Goal: Task Accomplishment & Management: Complete application form

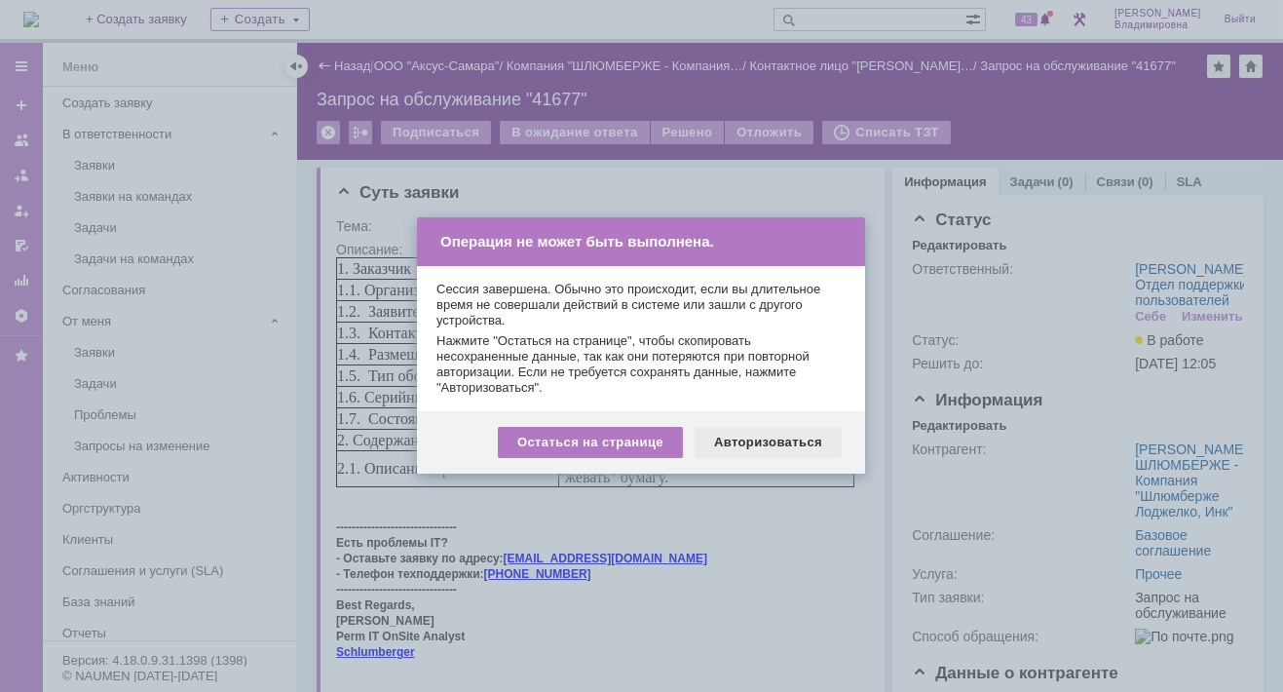
click at [798, 442] on div "Авторизоваться" at bounding box center [768, 442] width 147 height 31
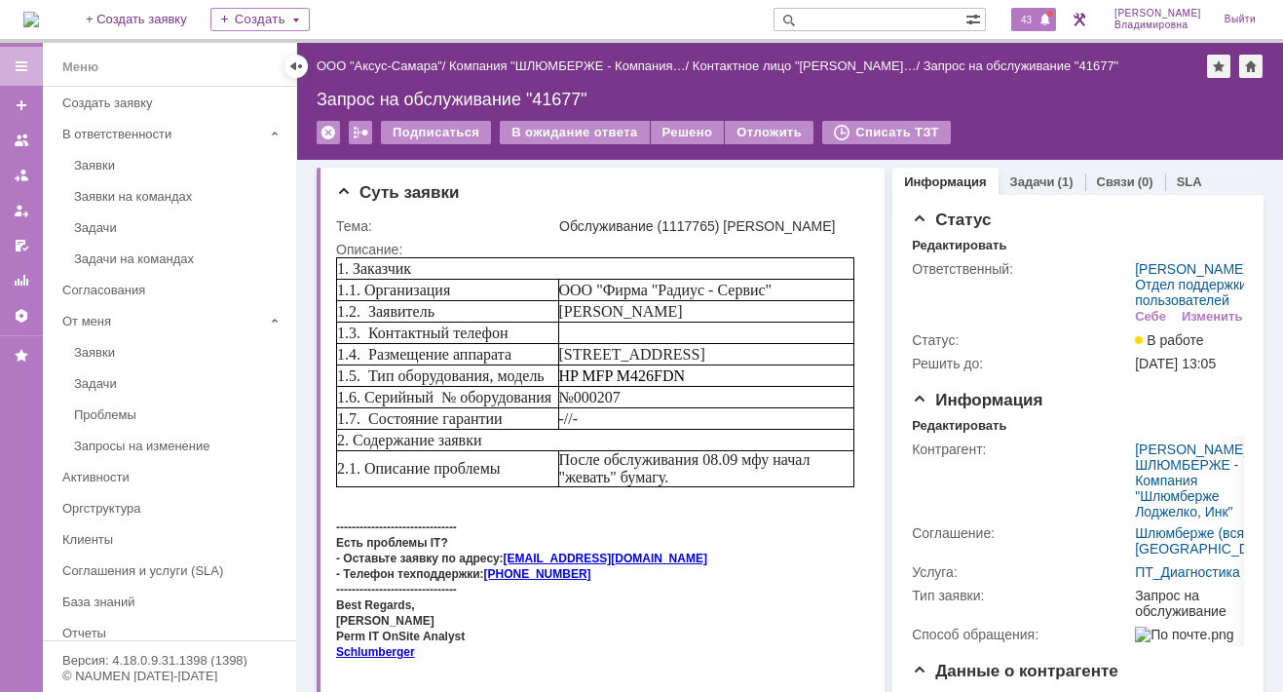
click at [1038, 14] on span "43" at bounding box center [1026, 20] width 22 height 14
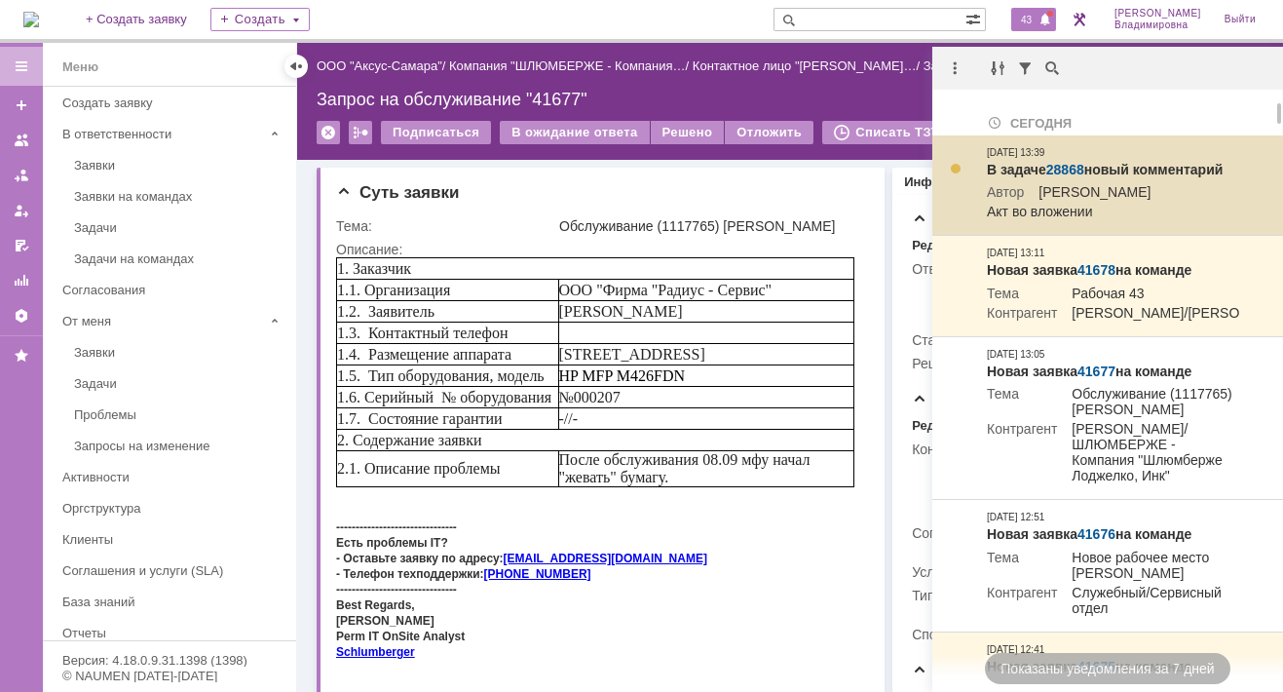
click at [1068, 166] on link "28868" at bounding box center [1065, 170] width 38 height 16
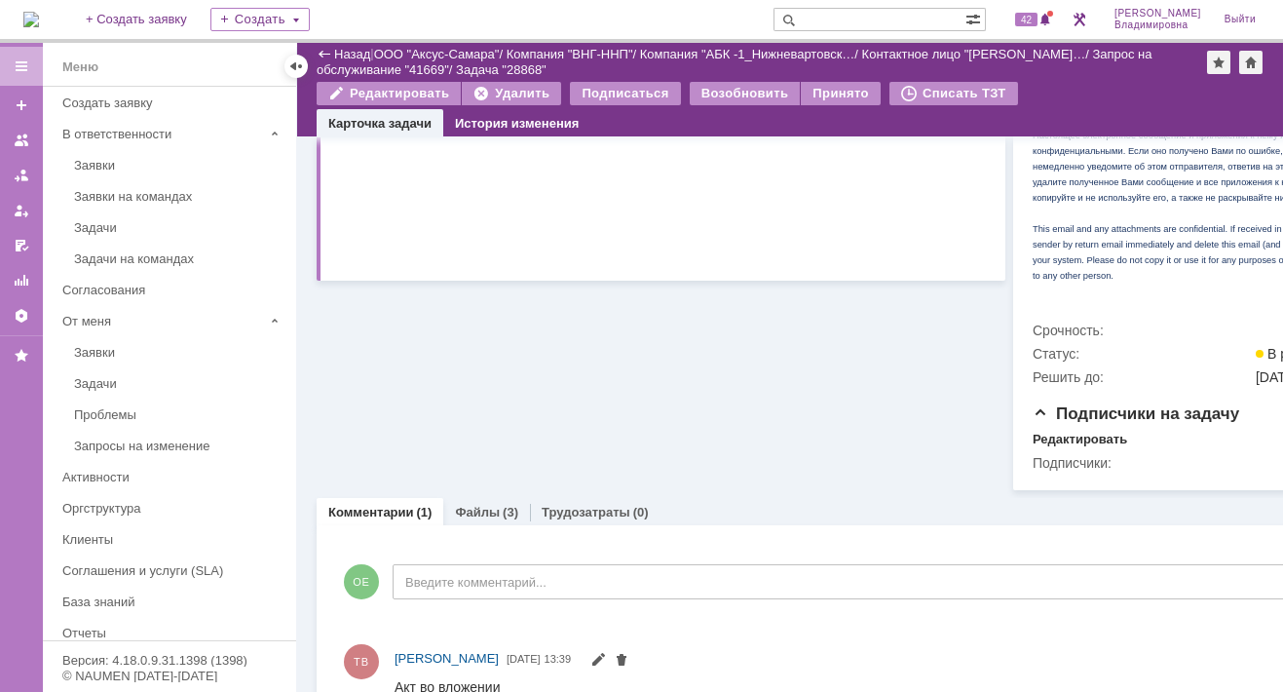
scroll to position [738, 0]
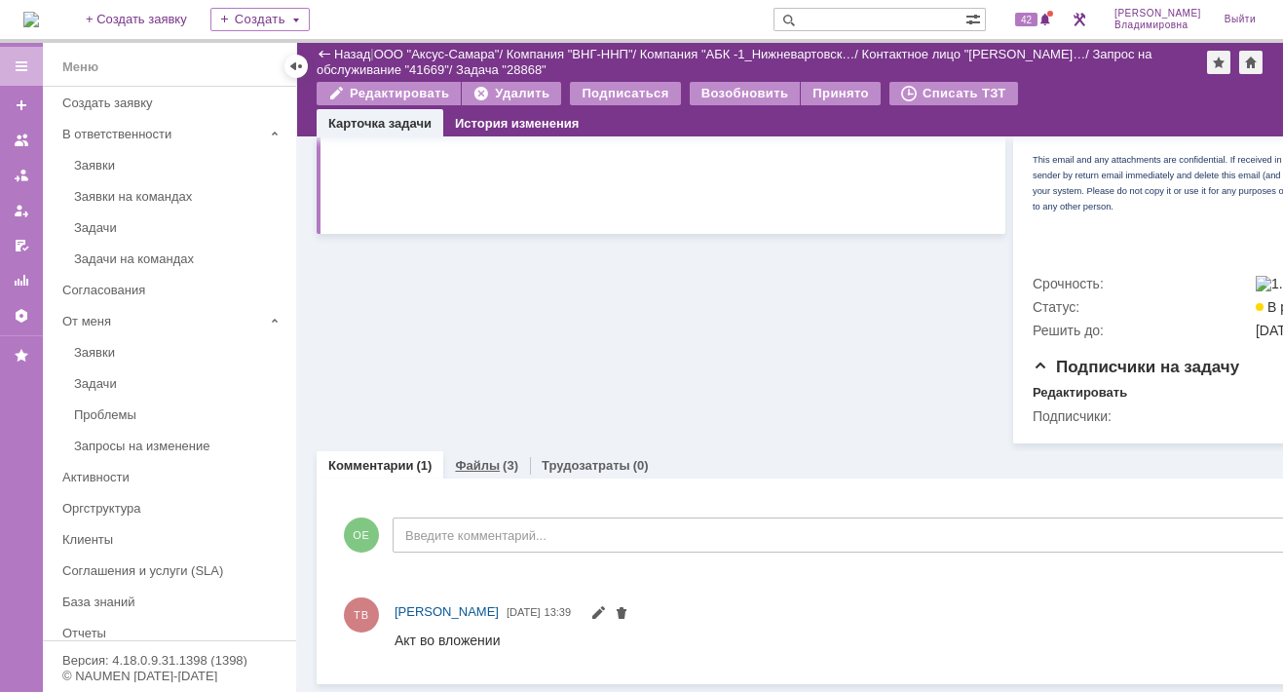
click at [479, 458] on link "Файлы" at bounding box center [477, 465] width 45 height 15
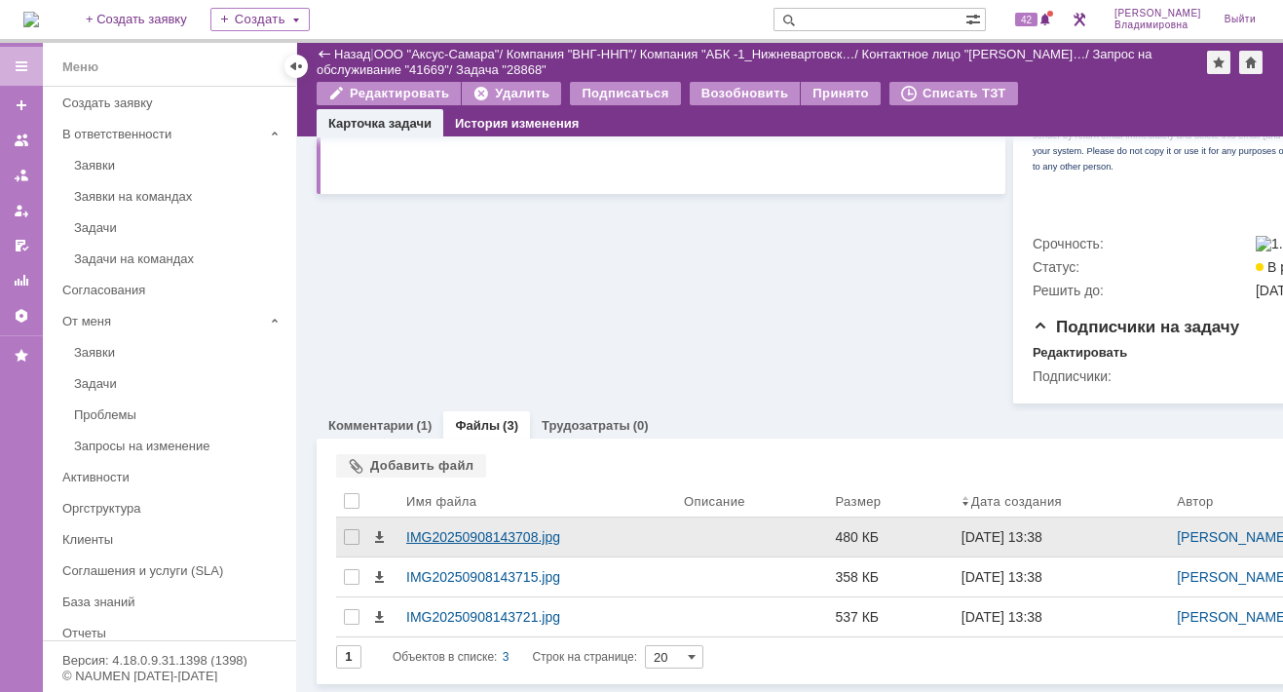
scroll to position [778, 0]
click at [461, 529] on div "IMG20250908143708.jpg" at bounding box center [537, 537] width 262 height 16
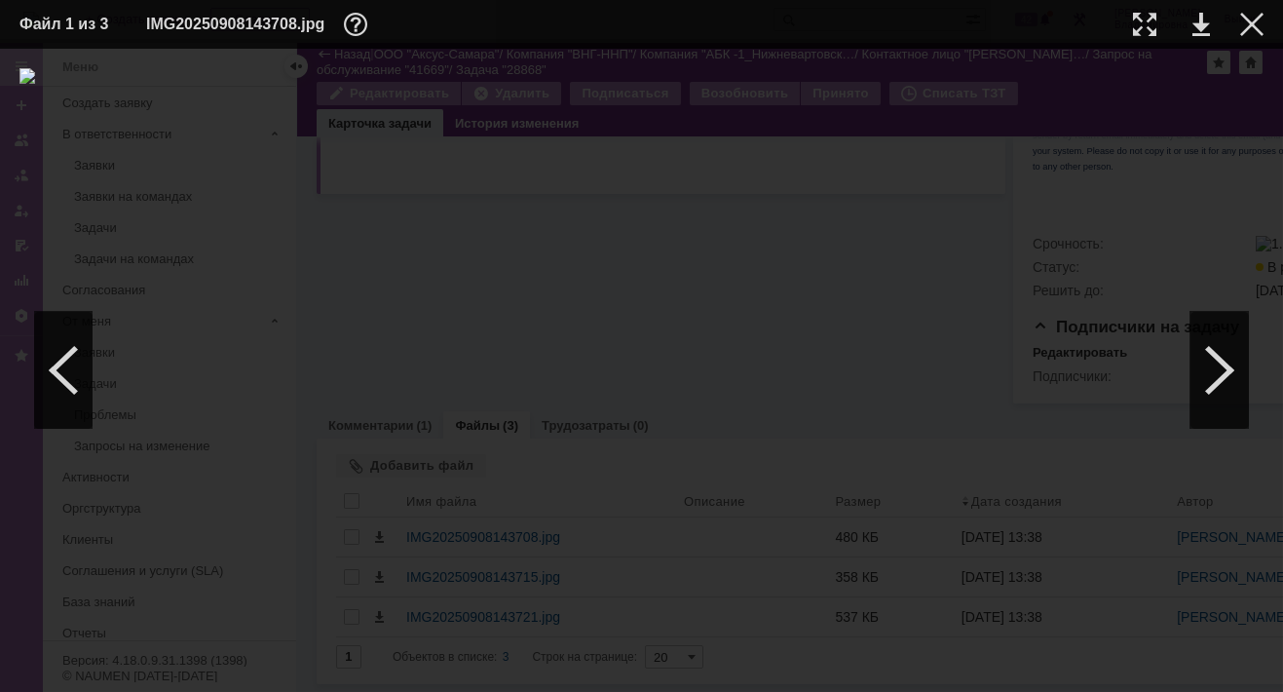
click at [1188, 20] on td at bounding box center [1184, 24] width 54 height 29
click at [1196, 27] on link at bounding box center [1202, 24] width 18 height 23
click at [1248, 24] on div at bounding box center [1251, 24] width 23 height 23
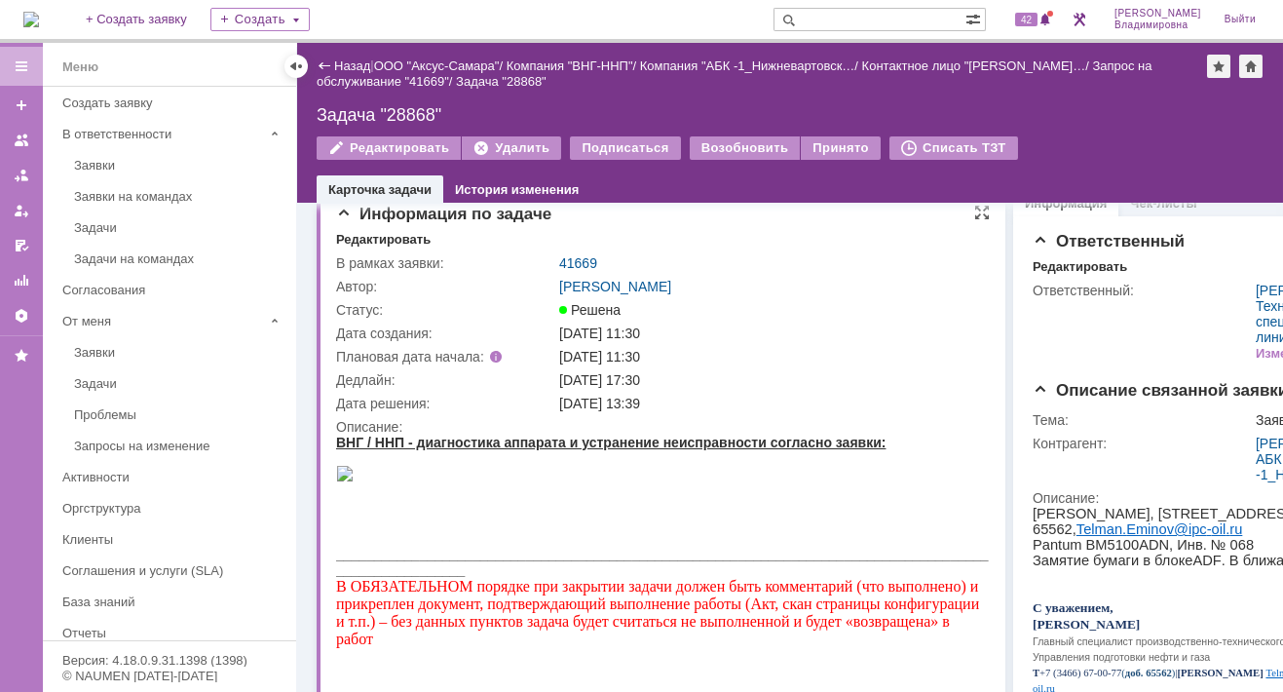
scroll to position [0, 0]
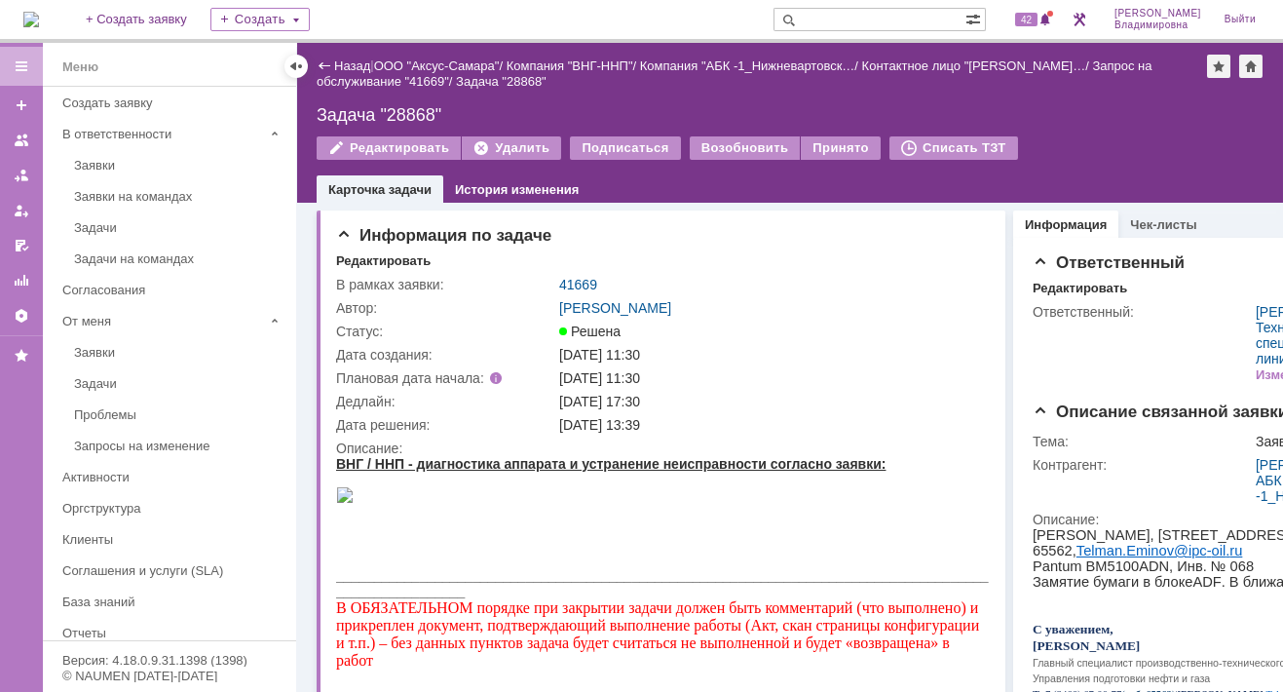
click at [589, 284] on link "41669" at bounding box center [578, 285] width 38 height 16
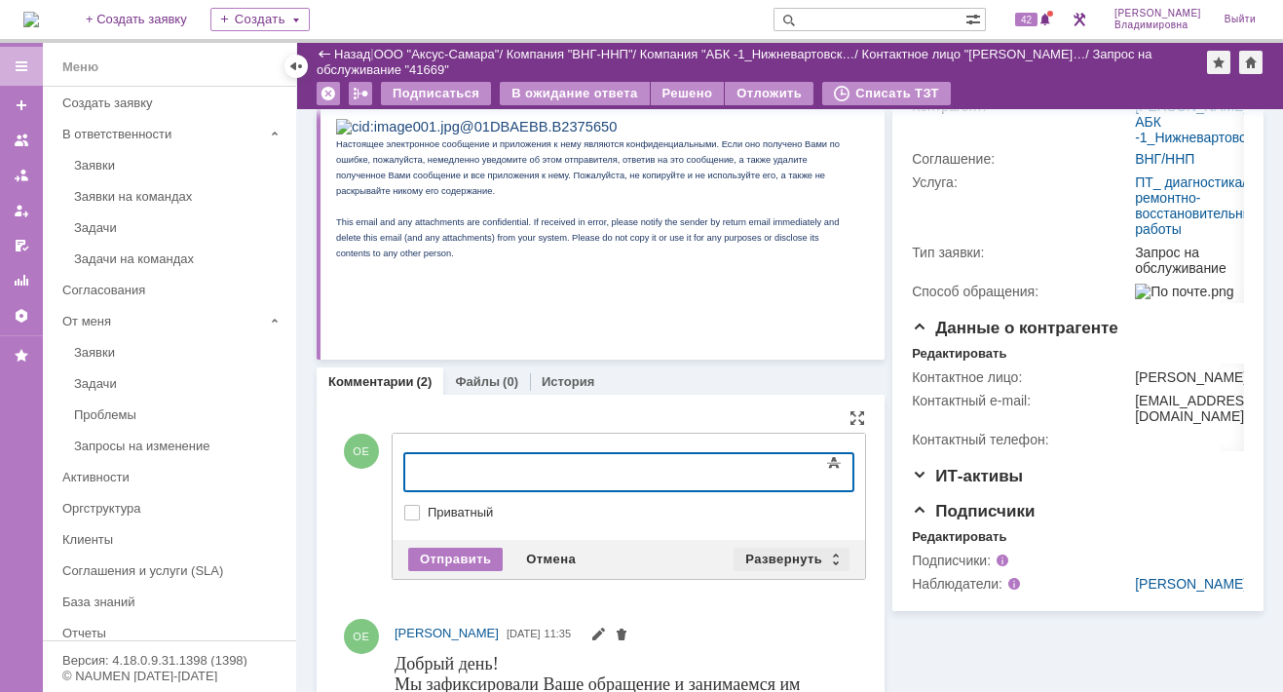
click at [765, 549] on div "Развернуть" at bounding box center [792, 559] width 116 height 23
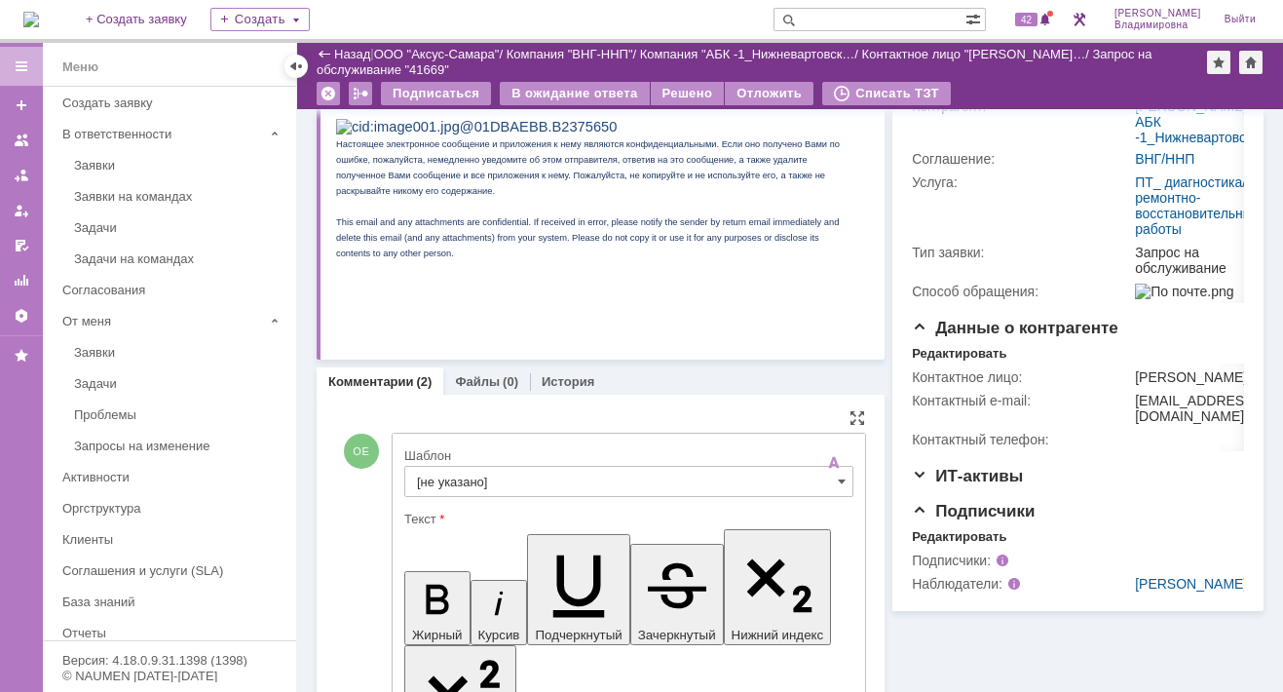
click at [466, 477] on input "[не указано]" at bounding box center [628, 481] width 449 height 31
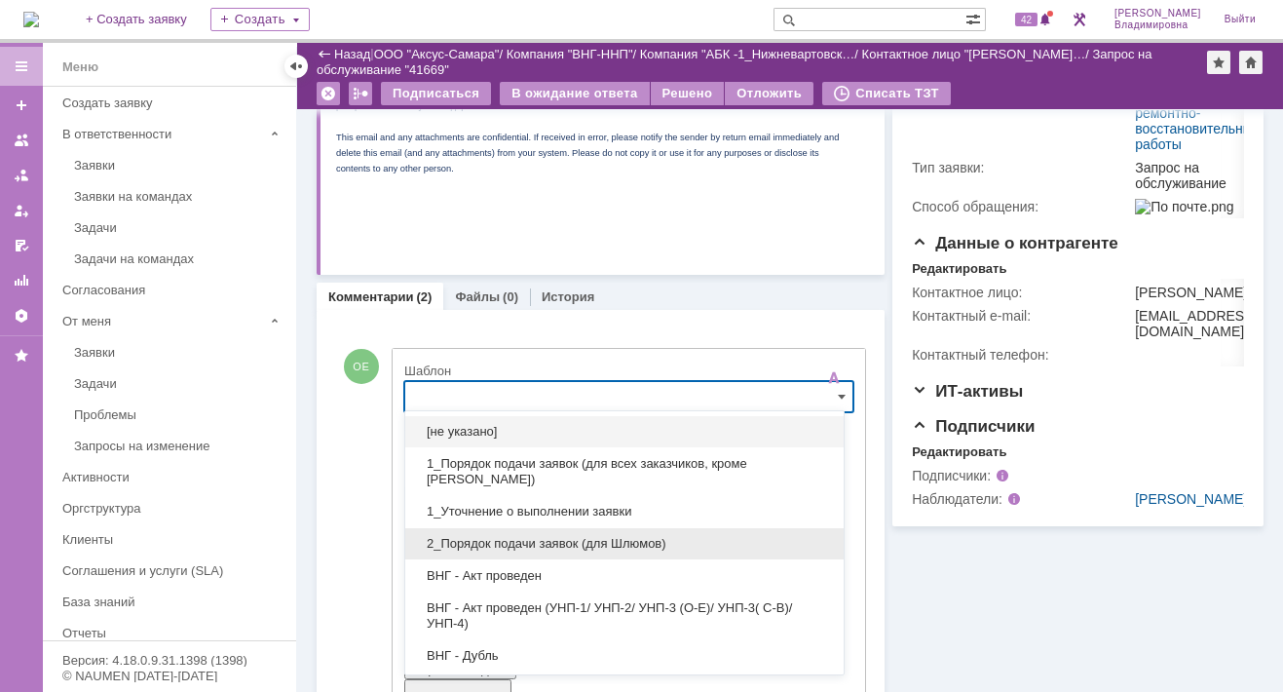
scroll to position [97, 0]
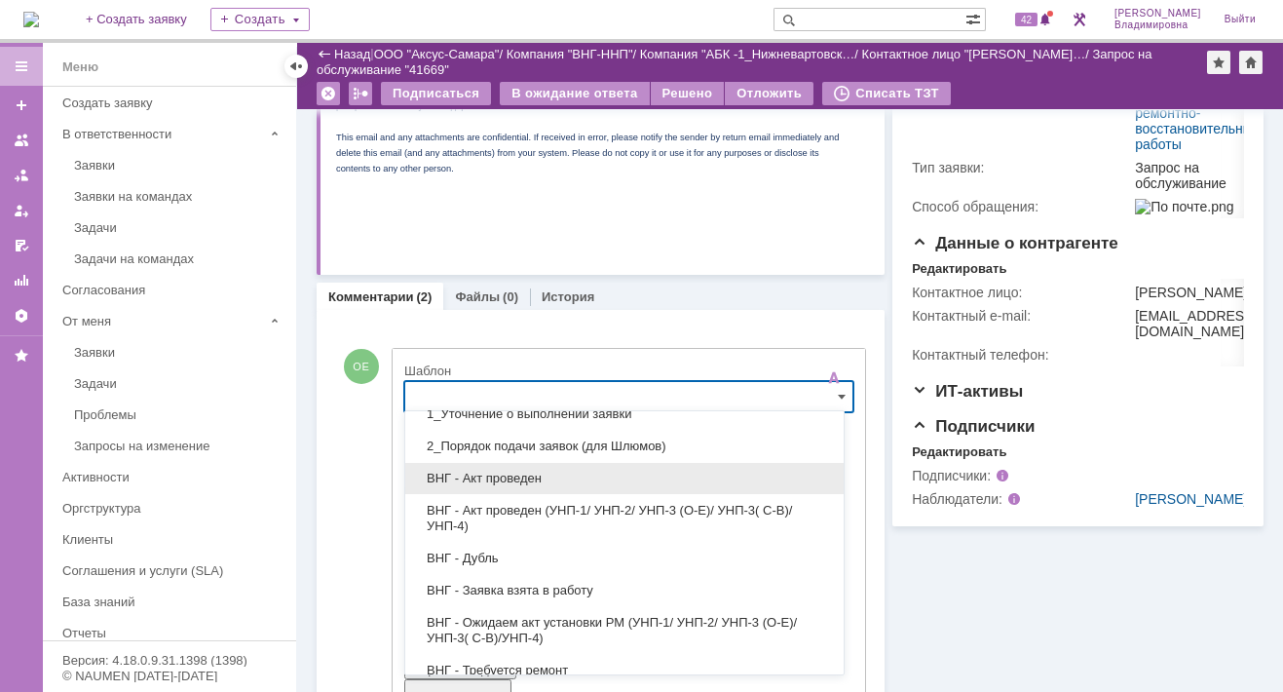
click at [488, 466] on div "ВНГ - Акт проведен" at bounding box center [624, 478] width 438 height 31
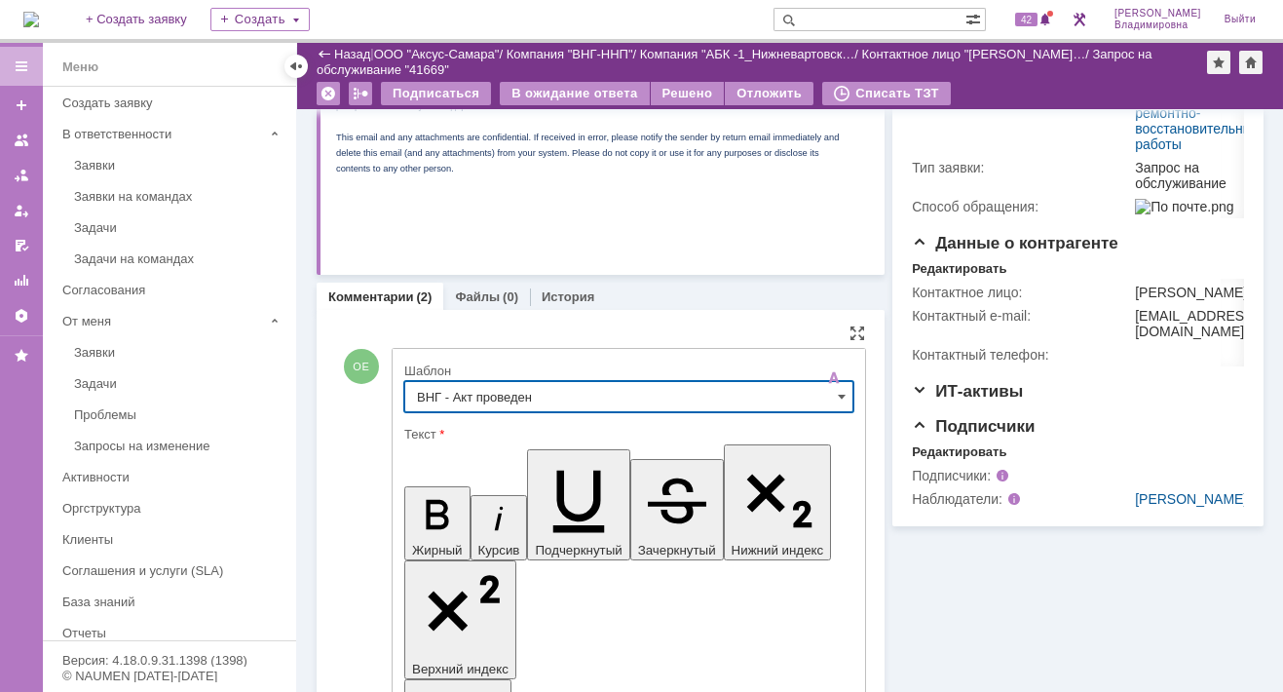
type input "ВНГ - Акт проведен"
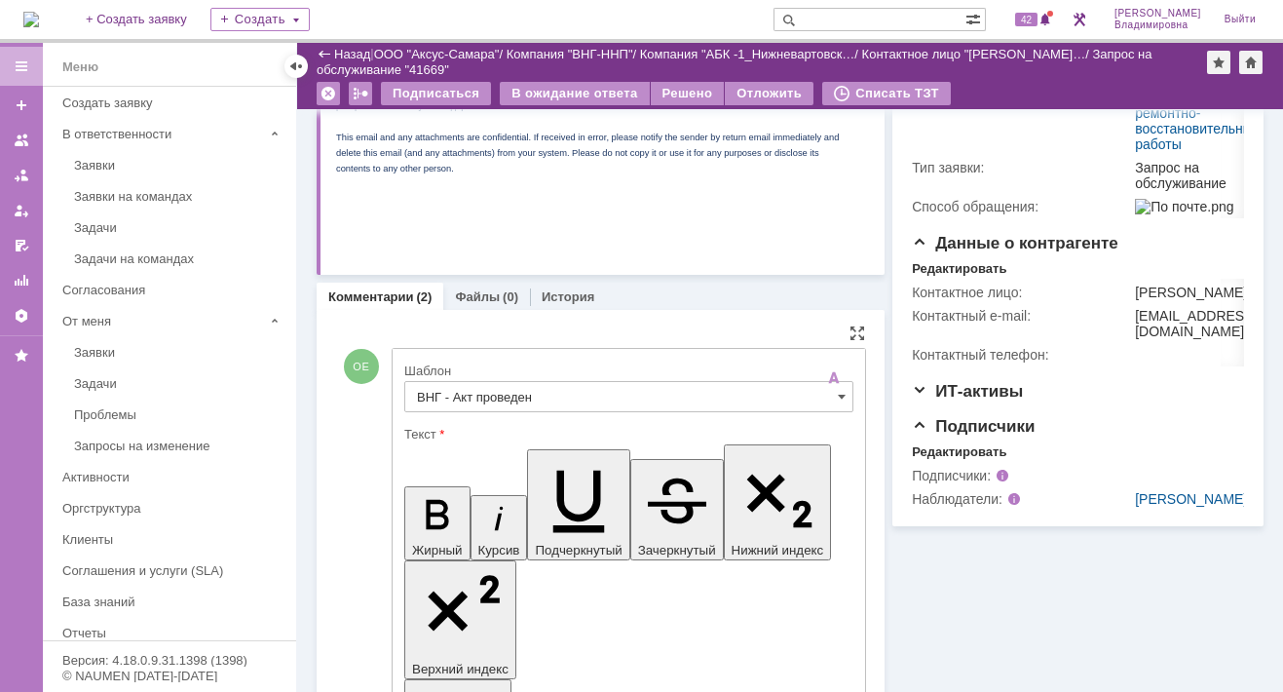
drag, startPoint x: 649, startPoint y: 4458, endPoint x: 725, endPoint y: 4489, distance: 82.1
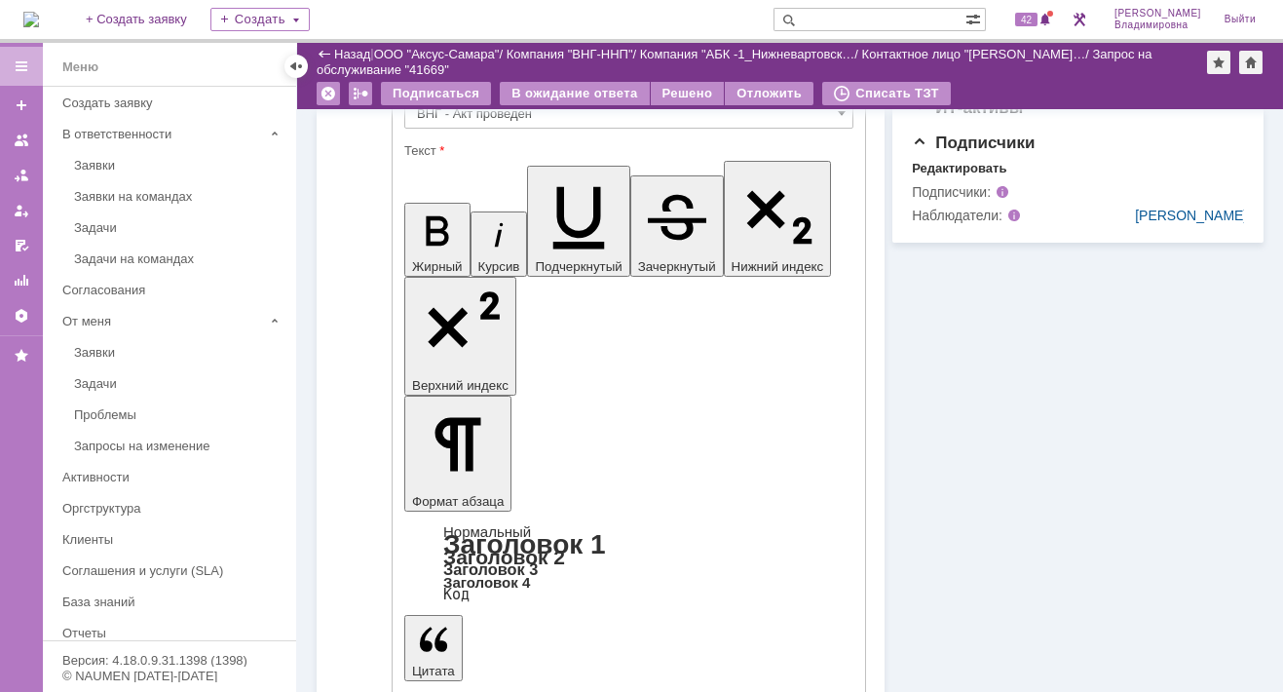
scroll to position [669, 0]
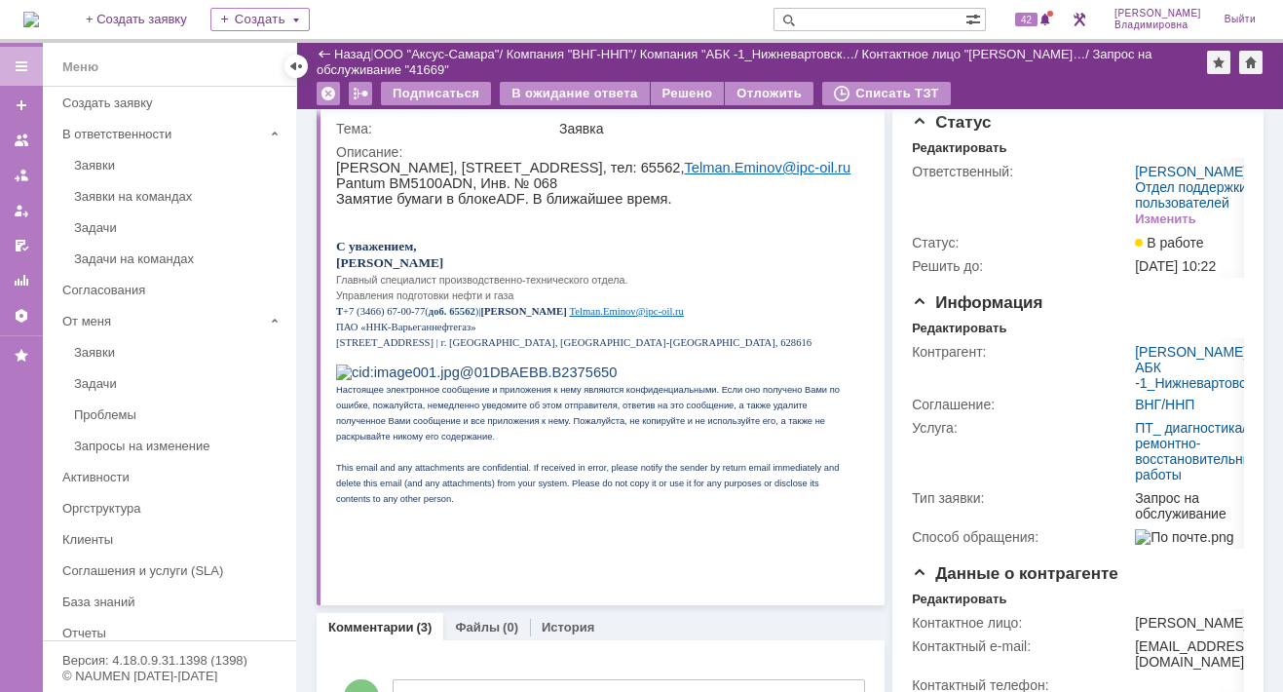
scroll to position [0, 0]
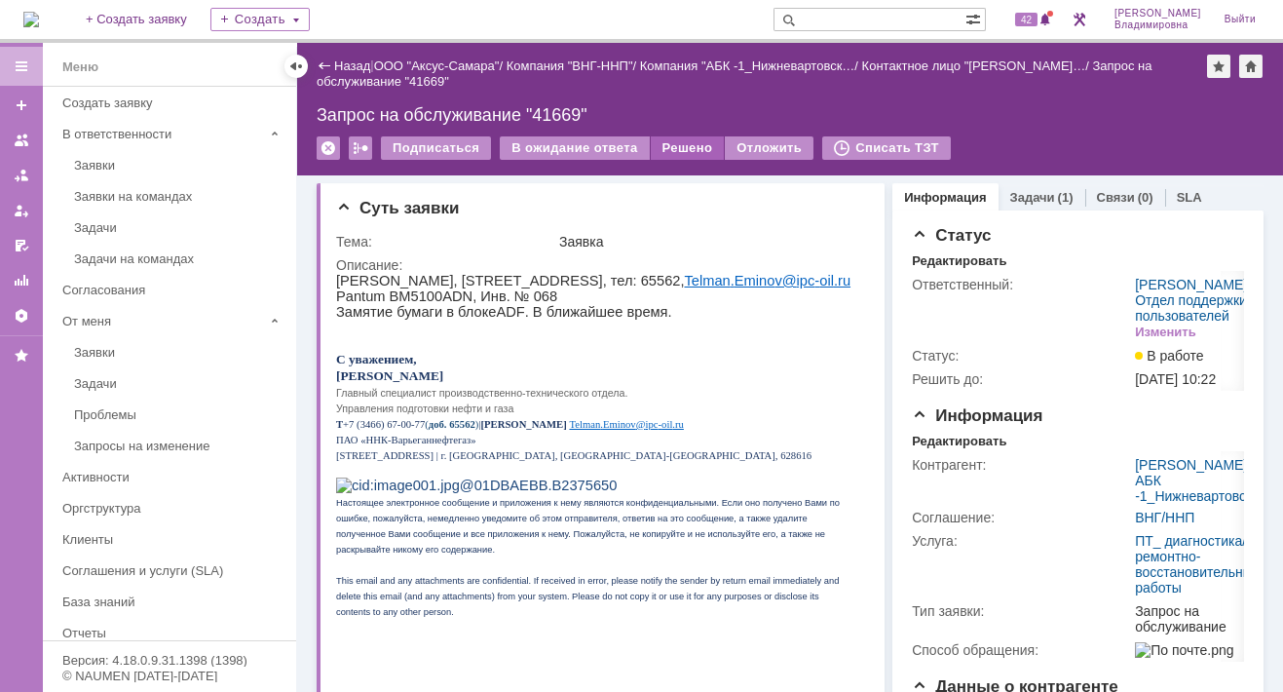
click at [666, 150] on div "Решено" at bounding box center [688, 147] width 74 height 23
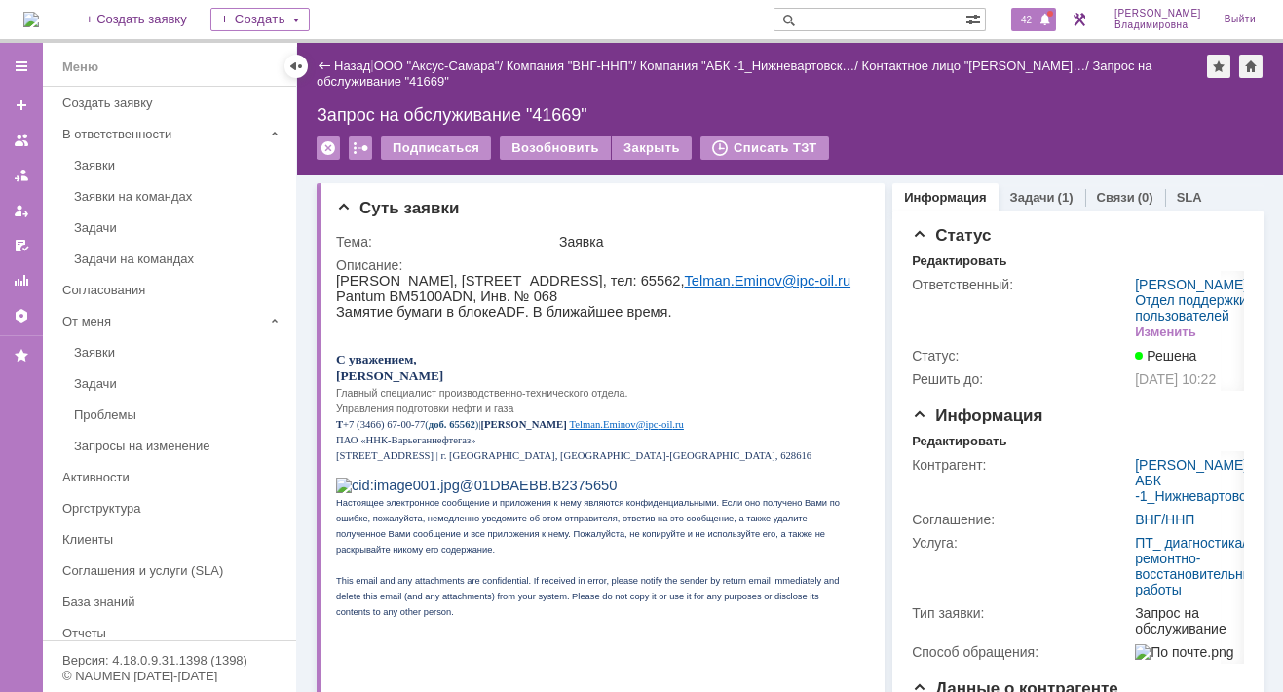
click at [1038, 14] on span "42" at bounding box center [1026, 20] width 22 height 14
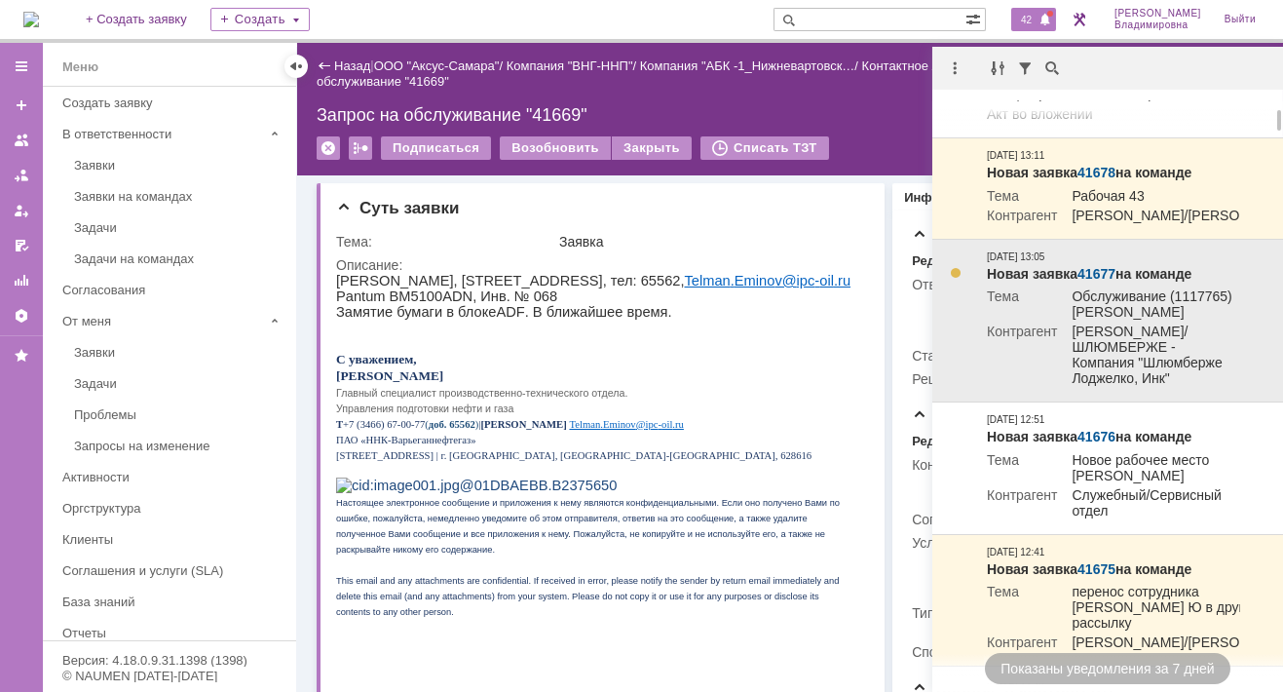
scroll to position [390, 0]
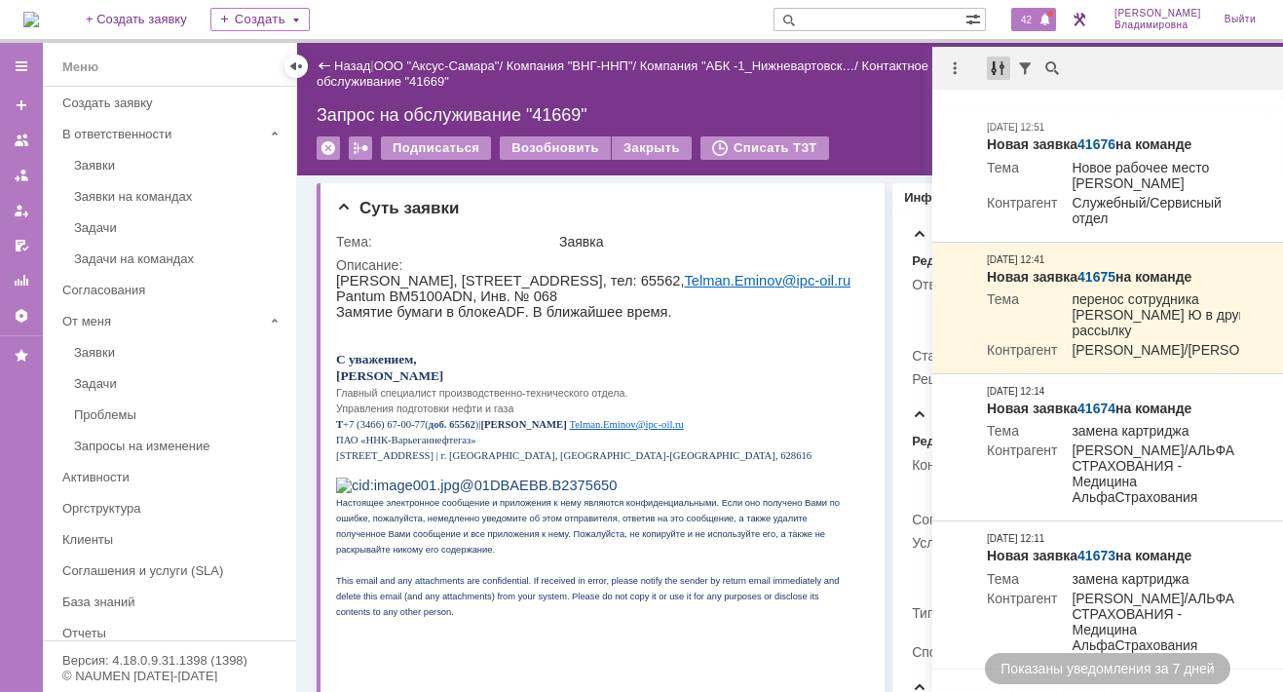
click at [1001, 68] on div at bounding box center [998, 68] width 23 height 23
click at [954, 68] on div at bounding box center [955, 68] width 23 height 23
click at [1025, 68] on div at bounding box center [1025, 68] width 23 height 23
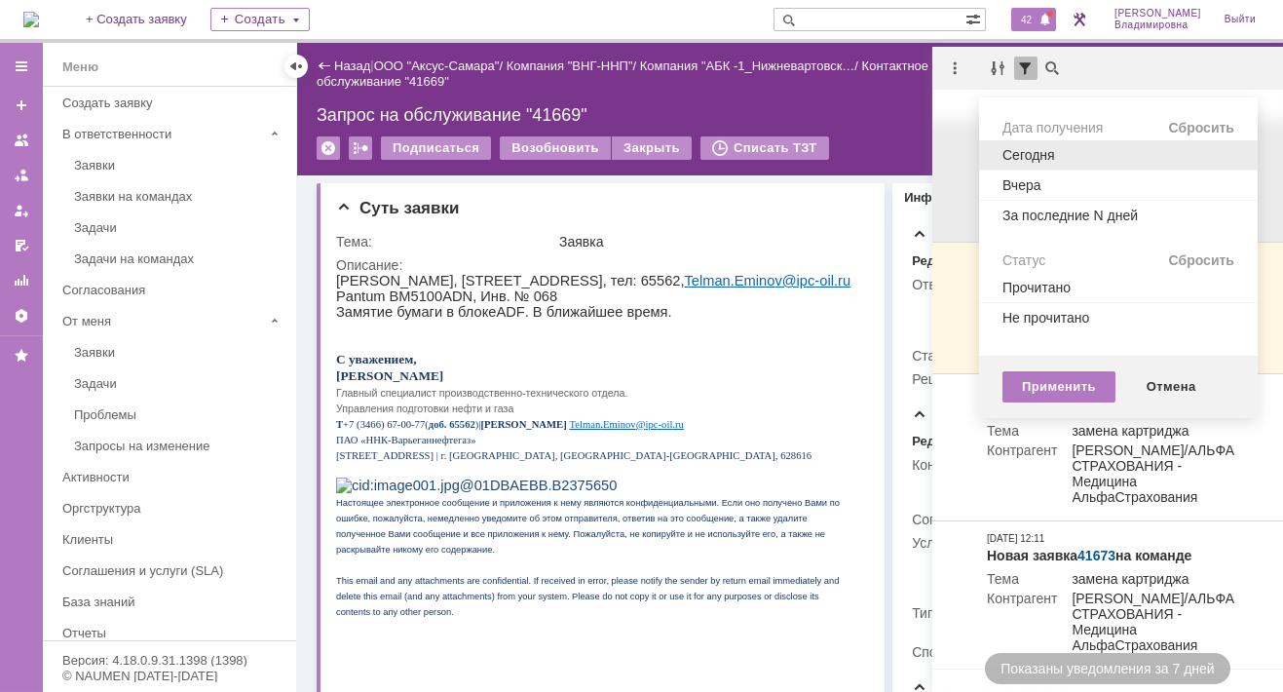
click at [1037, 152] on div "Сегодня" at bounding box center [1104, 155] width 203 height 14
click at [1078, 376] on div "Применить" at bounding box center [1059, 386] width 113 height 31
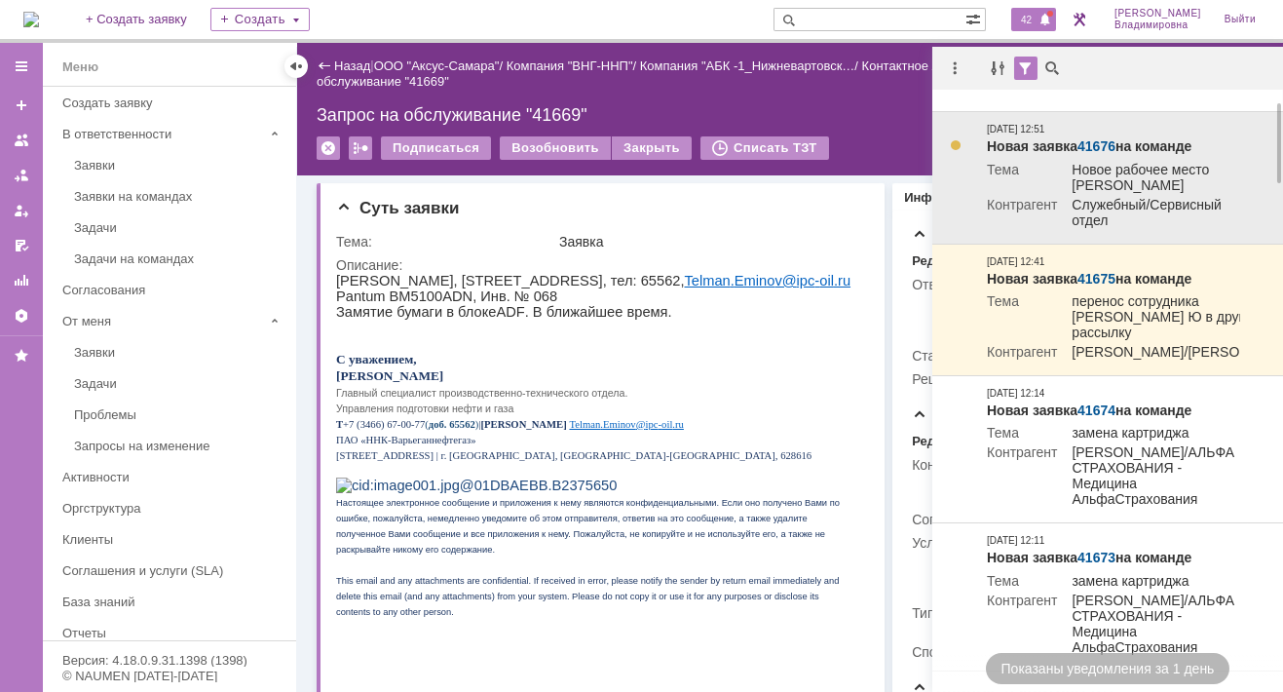
scroll to position [0, 0]
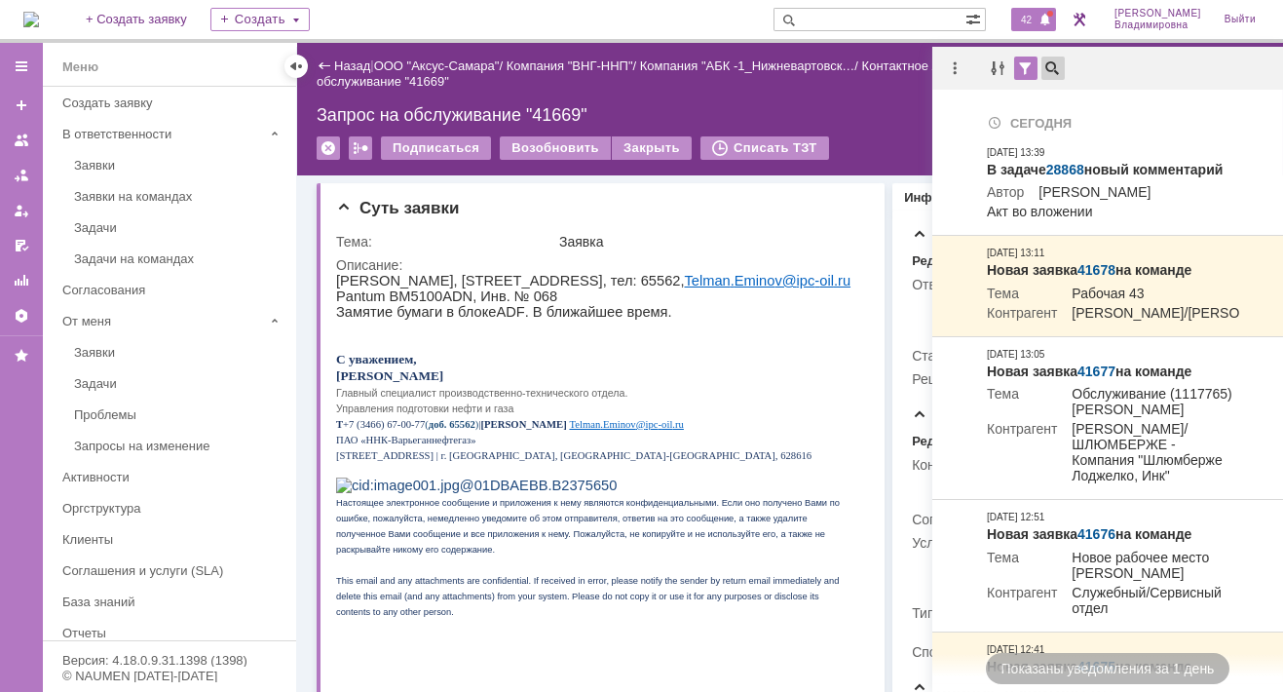
click at [1055, 66] on div at bounding box center [1053, 68] width 23 height 23
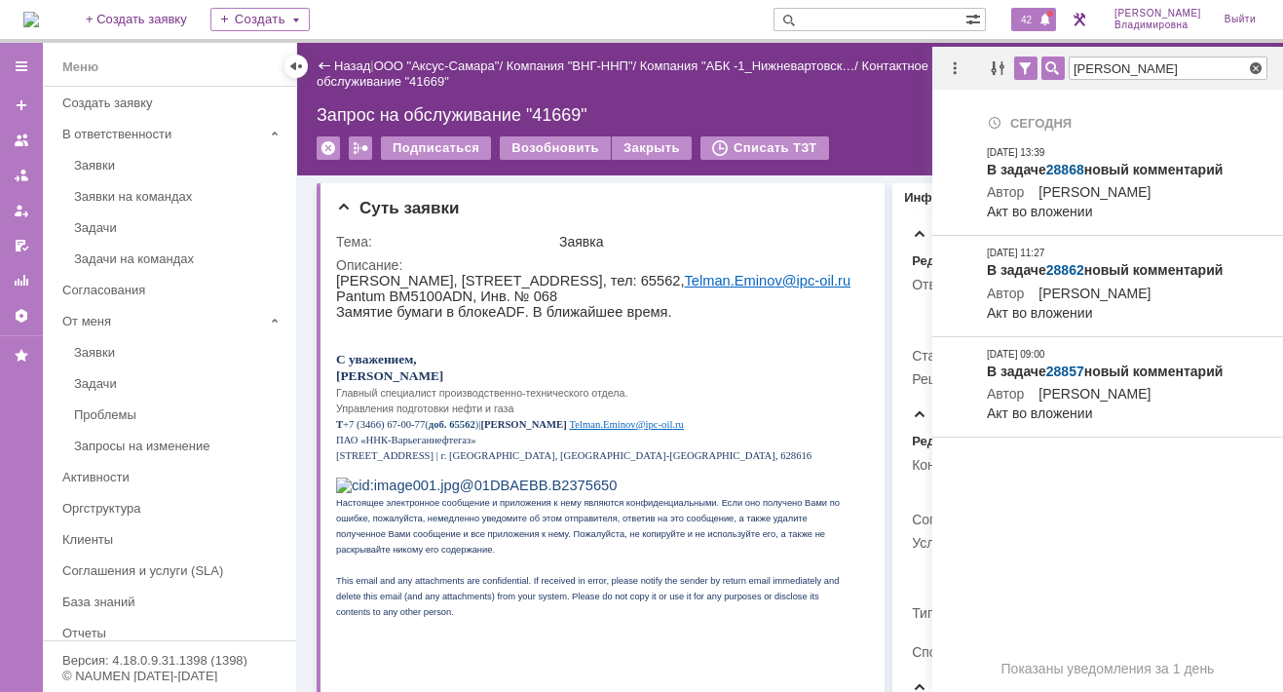
type input "татаринов"
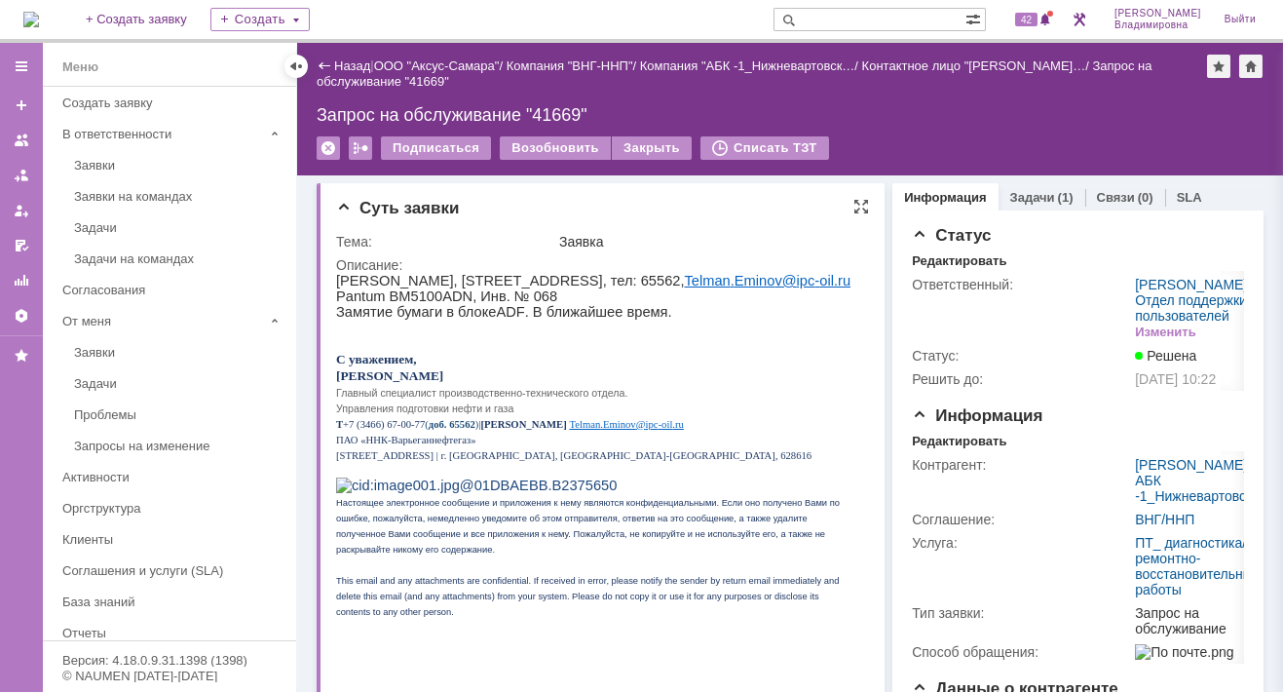
click at [826, 245] on div "Заявка" at bounding box center [709, 242] width 301 height 16
click at [1037, 19] on span "42" at bounding box center [1026, 20] width 22 height 14
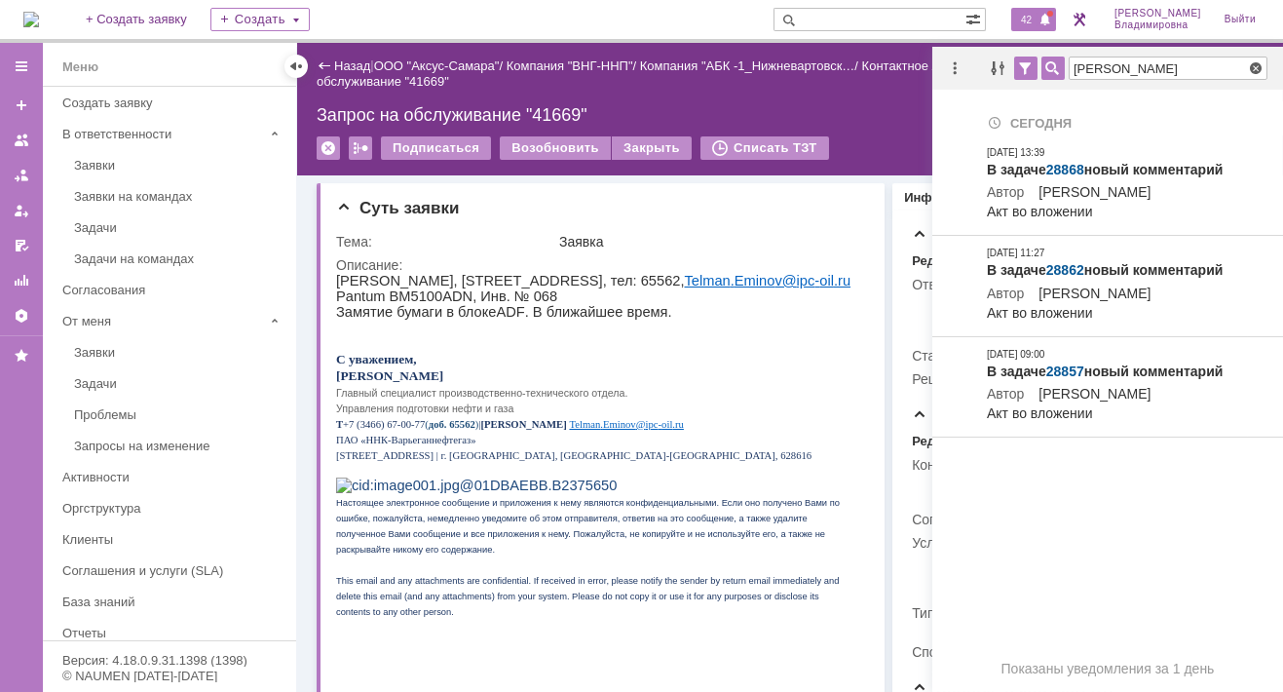
click at [974, 102] on td at bounding box center [955, 118] width 47 height 34
click at [1256, 65] on div at bounding box center [1256, 68] width 16 height 16
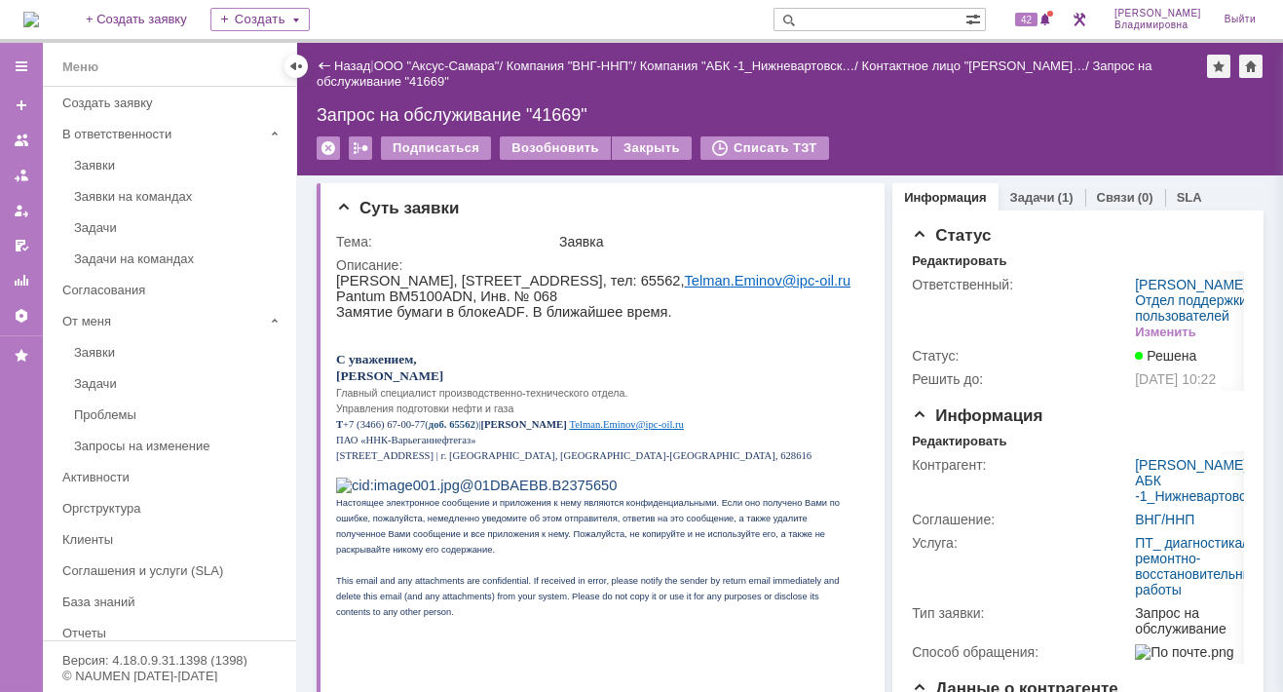
click at [899, 137] on div "Подписаться Возобновить Закрыть Списать ТЗТ" at bounding box center [790, 156] width 947 height 41
click at [1227, 69] on div at bounding box center [1218, 66] width 23 height 23
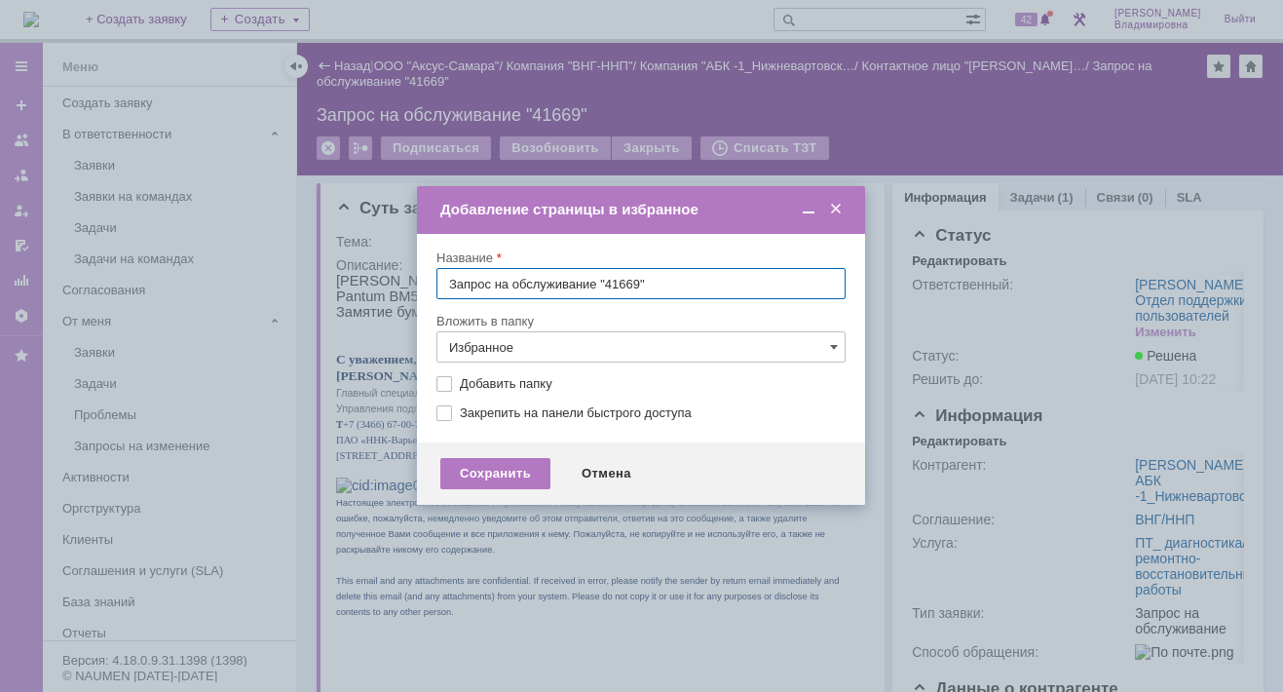
click at [840, 203] on span at bounding box center [835, 210] width 19 height 18
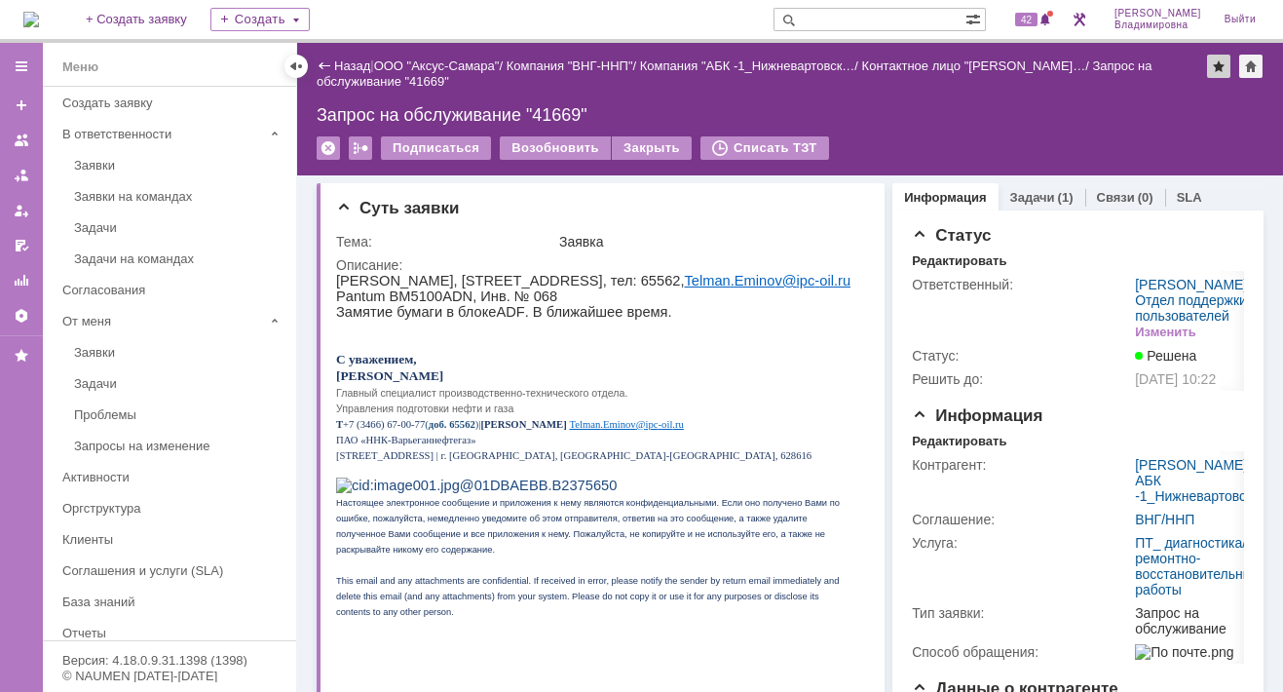
click at [1219, 66] on div at bounding box center [1218, 66] width 23 height 23
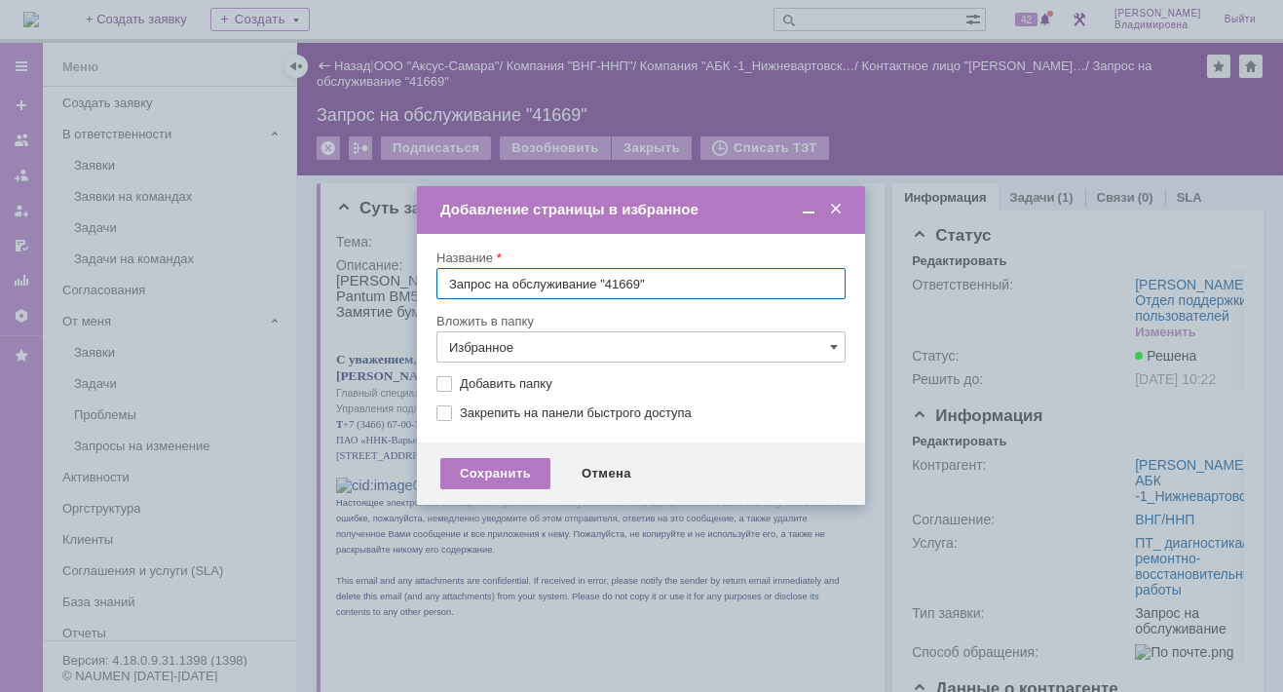
drag, startPoint x: 834, startPoint y: 207, endPoint x: 917, endPoint y: 205, distance: 82.8
click at [836, 207] on span at bounding box center [835, 210] width 19 height 18
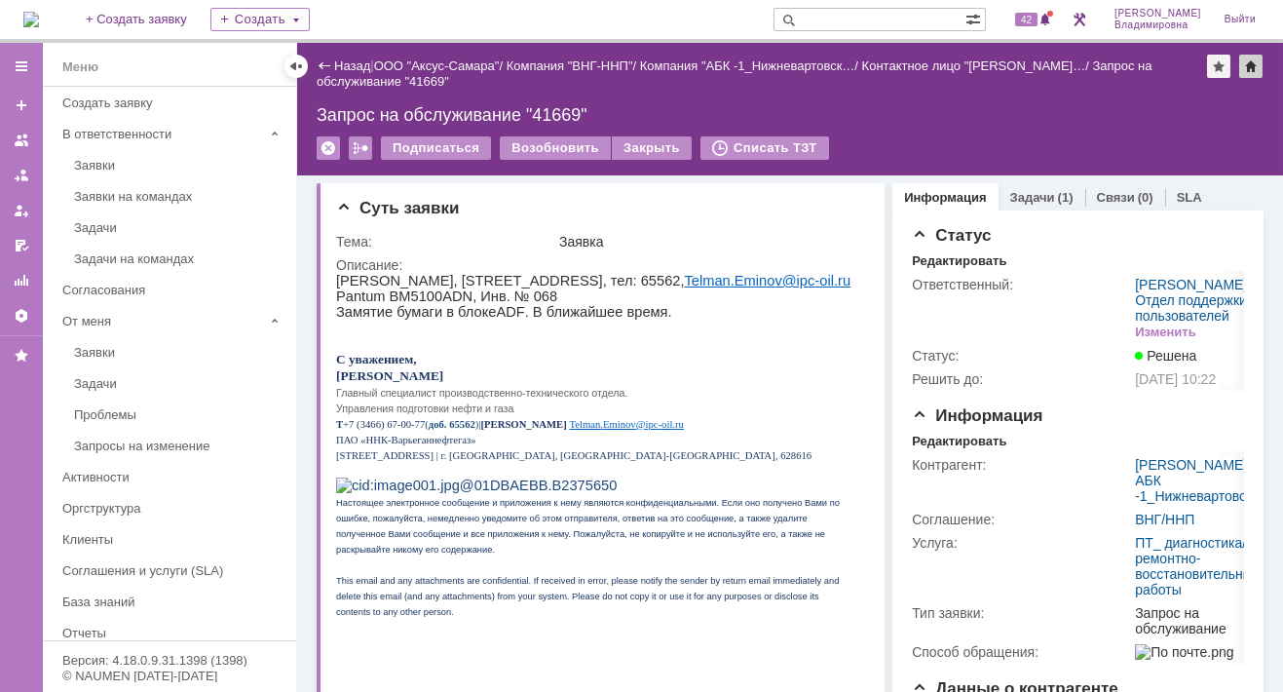
click at [1248, 64] on div at bounding box center [1250, 66] width 23 height 23
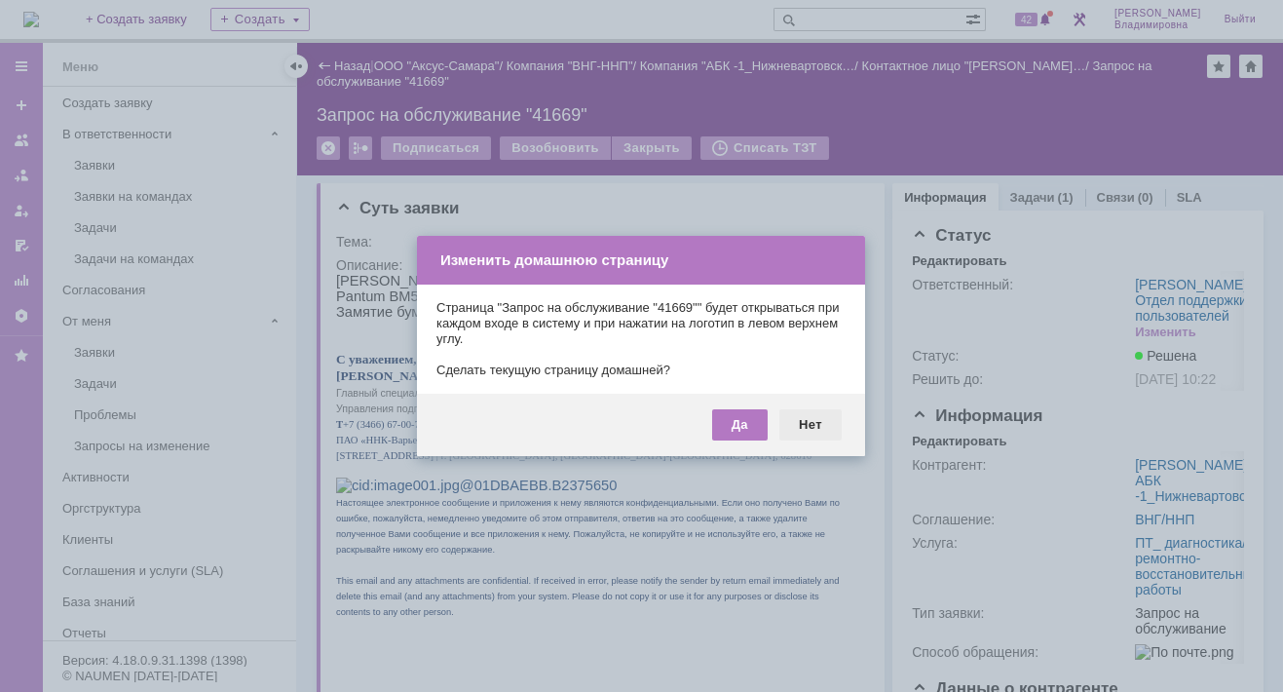
click at [819, 427] on div "Нет" at bounding box center [810, 424] width 62 height 31
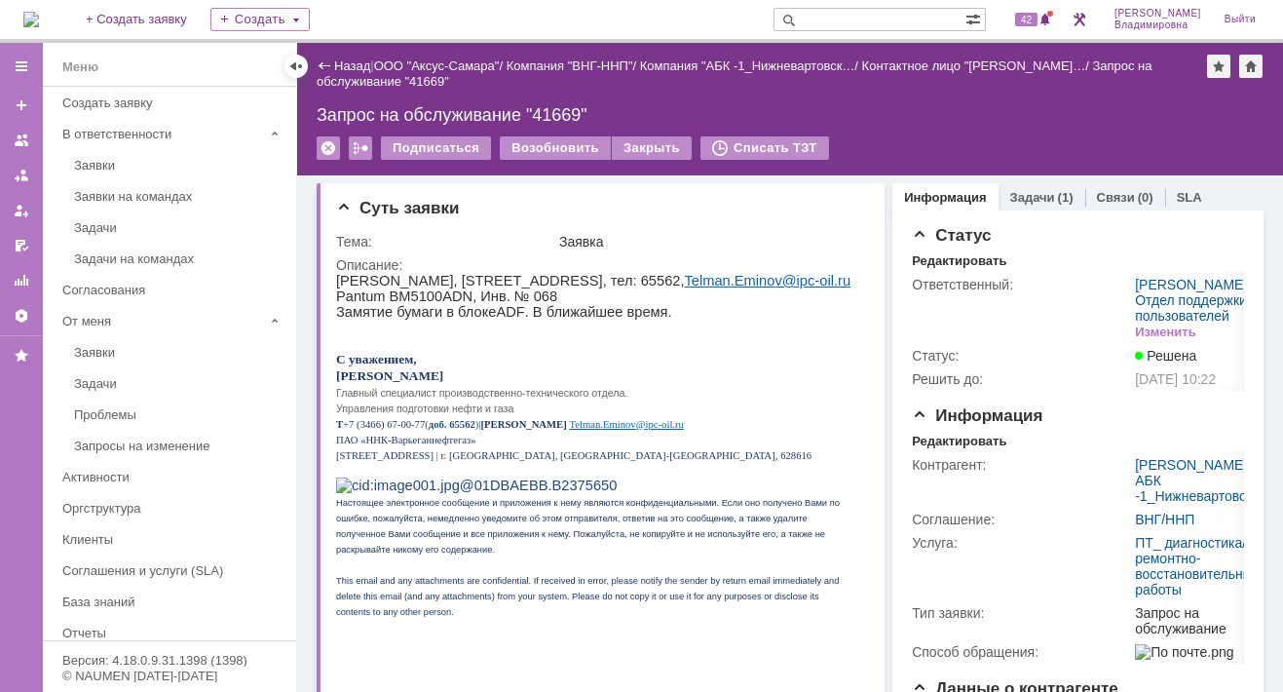
click at [695, 8] on div "На домашнюю + Создать заявку Создать 42 Орлова Елена Владимировна Выйти" at bounding box center [641, 21] width 1283 height 43
click at [1038, 20] on span "42" at bounding box center [1026, 20] width 22 height 14
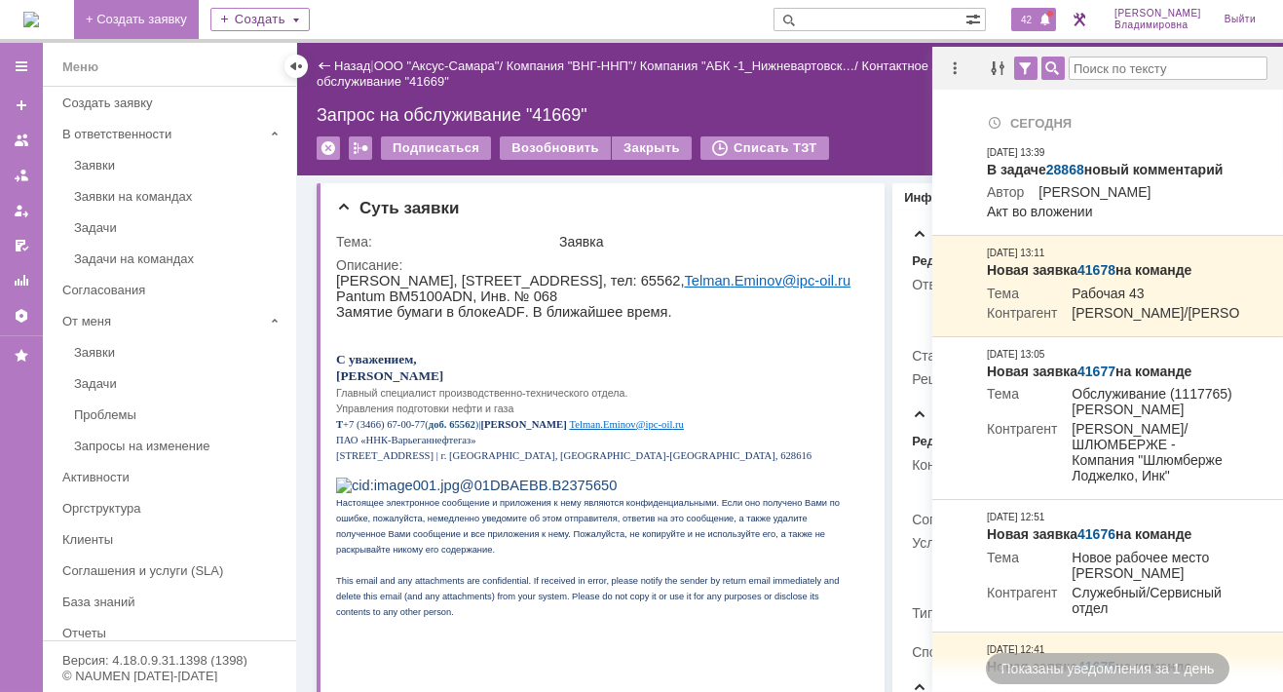
click at [199, 19] on link "+ Создать заявку" at bounding box center [136, 19] width 125 height 39
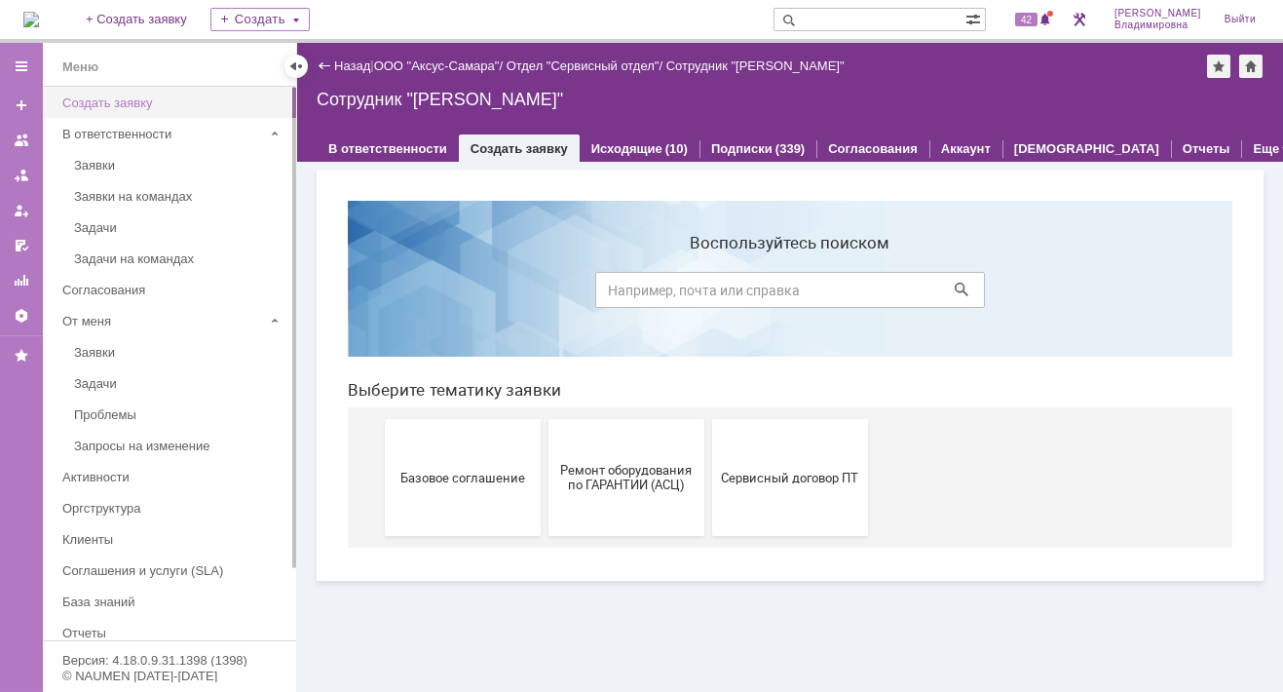
click at [125, 105] on div "Создать заявку" at bounding box center [173, 102] width 222 height 15
click at [119, 98] on div "Создать заявку" at bounding box center [173, 102] width 222 height 15
click at [479, 473] on span "Базовое соглашение" at bounding box center [463, 477] width 144 height 15
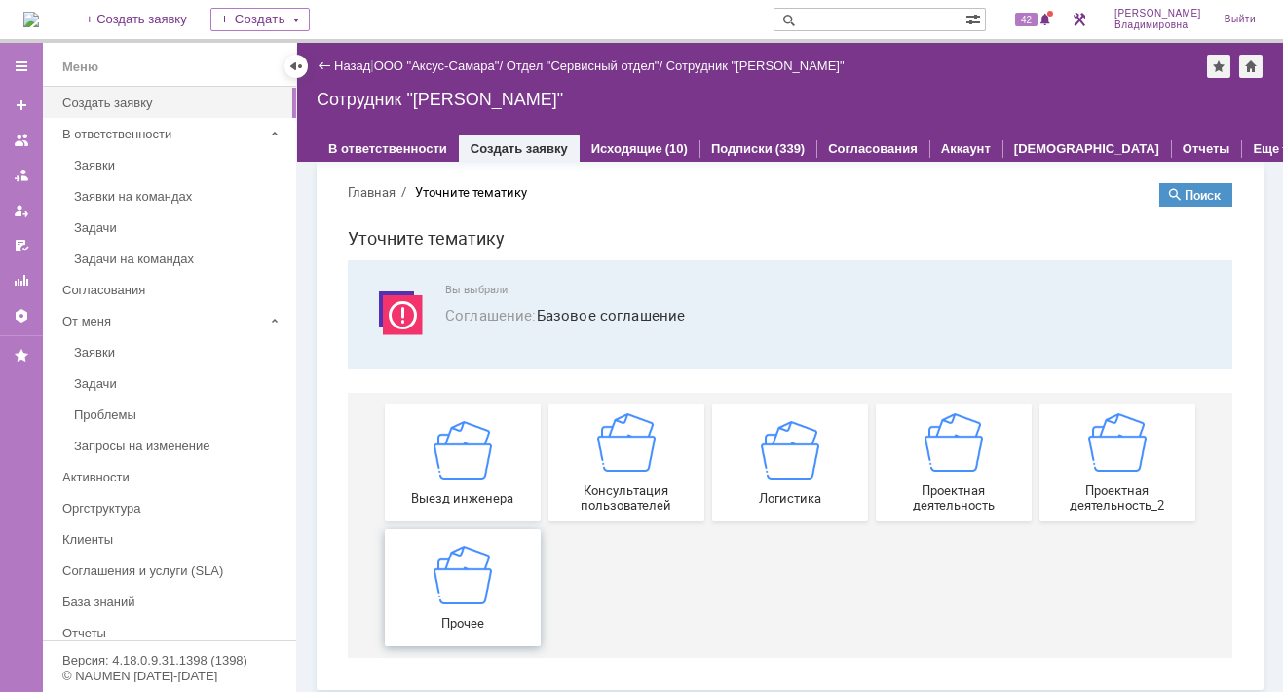
scroll to position [21, 0]
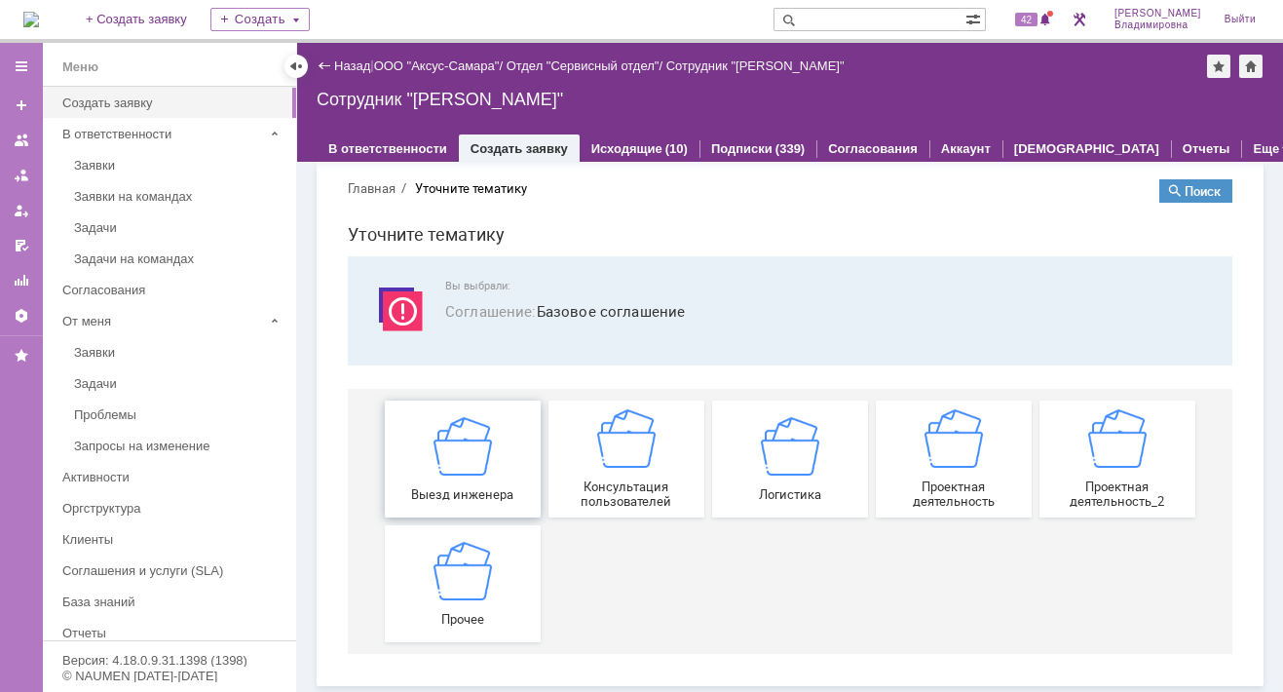
click at [449, 464] on img at bounding box center [463, 445] width 58 height 58
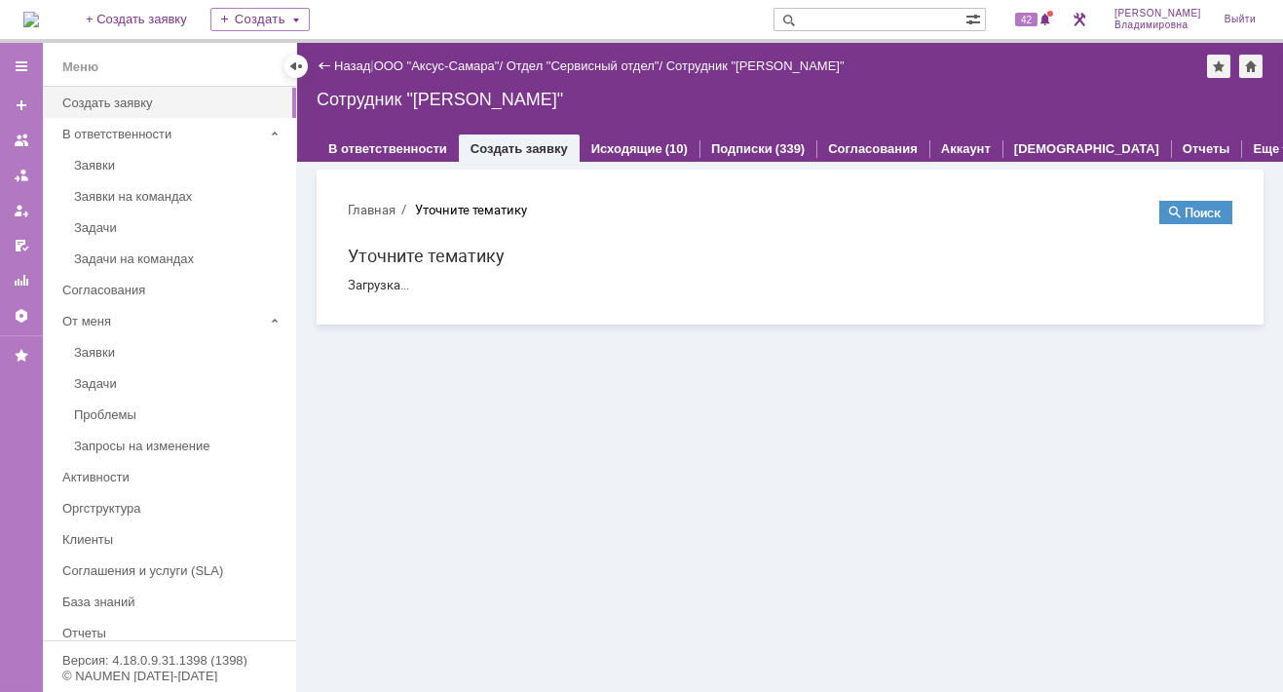
scroll to position [0, 0]
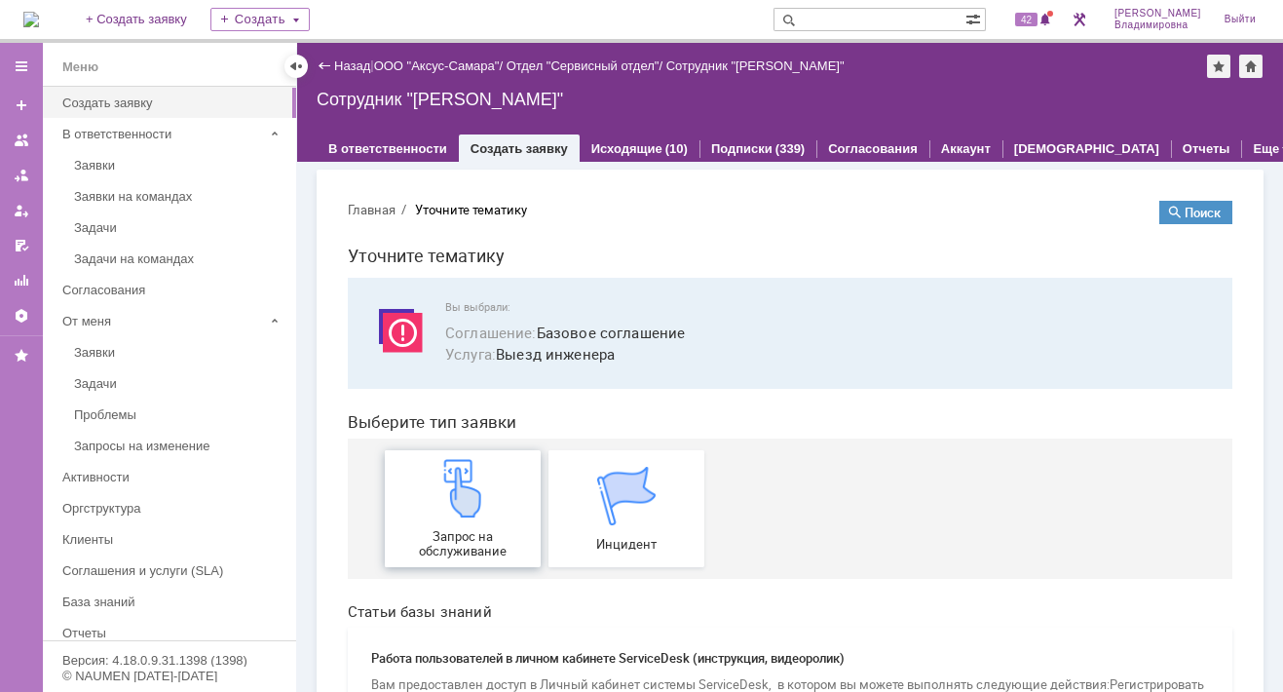
click at [445, 511] on img at bounding box center [463, 488] width 58 height 58
click at [1050, 22] on span at bounding box center [1046, 21] width 14 height 16
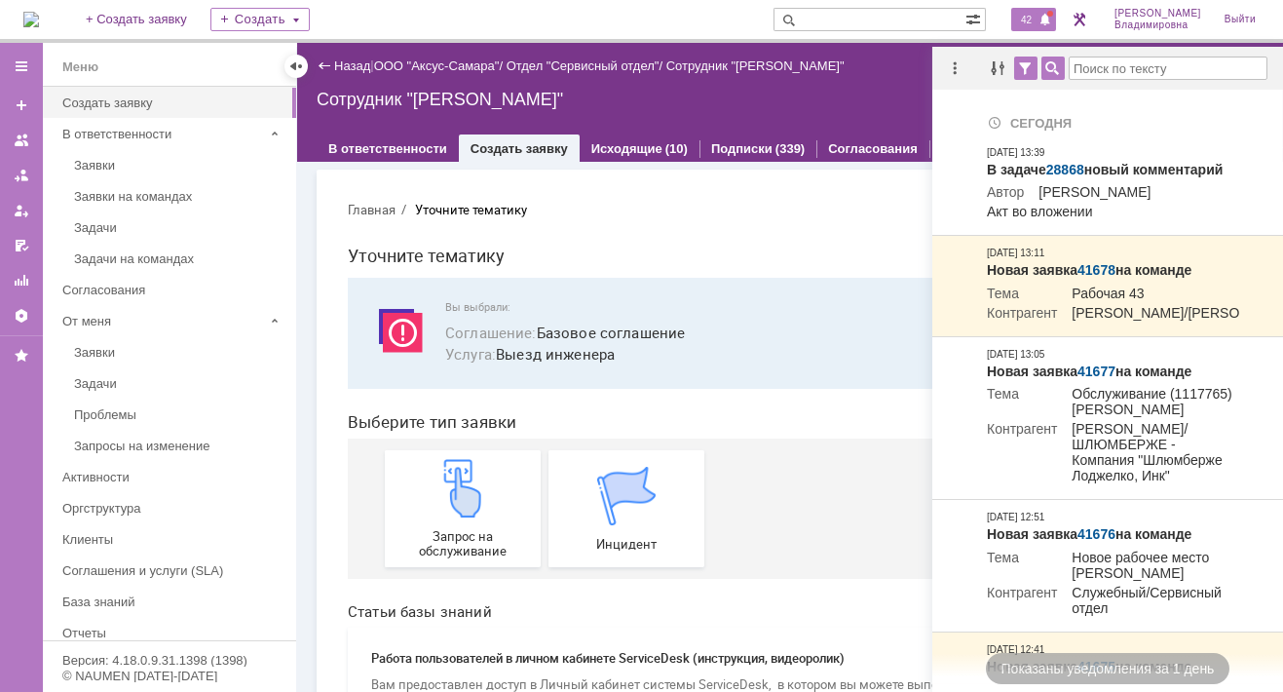
click at [801, 210] on nav "Главная Уточните тематику" at bounding box center [790, 210] width 885 height 18
click at [741, 205] on nav "Главная Уточните тематику" at bounding box center [790, 210] width 885 height 18
click at [602, 239] on section "Главная Уточните тематику Поиск Уточните тематику Вы выбрали: Соглашение : Базо…" at bounding box center [790, 587] width 885 height 772
click at [707, 217] on nav "Главная Уточните тематику" at bounding box center [790, 210] width 885 height 18
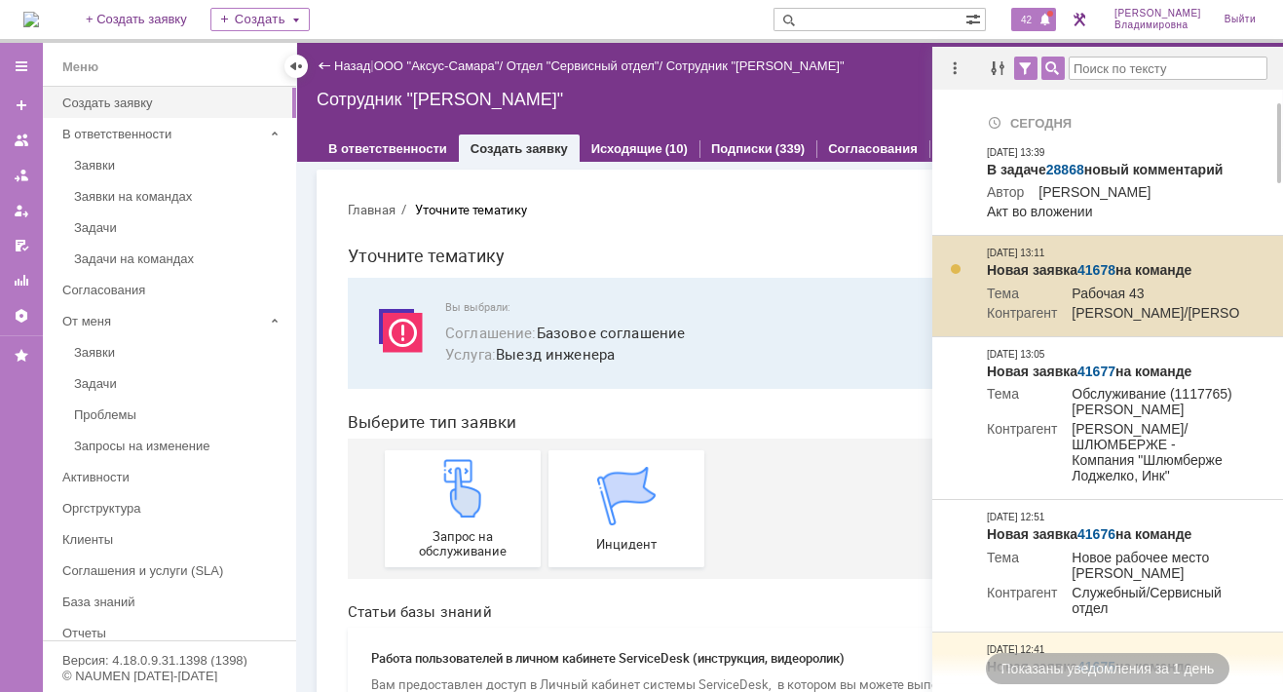
click at [1106, 278] on link "41678" at bounding box center [1097, 270] width 38 height 16
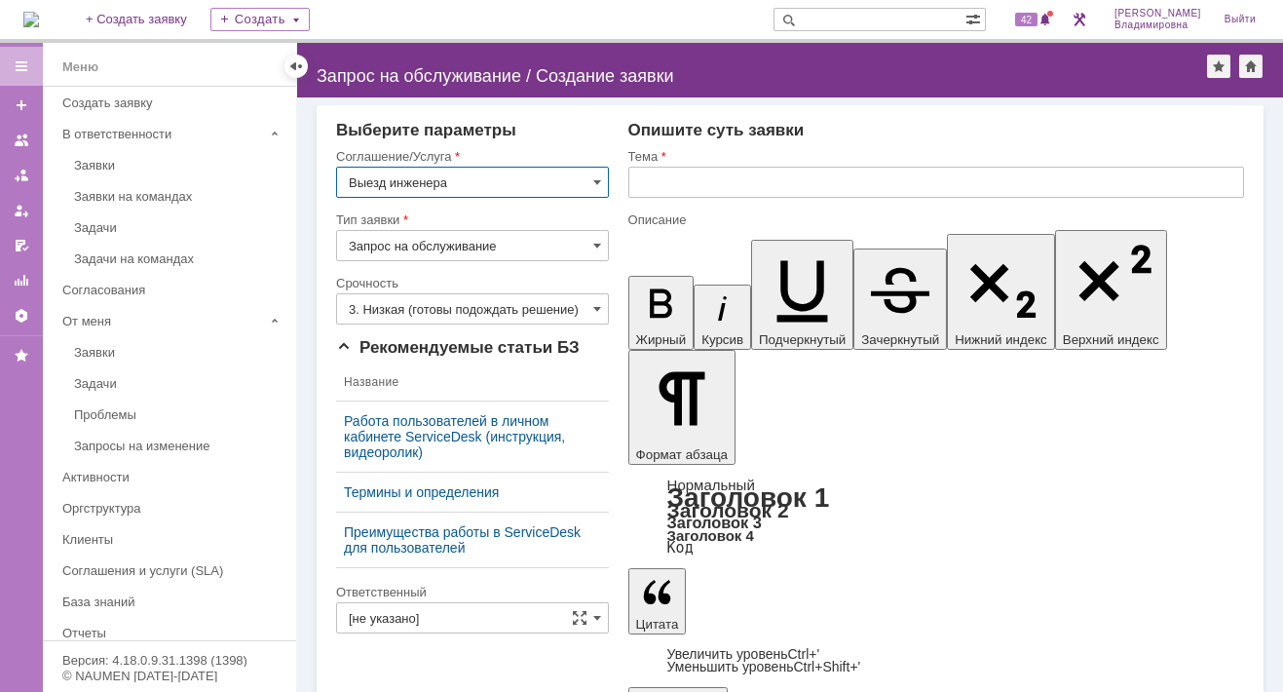
scroll to position [25, 0]
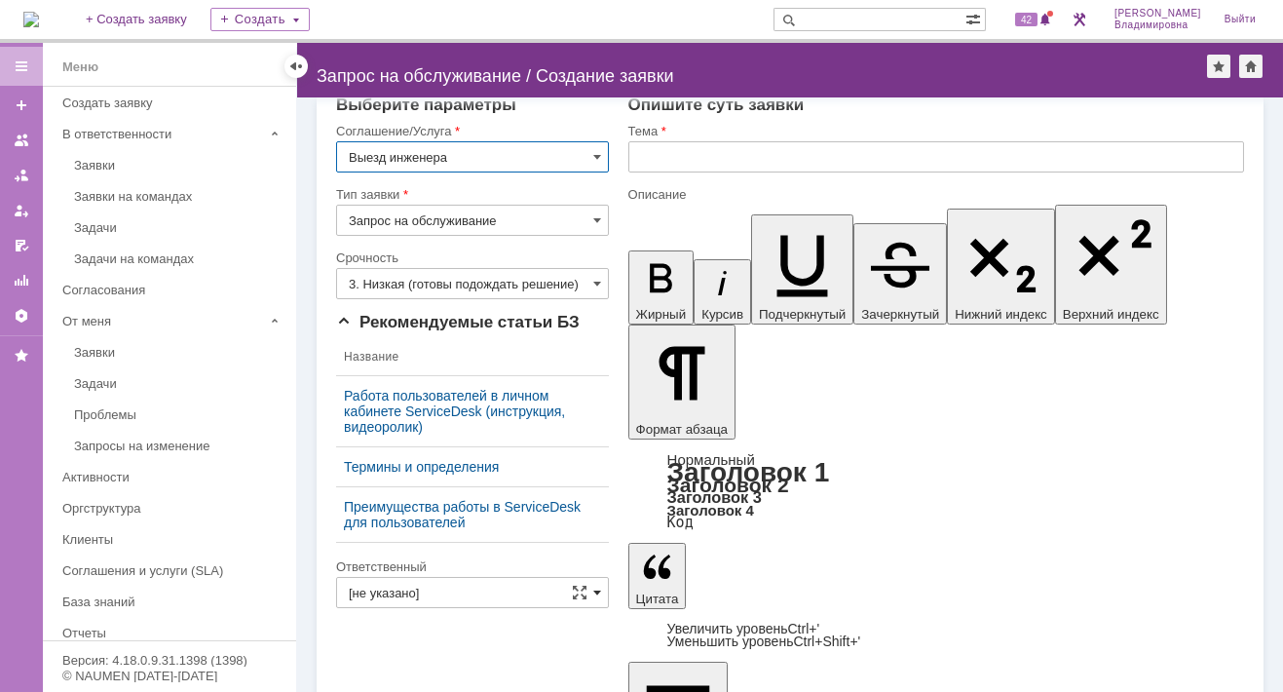
click at [593, 588] on span at bounding box center [597, 593] width 8 height 16
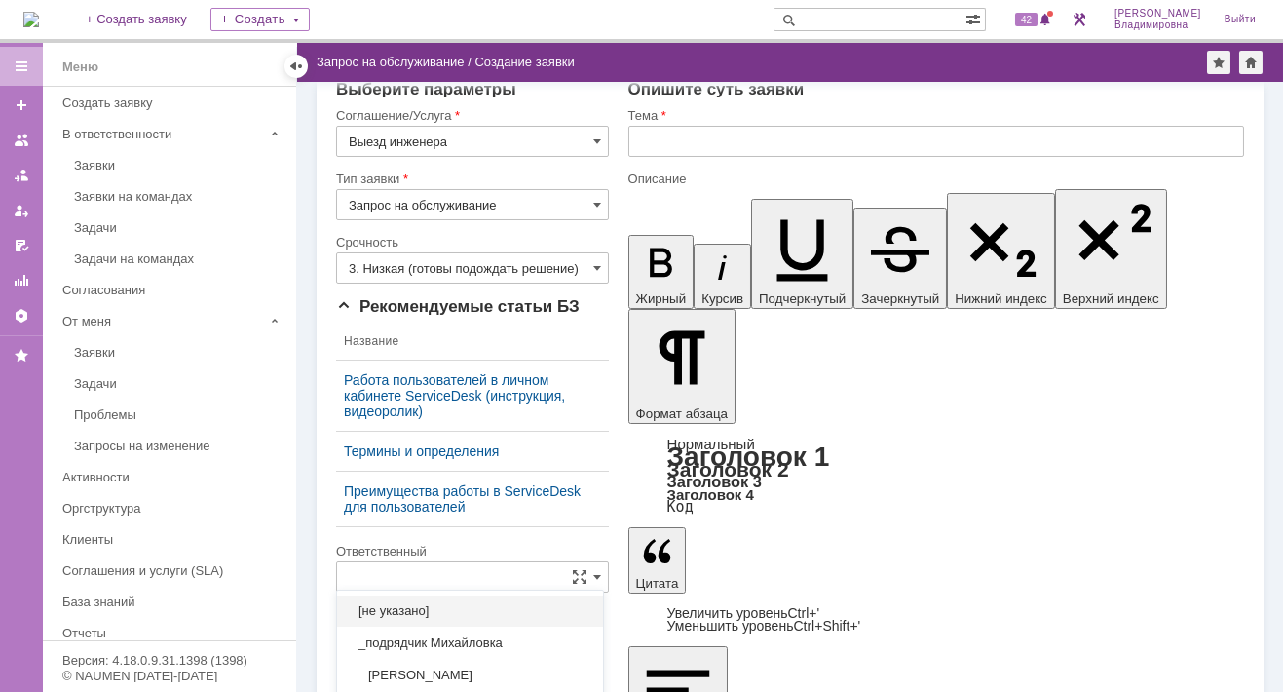
scroll to position [186, 0]
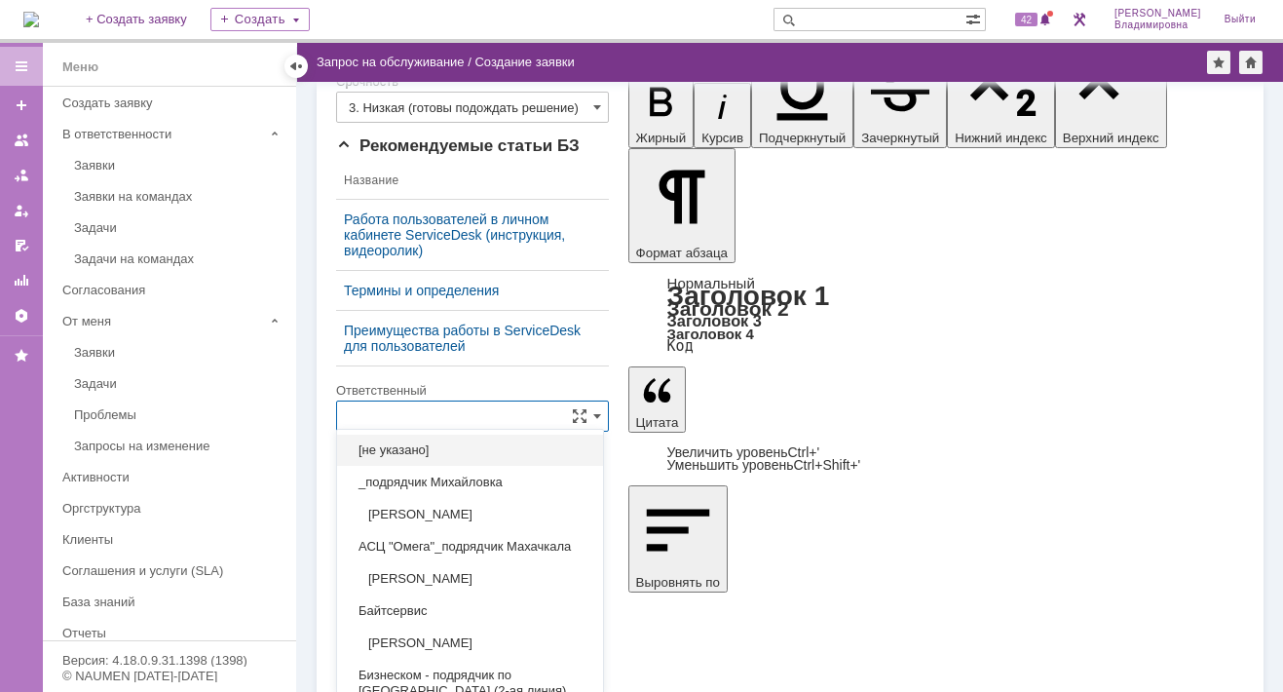
click at [372, 404] on input "text" at bounding box center [472, 415] width 273 height 31
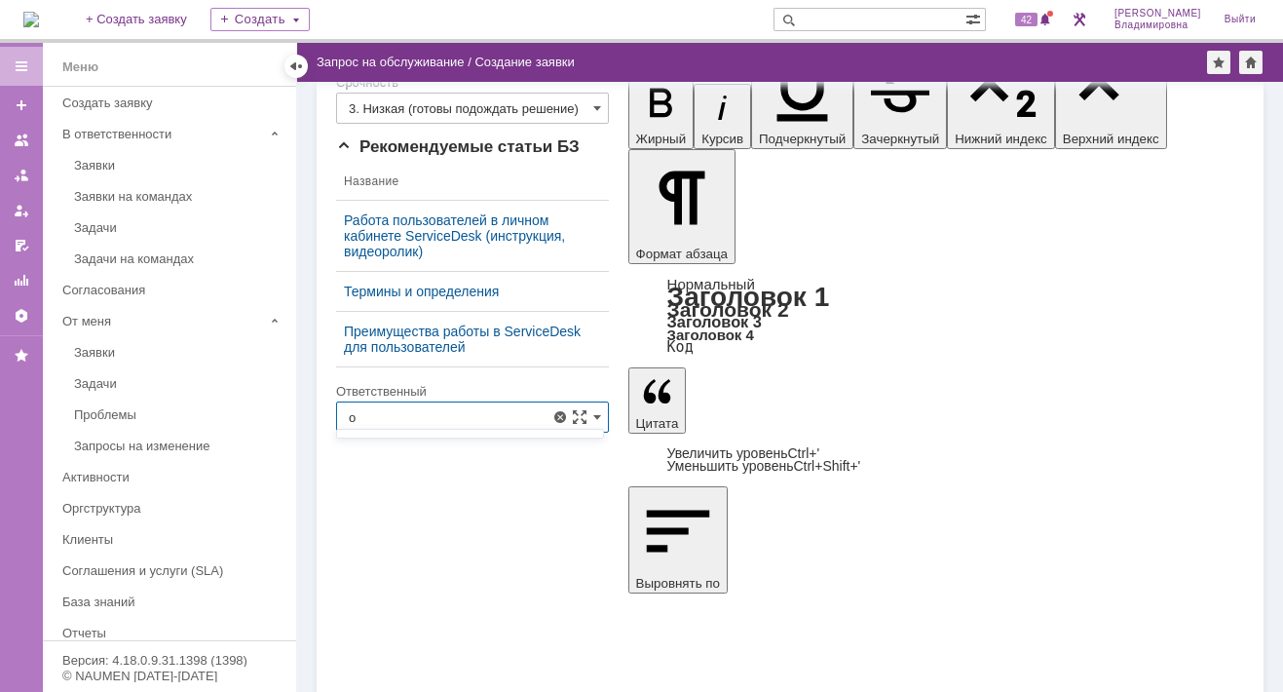
scroll to position [185, 0]
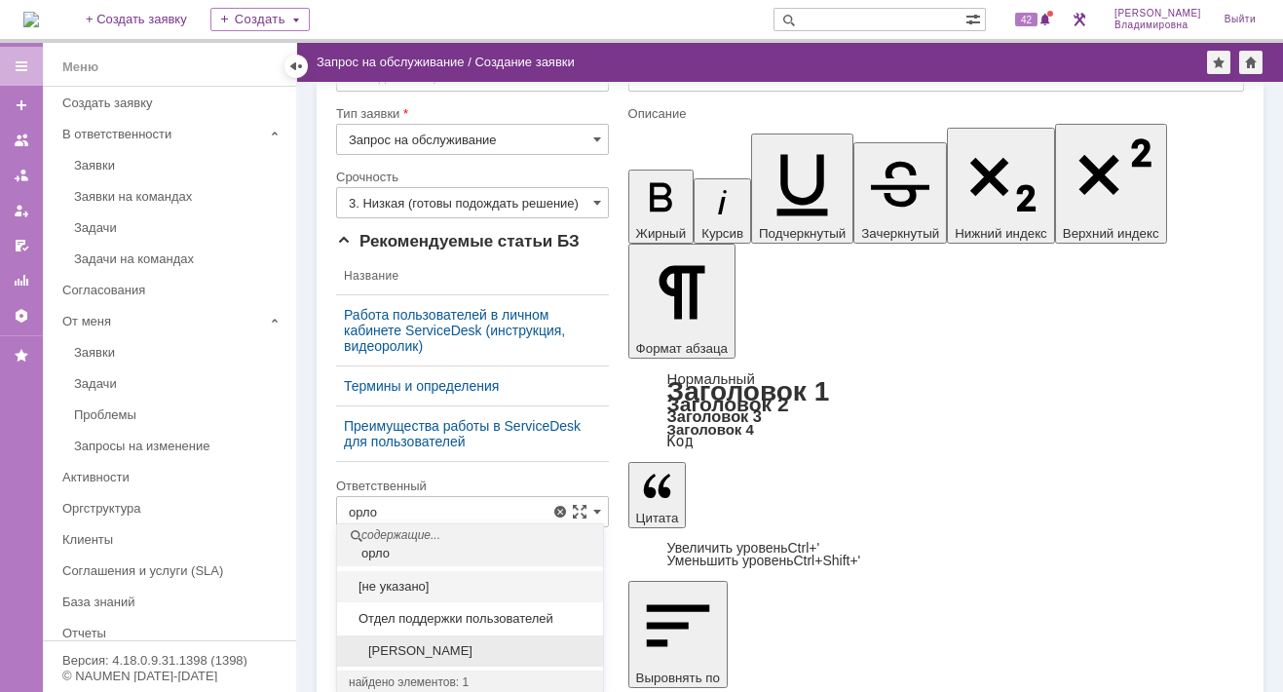
click at [402, 647] on span "Орлова Елена Владимировна" at bounding box center [470, 651] width 243 height 16
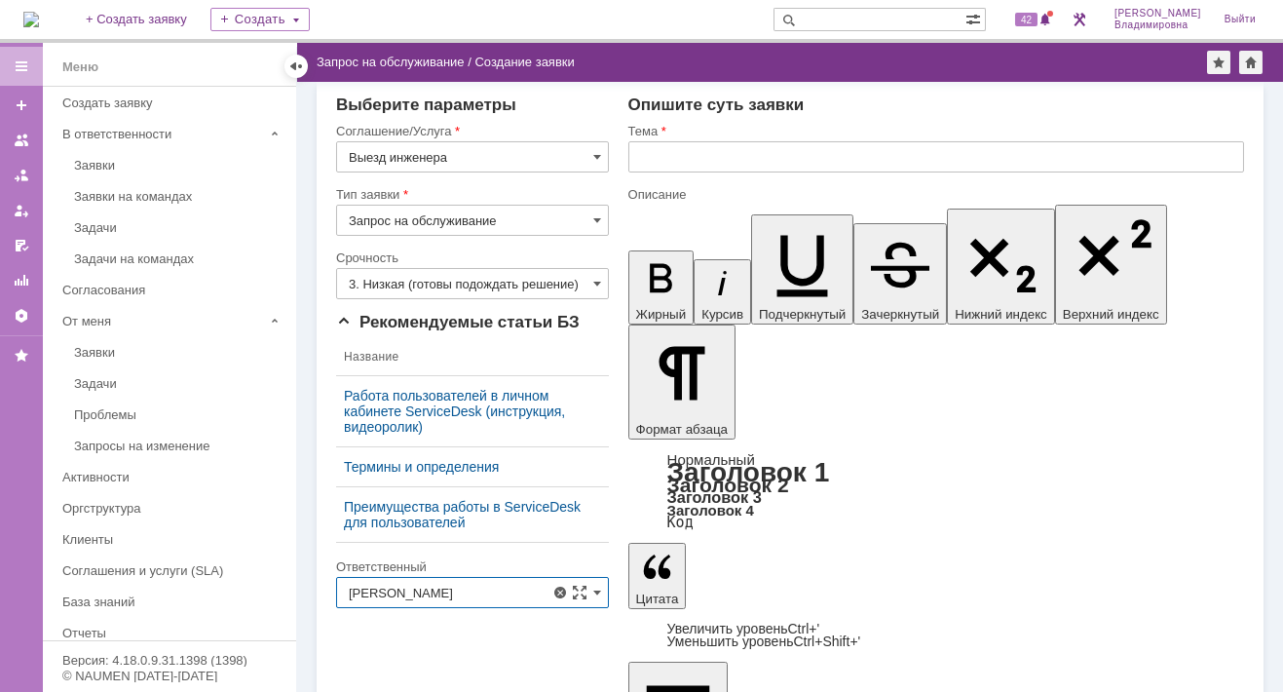
type input "Орлова Елена Владимировна"
click at [1038, 18] on span "42" at bounding box center [1026, 20] width 22 height 14
click at [894, 102] on div "Опишите суть заявки" at bounding box center [936, 104] width 616 height 19
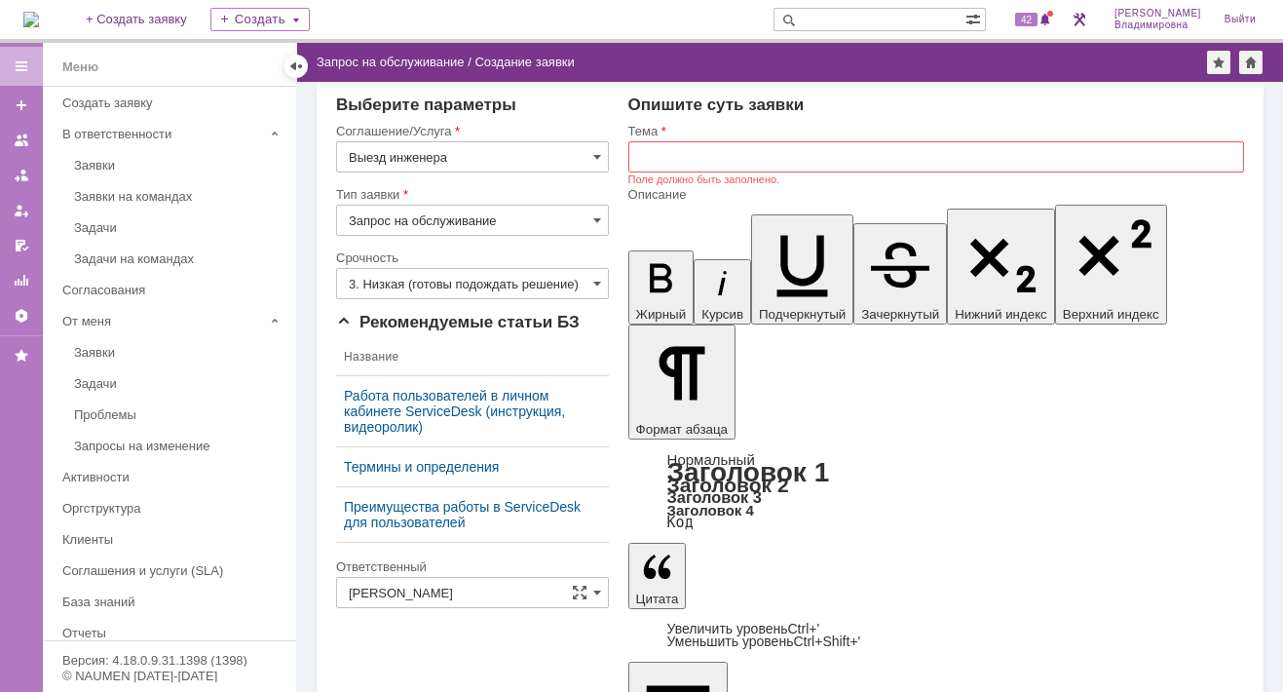
click at [646, 150] on input "text" at bounding box center [936, 156] width 616 height 31
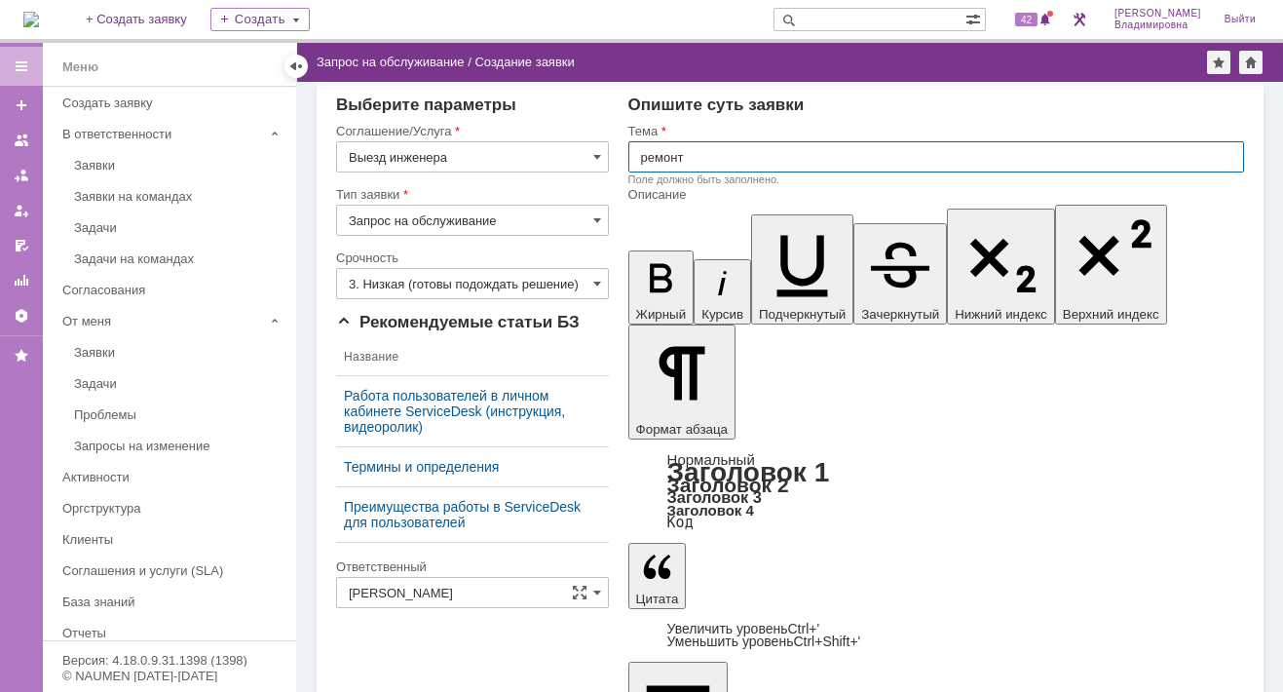
type input "ремонт"
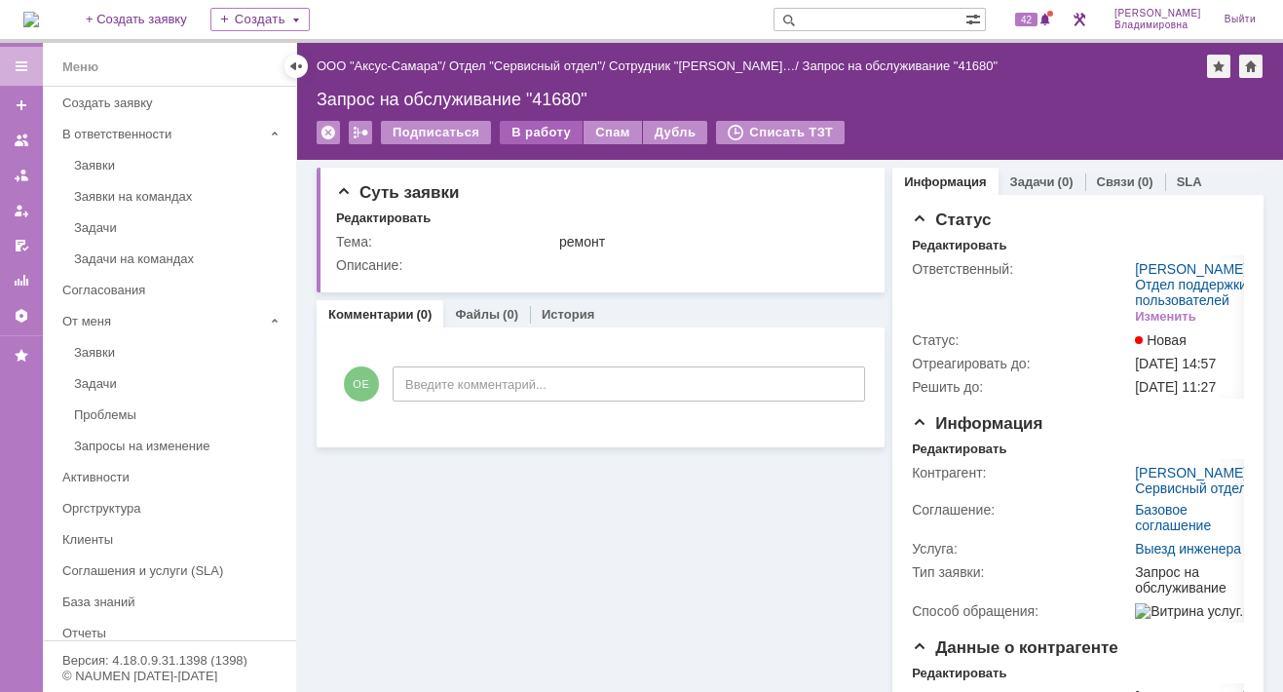
click at [537, 129] on div "В работу" at bounding box center [541, 132] width 83 height 23
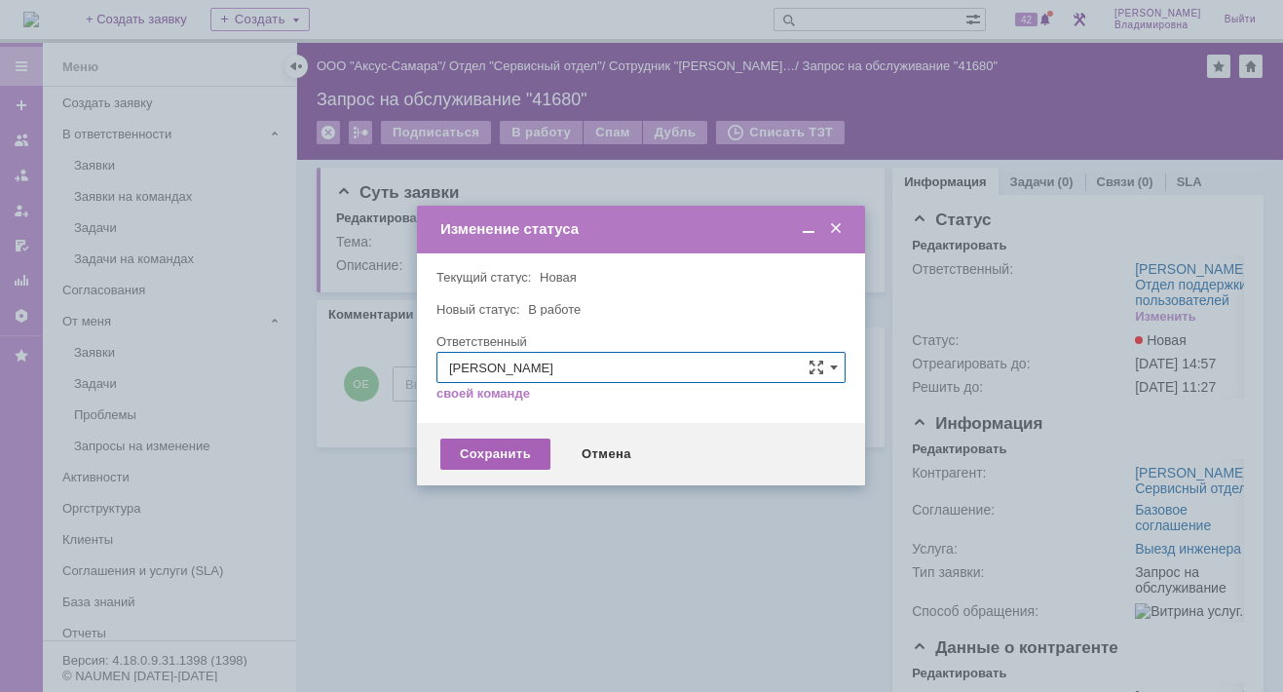
click at [508, 449] on div "Сохранить" at bounding box center [495, 453] width 110 height 31
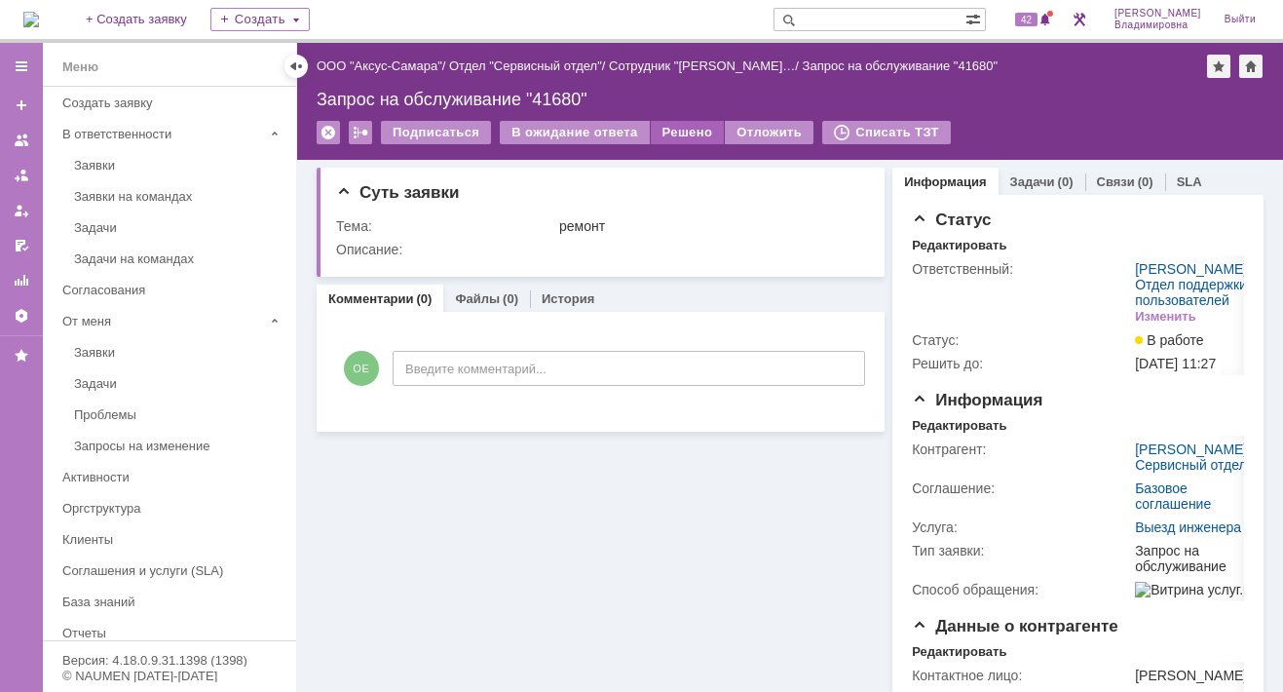
click at [674, 132] on div "Решено" at bounding box center [688, 132] width 74 height 23
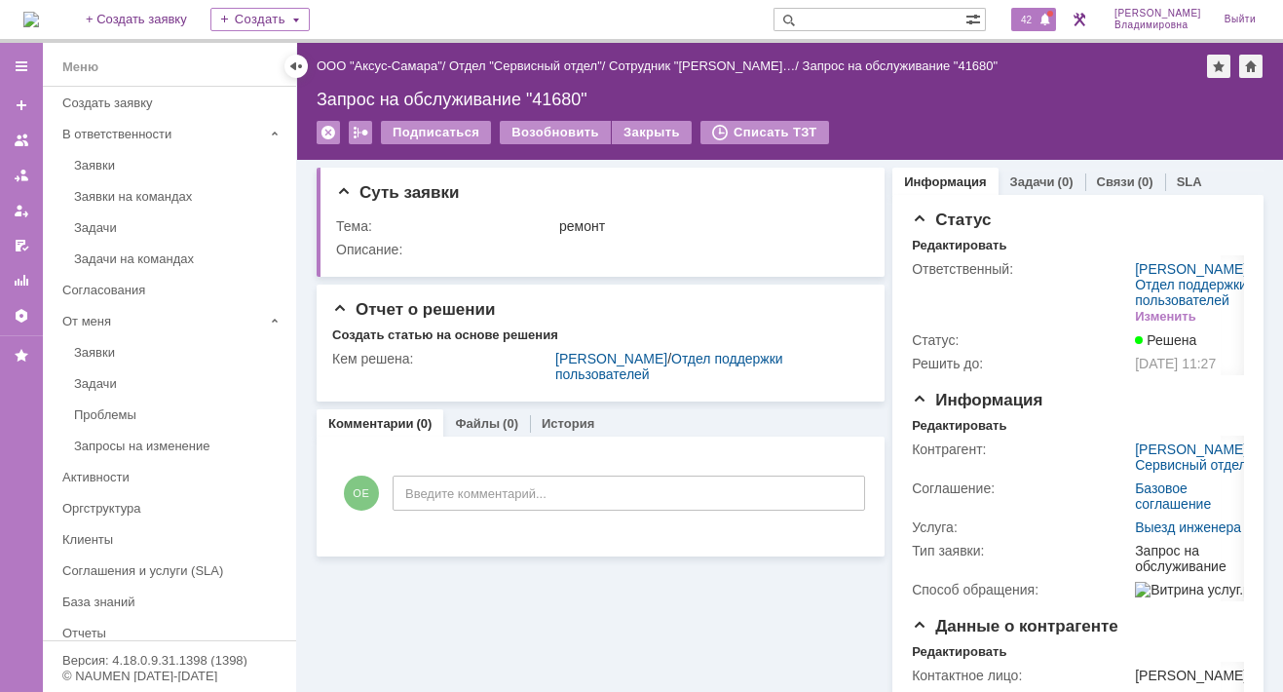
click at [1038, 18] on span "42" at bounding box center [1026, 20] width 22 height 14
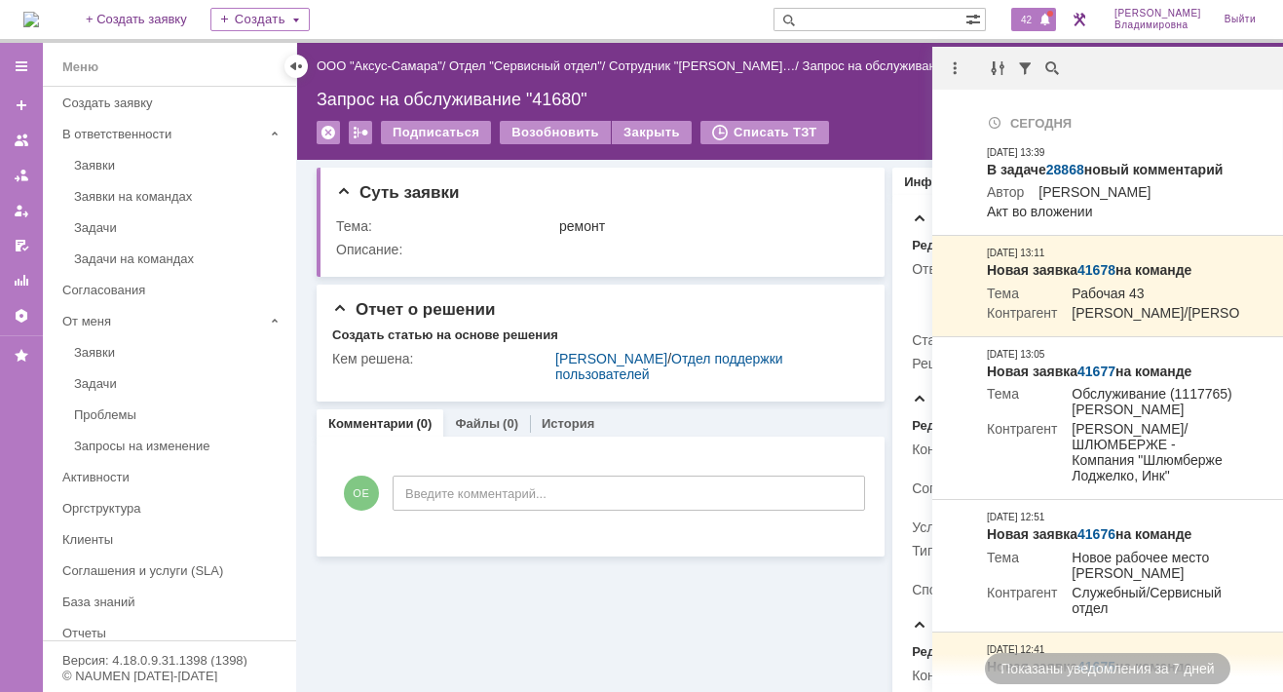
click at [743, 585] on div "Суть заявки Тема: ремонт Описание: Отчет о решении Создать статью на основе реш…" at bounding box center [601, 552] width 568 height 784
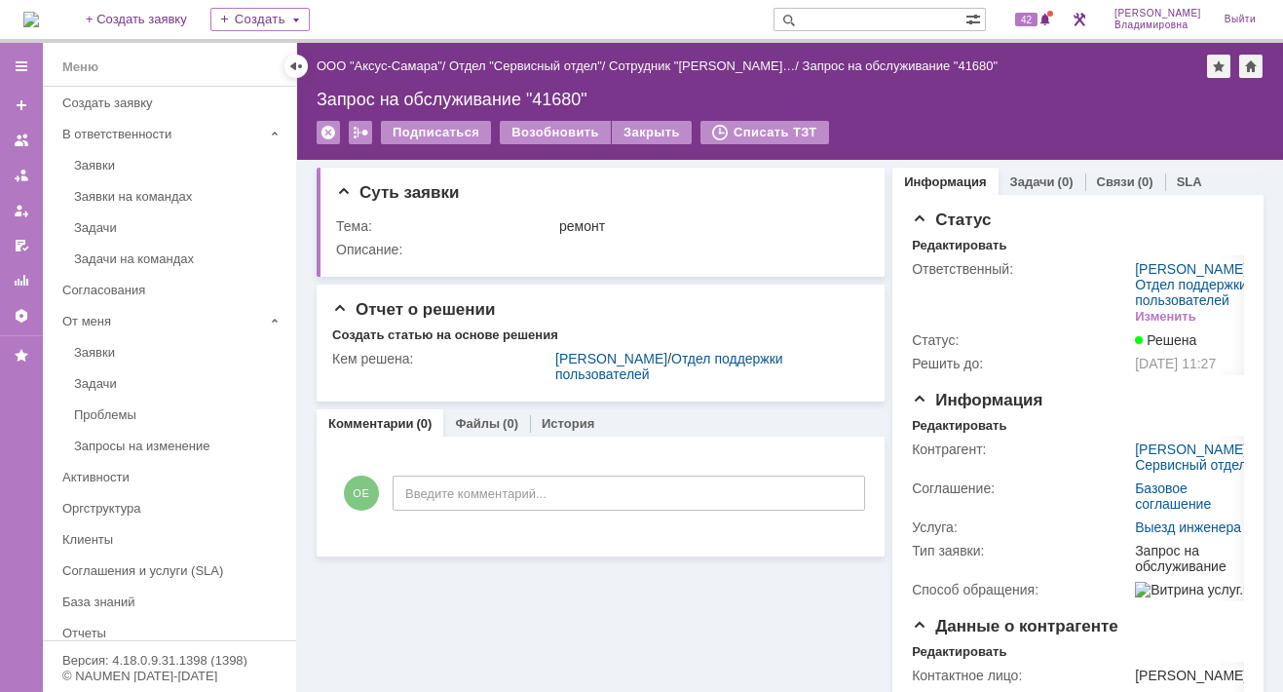
click at [629, 571] on div "Суть заявки Тема: ремонт Описание: Отчет о решении Создать статью на основе реш…" at bounding box center [601, 552] width 568 height 784
click at [1052, 20] on span at bounding box center [1046, 21] width 14 height 16
click at [637, 235] on td "ремонт" at bounding box center [709, 225] width 309 height 23
click at [1032, 15] on span "42" at bounding box center [1026, 20] width 22 height 14
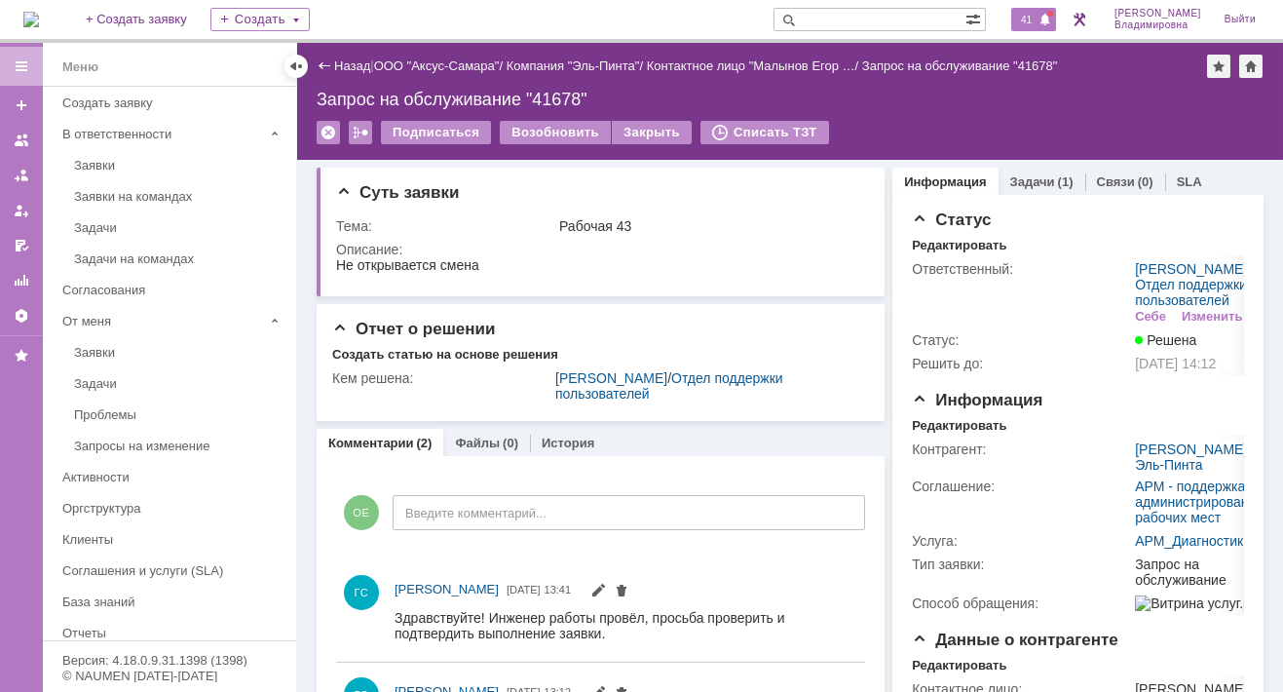
click at [1033, 18] on span "41" at bounding box center [1026, 20] width 22 height 14
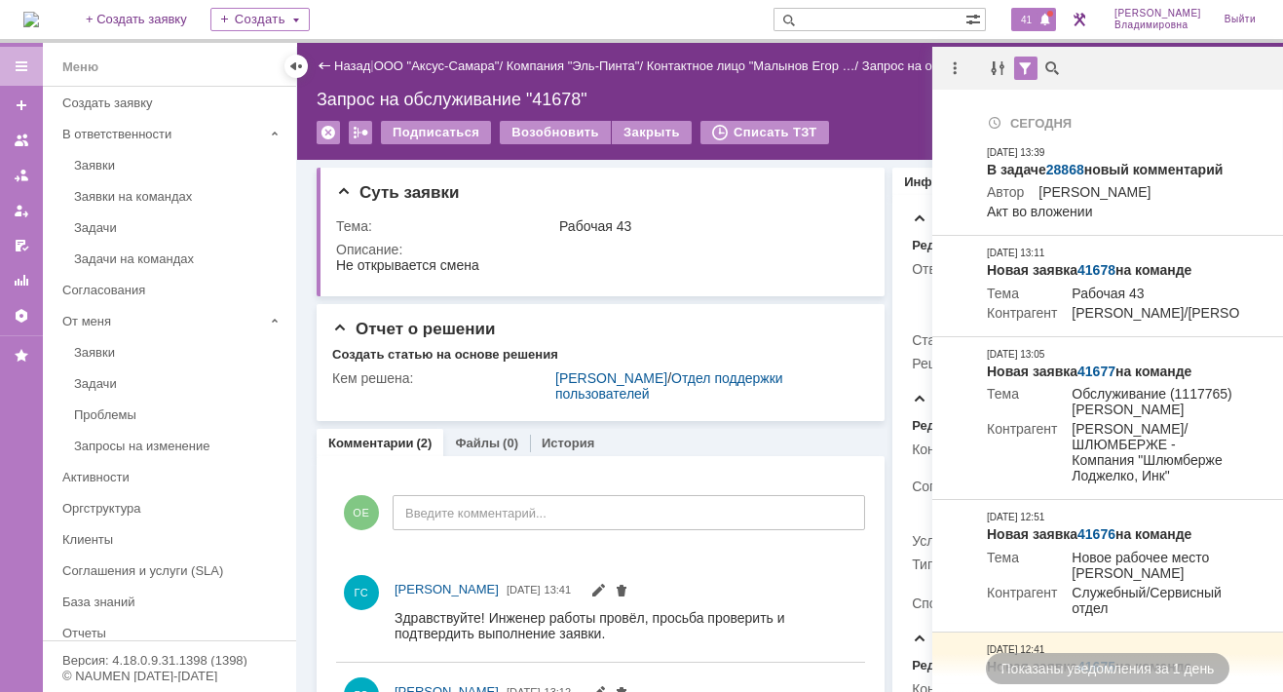
click at [510, 0] on html "Идет загрузка, пожалуйста, подождите. На домашнюю + Создать заявку Создать 41 […" at bounding box center [641, 346] width 1283 height 692
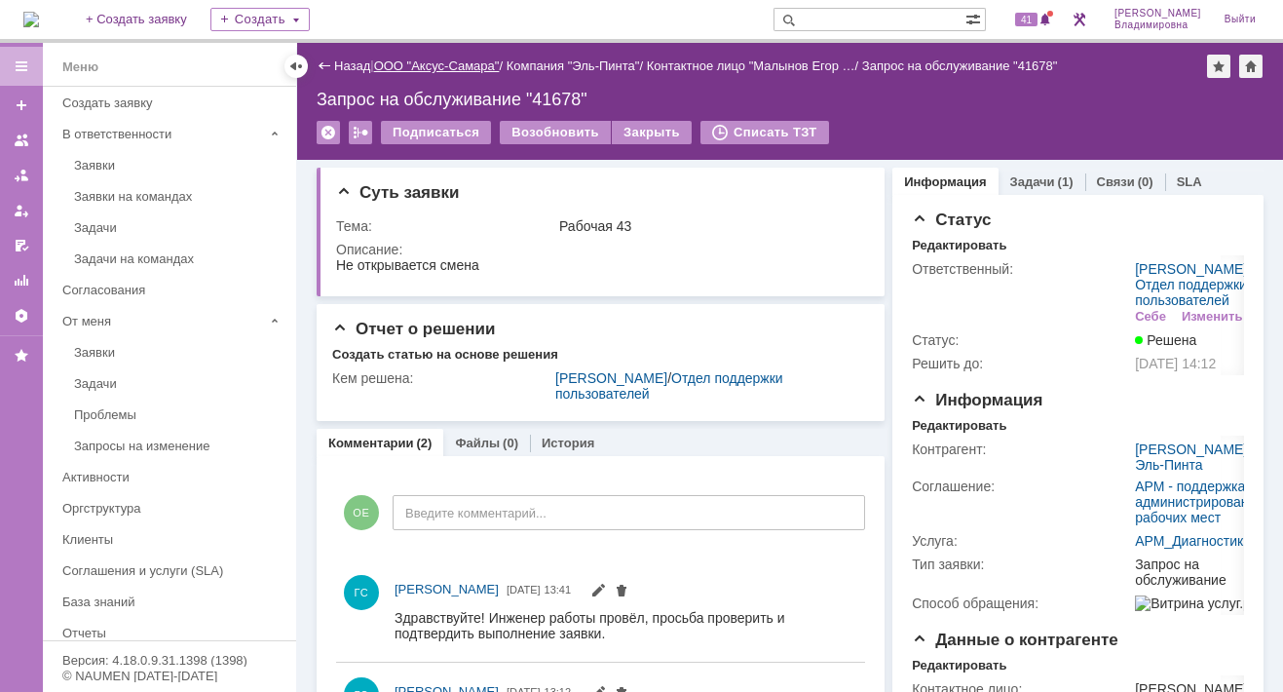
click at [448, 66] on link "ООО "Аксус-Самара"" at bounding box center [437, 65] width 126 height 15
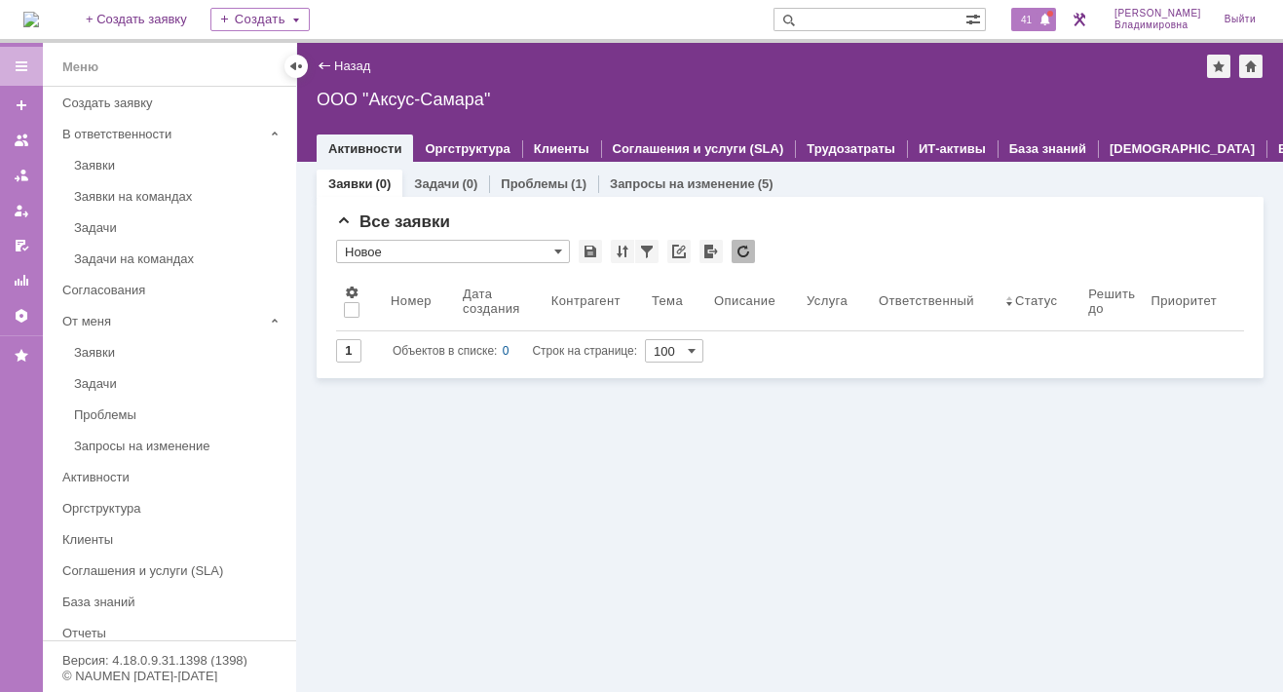
click at [1038, 17] on span "41" at bounding box center [1026, 20] width 22 height 14
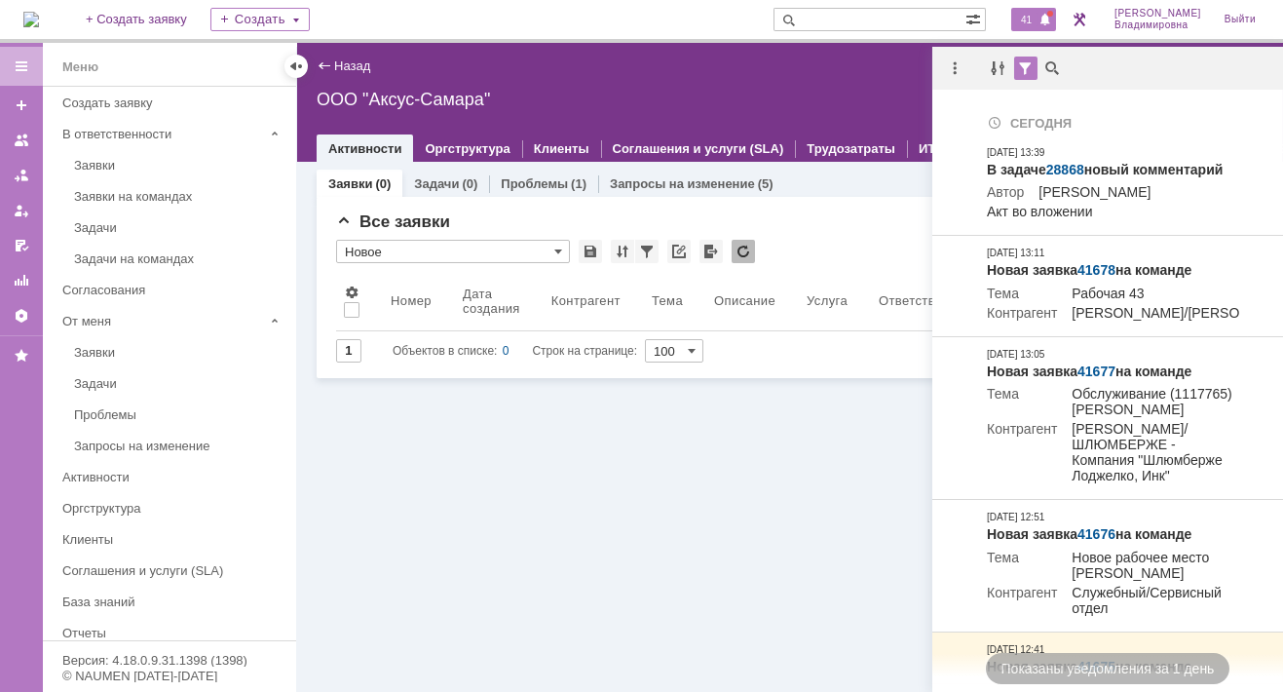
drag, startPoint x: 431, startPoint y: 484, endPoint x: 438, endPoint y: 461, distance: 24.6
click at [436, 476] on div "Заявки (0) Задачи (0) Проблемы (1) Запросы на изменение (5) Все заявки * Новое …" at bounding box center [790, 427] width 986 height 530
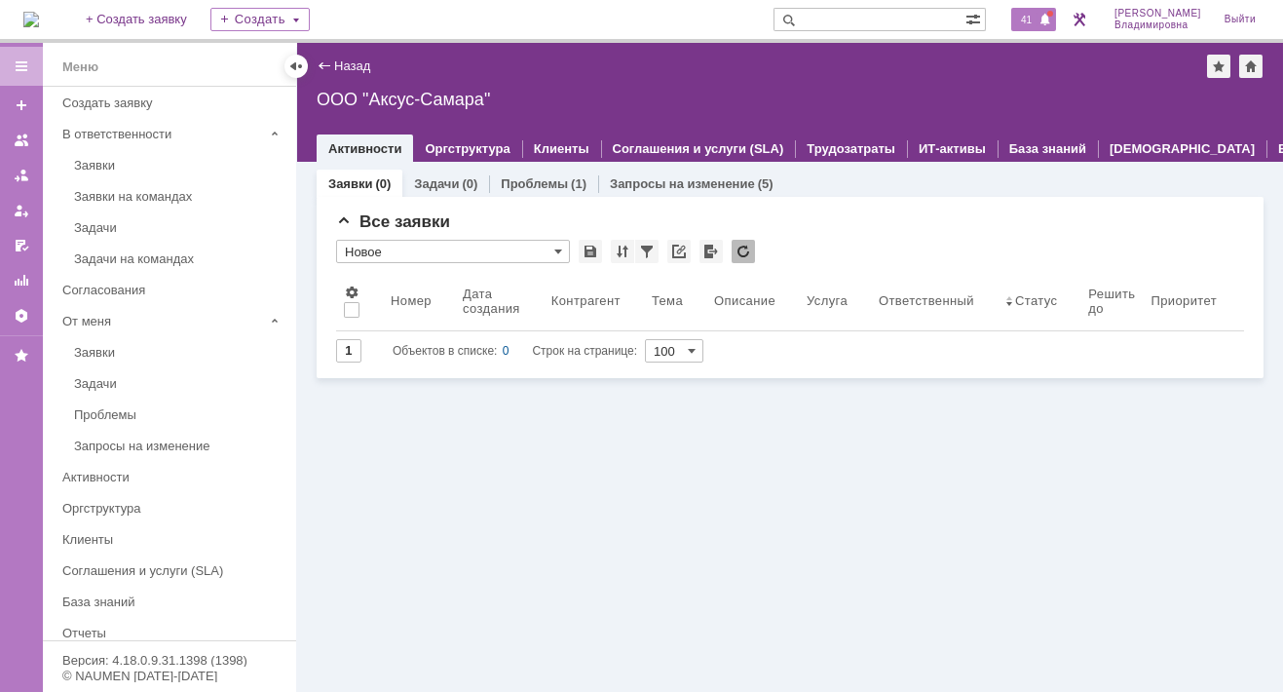
click at [1038, 20] on span "41" at bounding box center [1026, 20] width 22 height 14
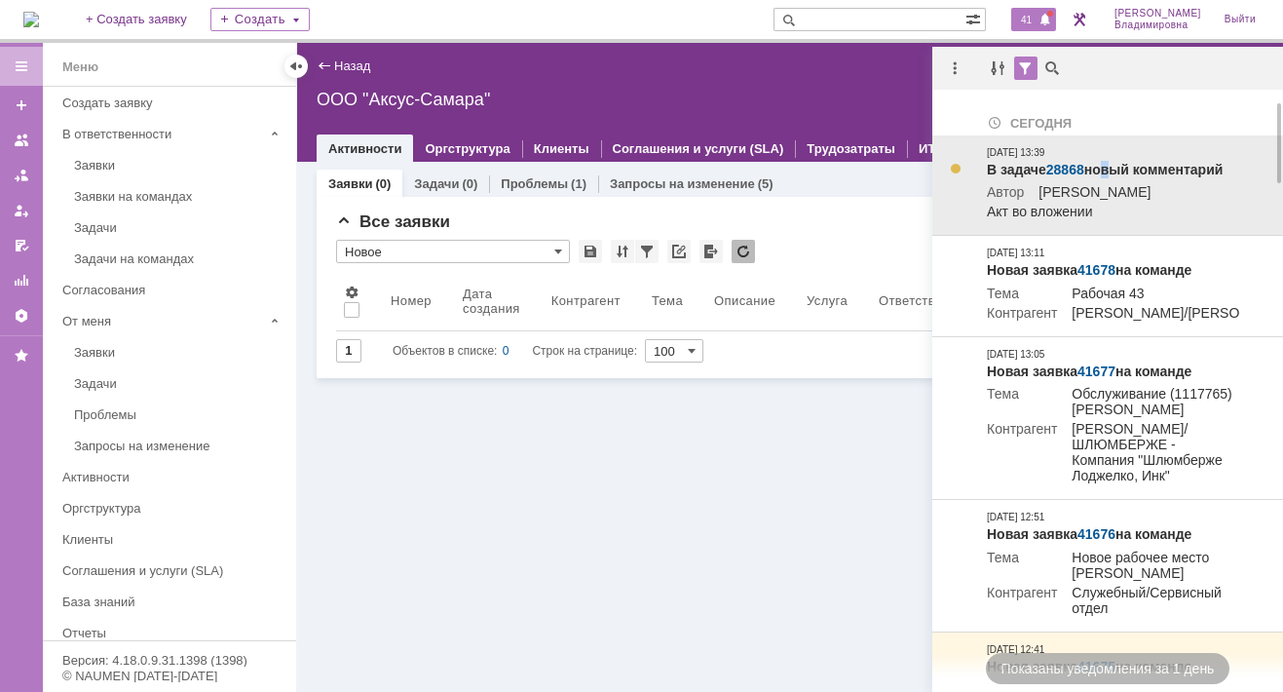
click at [1101, 142] on td "В задаче 28868 новый комментарий Автор Татаринов Валерий Анатольевич Акт во вло…" at bounding box center [1113, 185] width 269 height 100
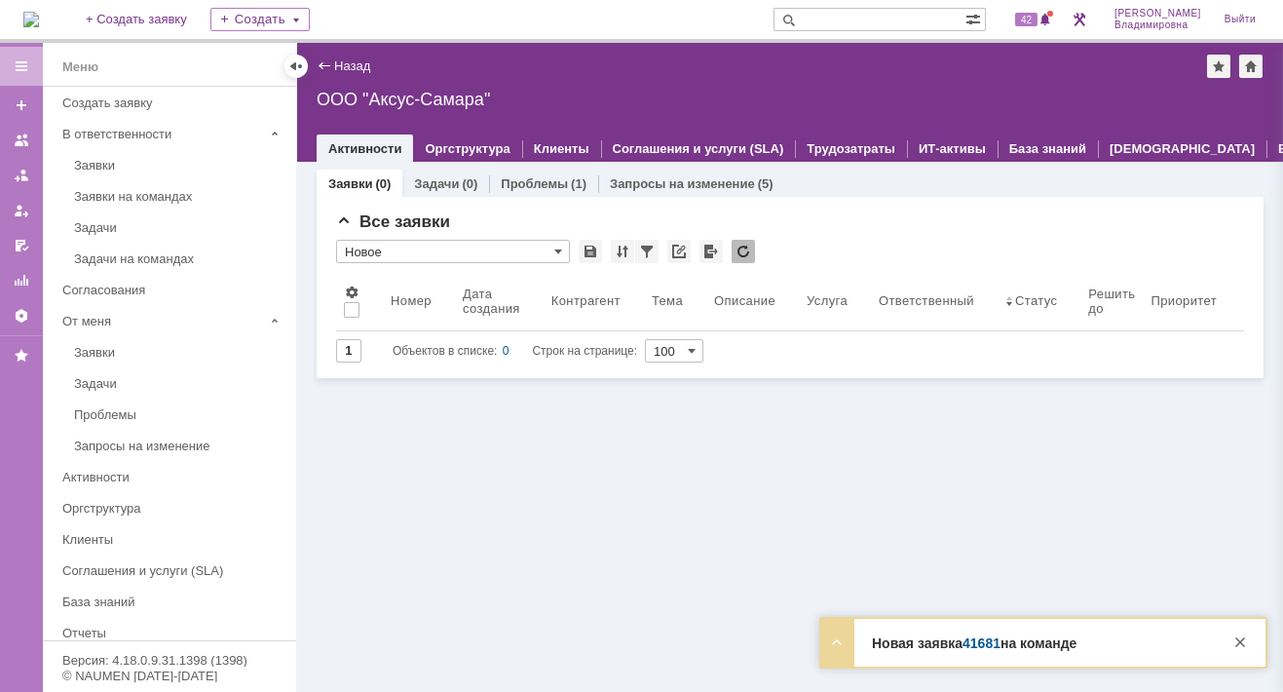
click at [465, 466] on div "Заявки (0) Задачи (0) Проблемы (1) Запросы на изменение (5) Все заявки * Новое …" at bounding box center [790, 427] width 986 height 530
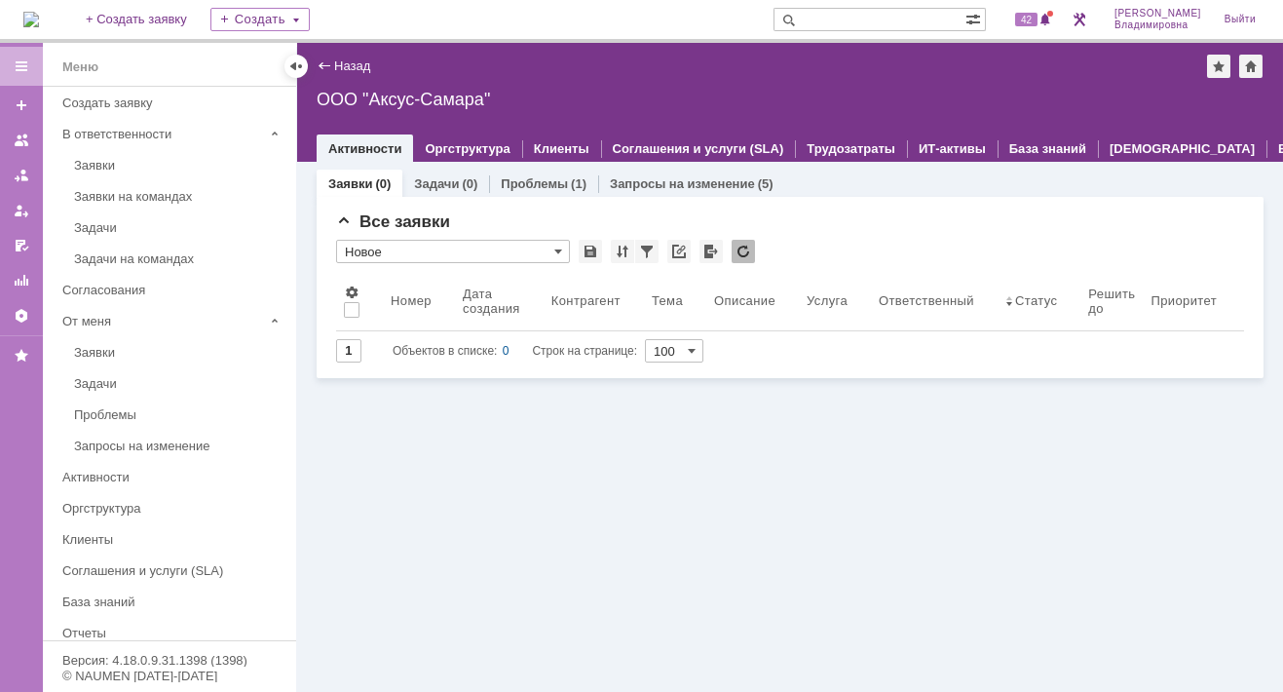
click at [500, 487] on div "Заявки (0) Задачи (0) Проблемы (1) Запросы на изменение (5) Все заявки * Новое …" at bounding box center [790, 427] width 986 height 530
click at [1037, 17] on span "42" at bounding box center [1026, 20] width 22 height 14
click at [717, 460] on div "Заявки (0) Задачи (0) Проблемы (1) Запросы на изменение (5) Все заявки * Новое …" at bounding box center [790, 427] width 986 height 530
click at [1038, 19] on span "42" at bounding box center [1026, 20] width 22 height 14
drag, startPoint x: 792, startPoint y: 504, endPoint x: 798, endPoint y: 491, distance: 14.0
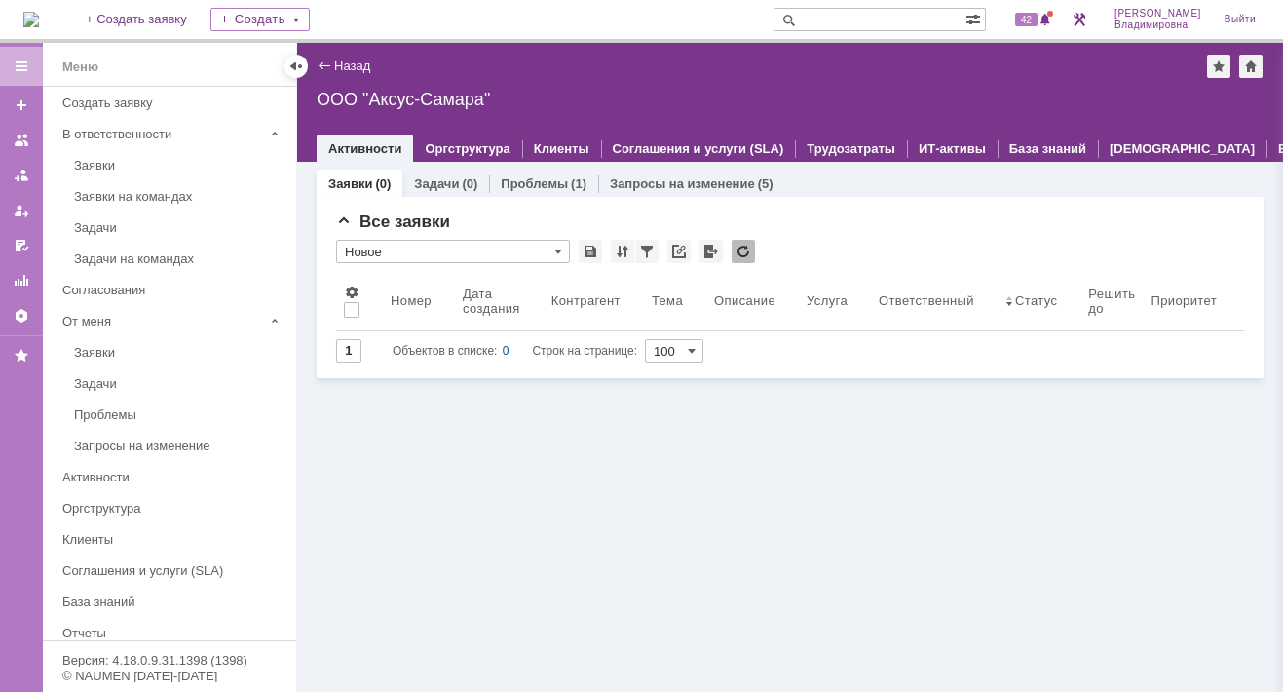
click at [798, 501] on div "Заявки (0) Задачи (0) Проблемы (1) Запросы на изменение (5) Все заявки * Новое …" at bounding box center [790, 427] width 986 height 530
click at [639, 96] on div "ООО "Аксус-Самара"" at bounding box center [790, 99] width 947 height 19
click at [1038, 21] on span "42" at bounding box center [1026, 20] width 22 height 14
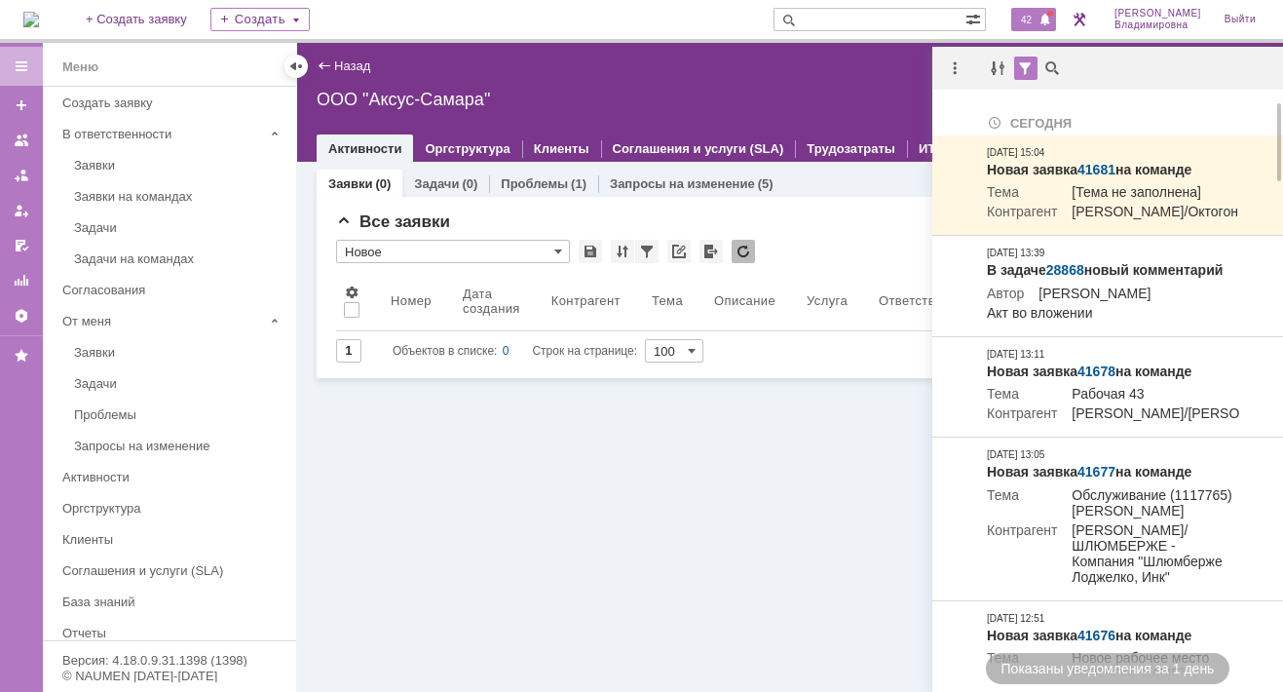
click at [646, 513] on div "Заявки (0) Задачи (0) Проблемы (1) Запросы на изменение (5) Все заявки * Новое …" at bounding box center [790, 427] width 986 height 530
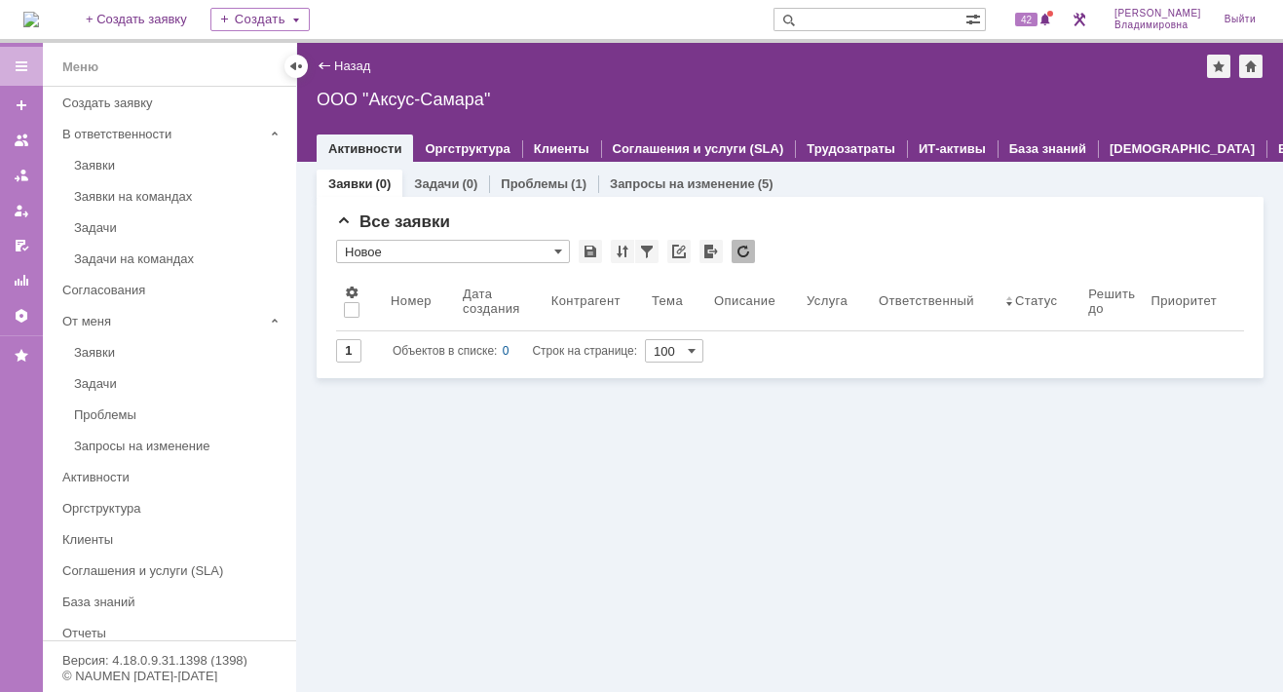
click at [621, 523] on div "Заявки (0) Задачи (0) Проблемы (1) Запросы на изменение (5) Все заявки * Новое …" at bounding box center [790, 427] width 986 height 530
drag, startPoint x: 688, startPoint y: 614, endPoint x: 768, endPoint y: 687, distance: 108.3
click at [689, 617] on div "Заявки (0) Задачи (0) Проблемы (1) Запросы на изменение (5) Все заявки * Новое …" at bounding box center [790, 427] width 986 height 530
click at [552, 511] on div "Заявки (0) Задачи (0) Проблемы (1) Запросы на изменение (5) Все заявки * Новое …" at bounding box center [790, 427] width 986 height 530
click at [492, 463] on div "Заявки (0) Задачи (0) Проблемы (1) Запросы на изменение (5) Все заявки * Новое …" at bounding box center [790, 427] width 986 height 530
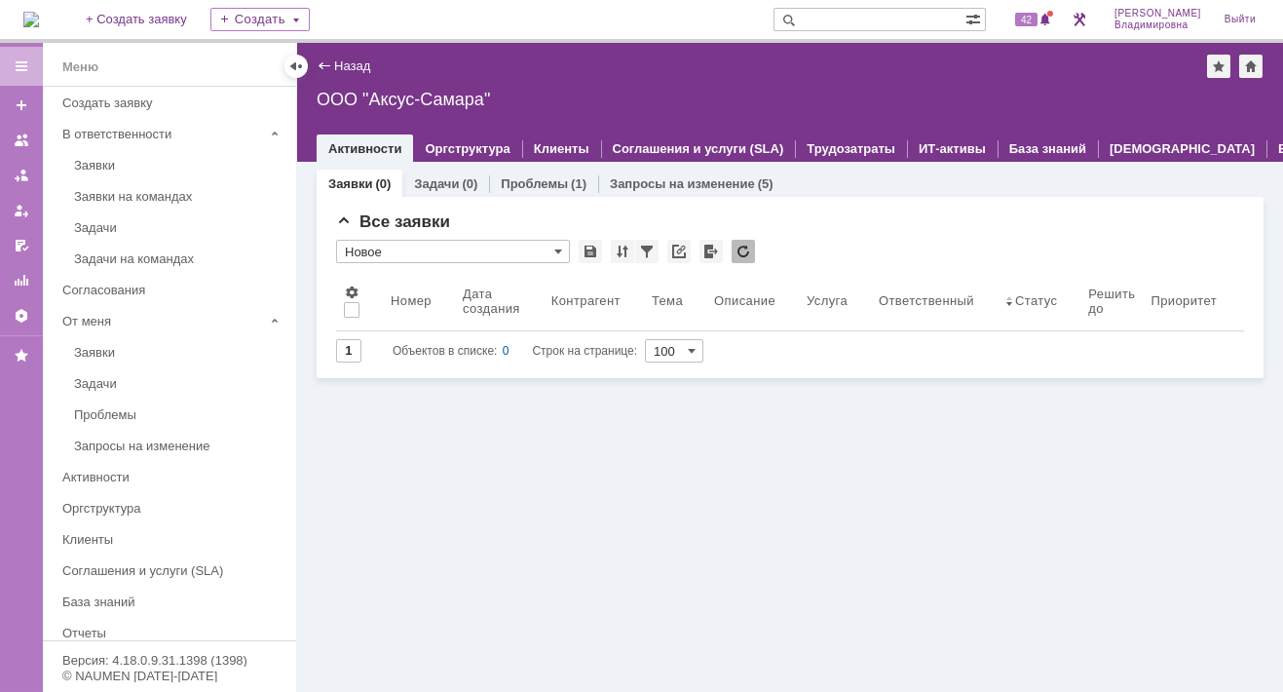
click at [381, 468] on div "Заявки (0) Задачи (0) Проблемы (1) Запросы на изменение (5) Все заявки * Новое …" at bounding box center [790, 427] width 986 height 530
click at [1038, 17] on span "42" at bounding box center [1026, 20] width 22 height 14
drag, startPoint x: 681, startPoint y: 24, endPoint x: 504, endPoint y: -43, distance: 189.6
click at [504, 0] on html "Идет загрузка, пожалуйста, подождите. На домашнюю + Создать заявку Создать 42 О…" at bounding box center [641, 346] width 1283 height 692
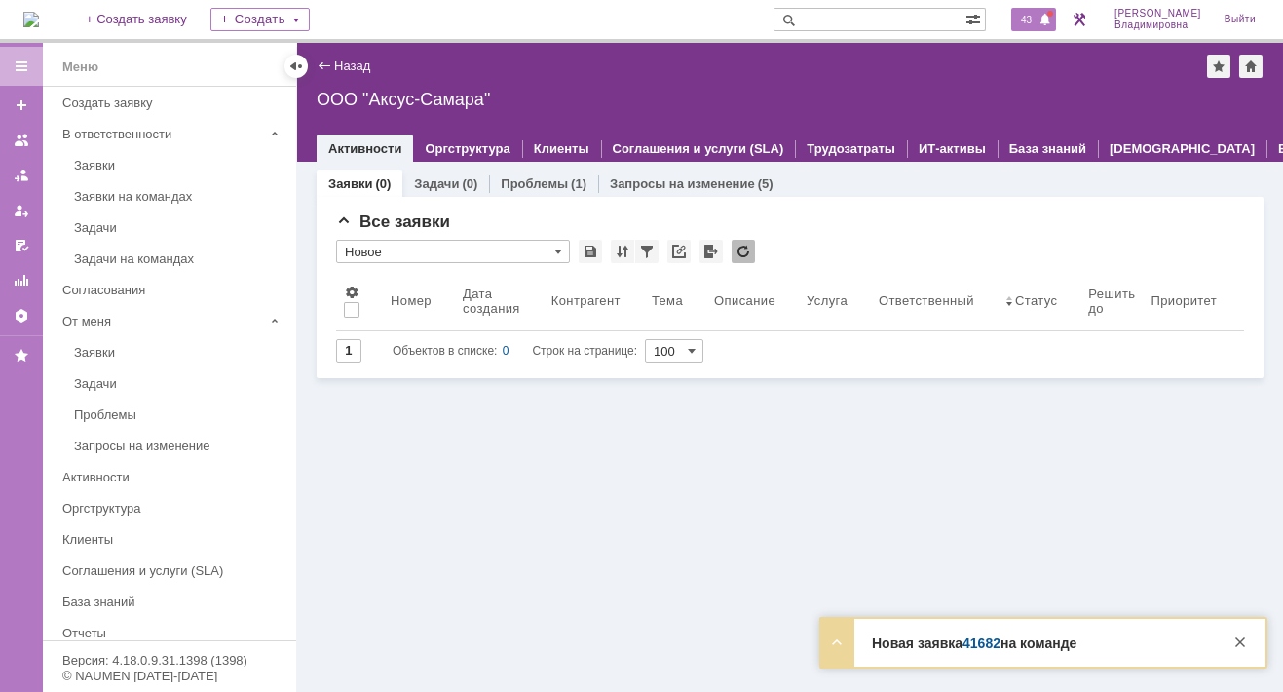
click at [1034, 19] on span "43" at bounding box center [1026, 20] width 22 height 14
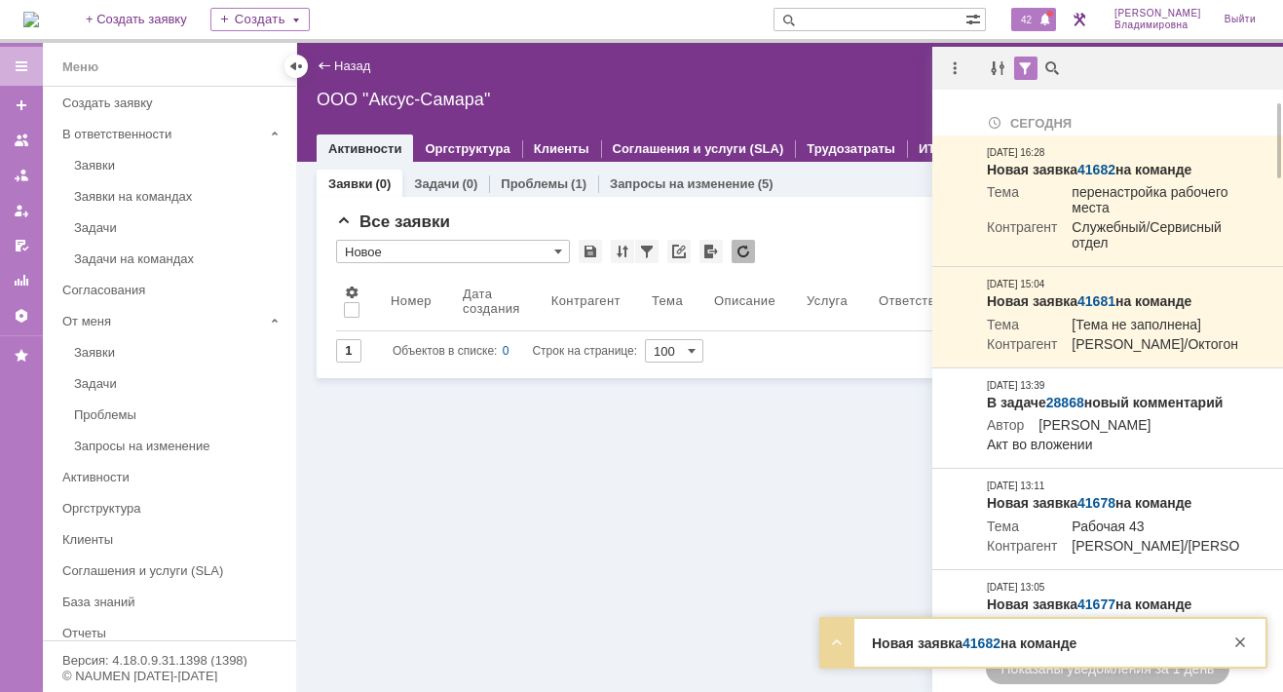
click at [1102, 125] on div "Сегодня" at bounding box center [1113, 122] width 253 height 19
click at [1088, 118] on div "Сегодня" at bounding box center [1113, 122] width 253 height 19
click at [1113, 120] on div "Сегодня" at bounding box center [1113, 122] width 253 height 19
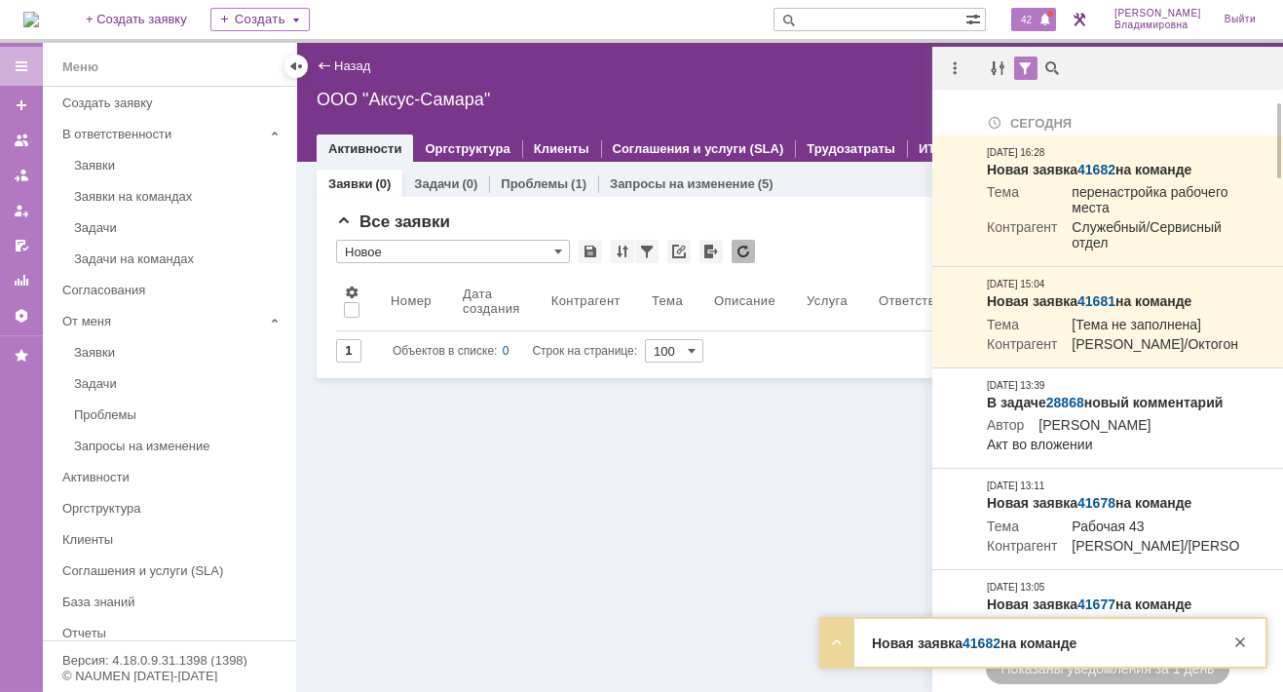
click at [1113, 120] on div "Сегодня" at bounding box center [1113, 122] width 253 height 19
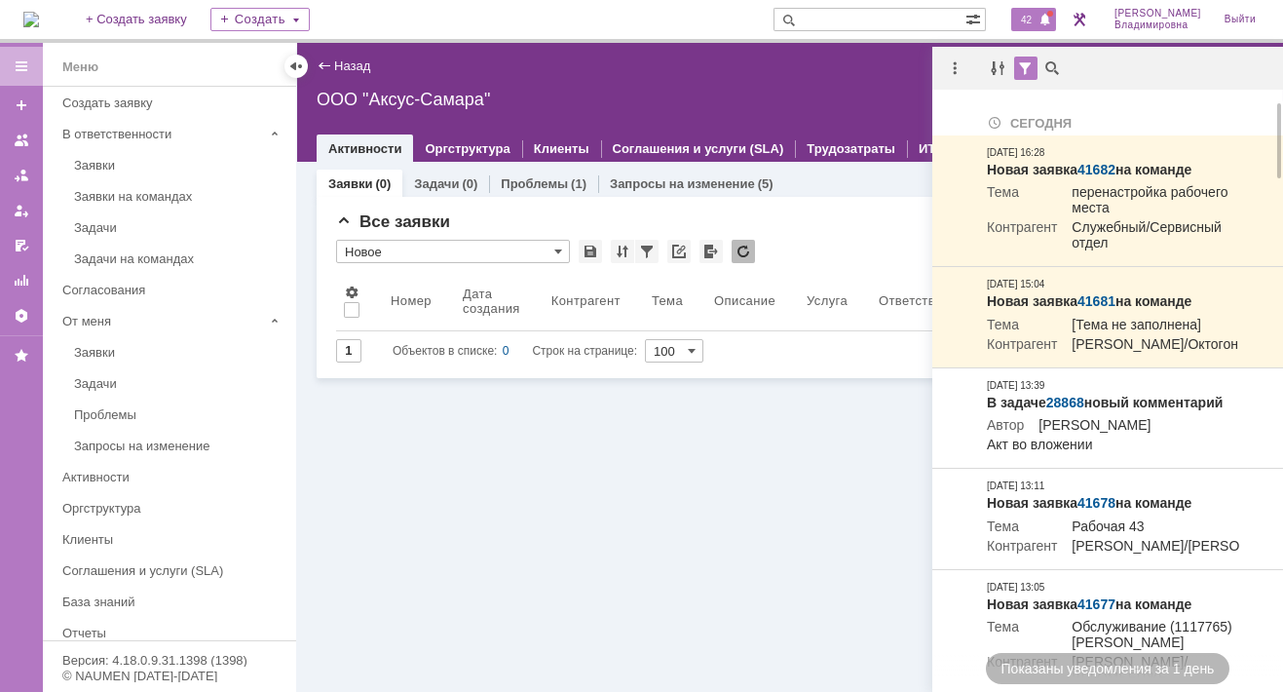
click at [1106, 121] on div "Сегодня" at bounding box center [1113, 122] width 253 height 19
drag, startPoint x: 1106, startPoint y: 121, endPoint x: 1088, endPoint y: 121, distance: 17.5
click at [1088, 121] on div "Сегодня" at bounding box center [1113, 122] width 253 height 19
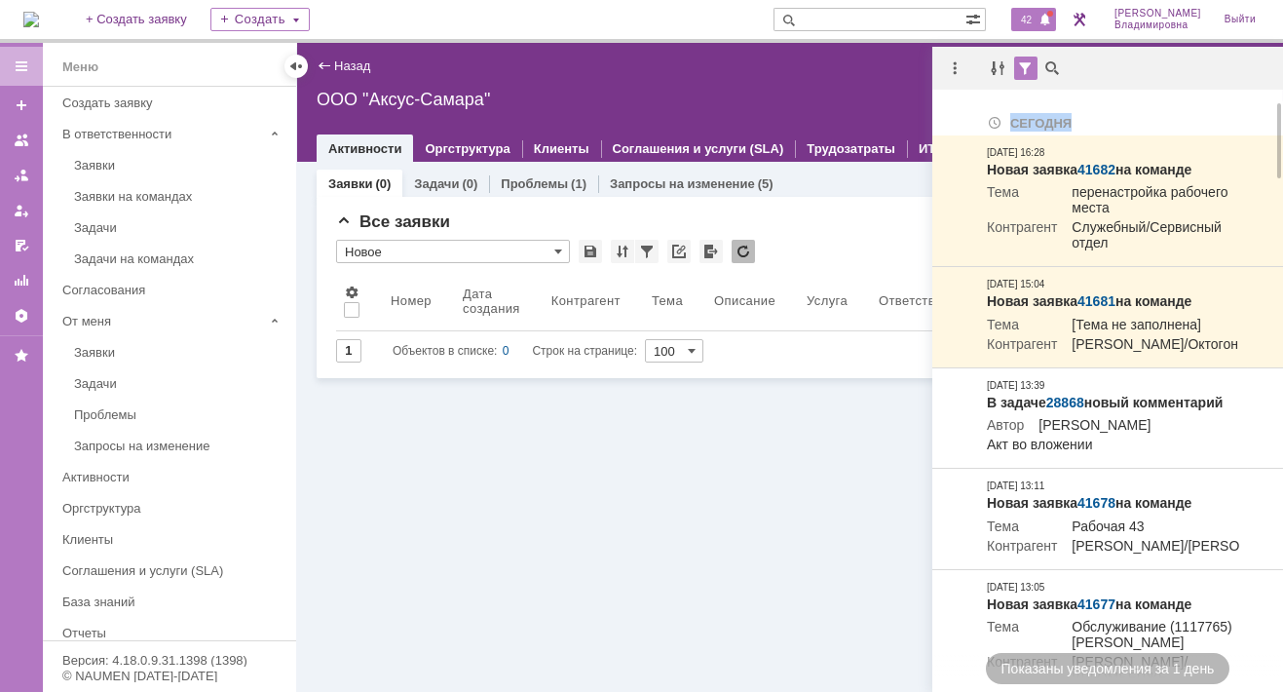
click at [1088, 121] on div "Сегодня" at bounding box center [1113, 122] width 253 height 19
drag, startPoint x: 1088, startPoint y: 121, endPoint x: 1080, endPoint y: 116, distance: 10.0
click at [1080, 116] on div "Сегодня" at bounding box center [1113, 122] width 253 height 19
click at [1111, 114] on div "Сегодня" at bounding box center [1113, 122] width 253 height 19
click at [1103, 119] on div "Сегодня" at bounding box center [1113, 122] width 253 height 19
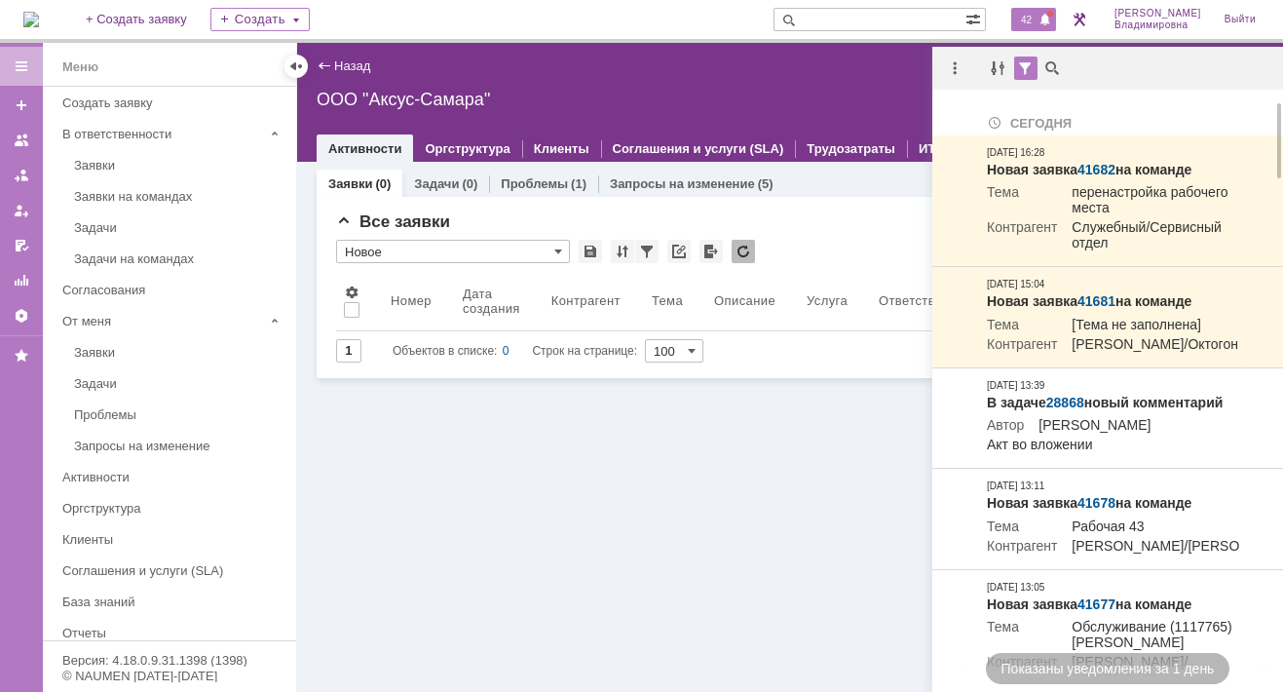
click at [1103, 119] on div "Сегодня" at bounding box center [1113, 122] width 253 height 19
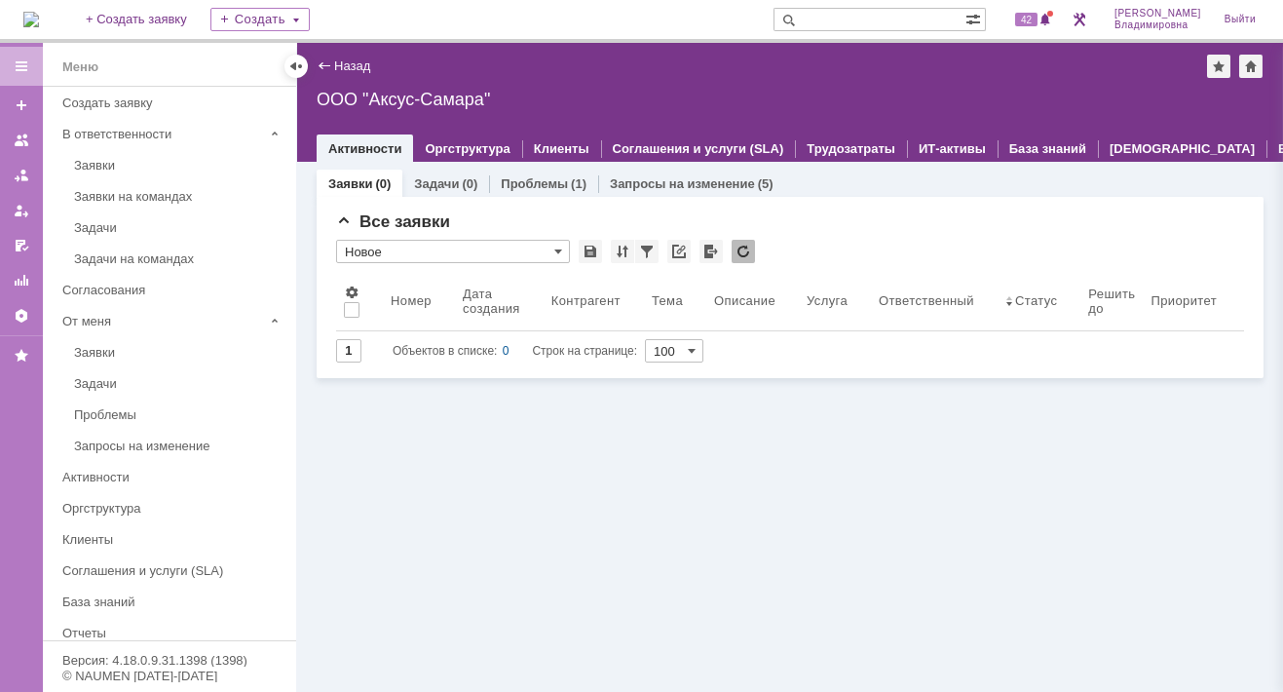
click at [548, 426] on div "Заявки (0) Задачи (0) Проблемы (1) Запросы на изменение (5) Все заявки * Новое …" at bounding box center [790, 427] width 986 height 530
click at [1038, 13] on span "42" at bounding box center [1026, 20] width 22 height 14
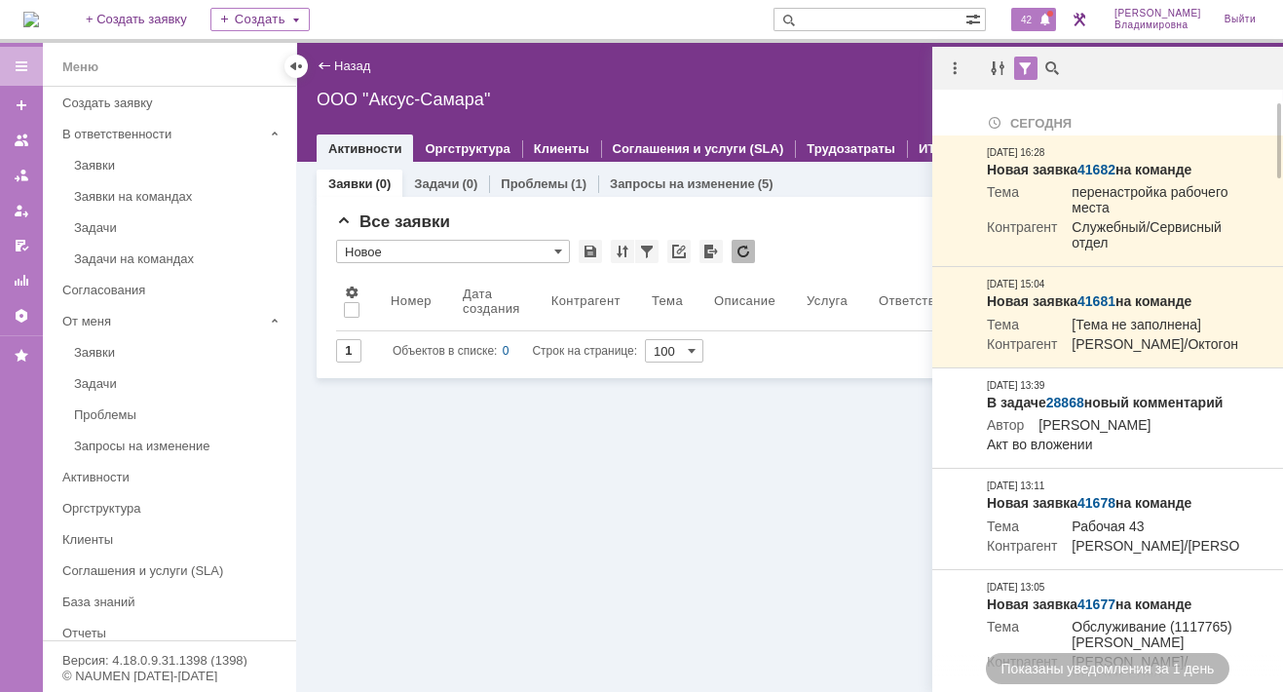
click at [1101, 122] on div "Сегодня" at bounding box center [1113, 122] width 253 height 19
click at [1101, 120] on div "Сегодня" at bounding box center [1113, 122] width 253 height 19
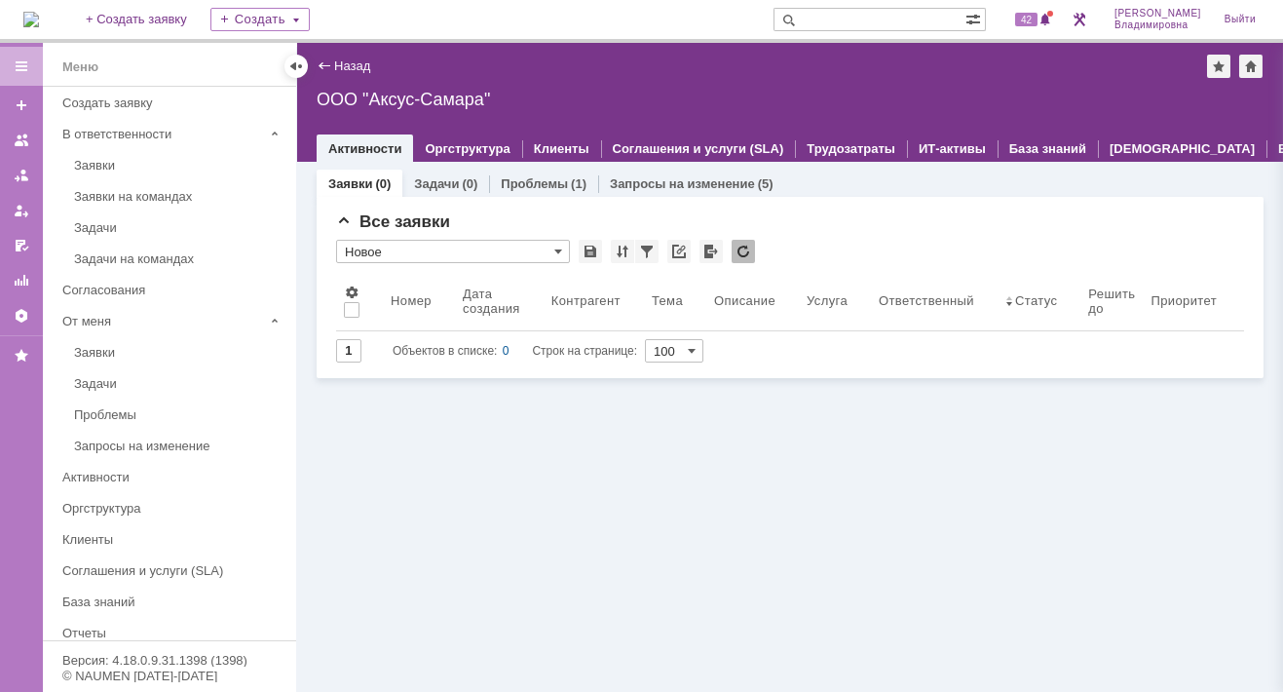
drag, startPoint x: 479, startPoint y: 1, endPoint x: 475, endPoint y: -41, distance: 42.2
click at [475, 0] on html "Идет загрузка, пожалуйста, подождите. На домашнюю + Создать заявку Создать 42 О…" at bounding box center [641, 346] width 1283 height 692
click at [1032, 17] on span "42" at bounding box center [1026, 20] width 22 height 14
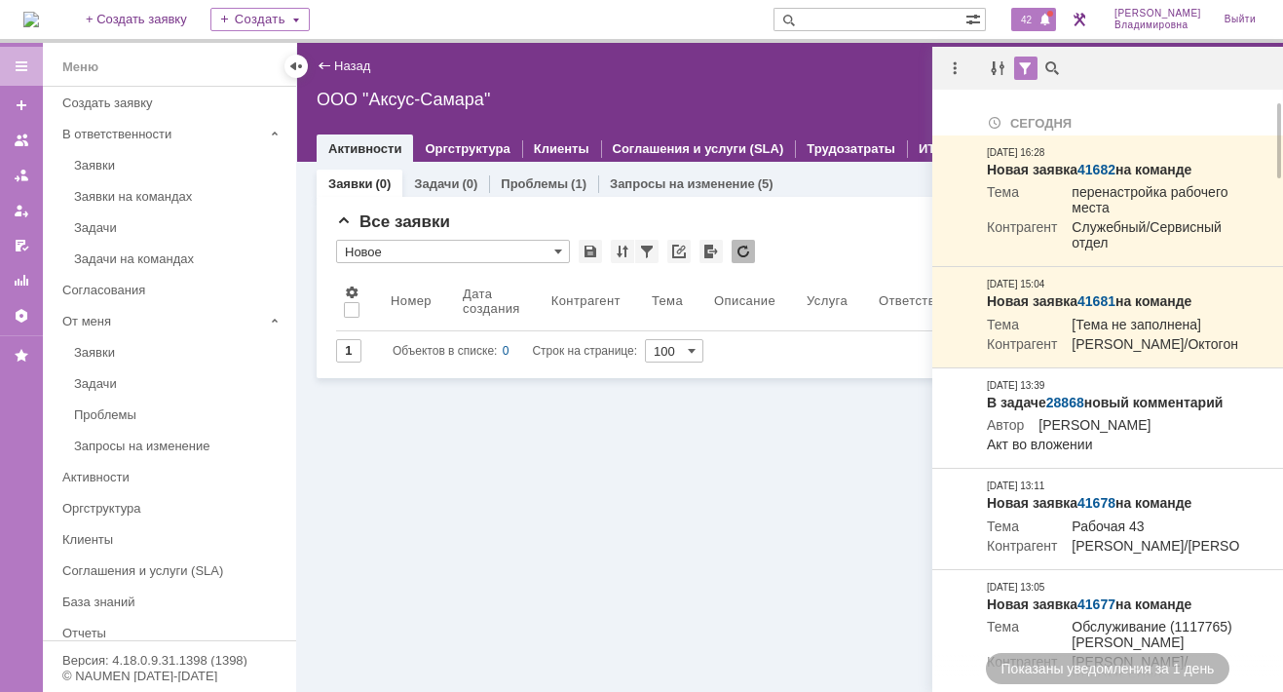
click at [1101, 112] on td "Сегодня" at bounding box center [1113, 118] width 269 height 34
click at [1107, 120] on div "Сегодня" at bounding box center [1113, 122] width 253 height 19
click at [1106, 120] on div "Сегодня" at bounding box center [1113, 122] width 253 height 19
click at [1105, 120] on div "Сегодня" at bounding box center [1113, 122] width 253 height 19
click at [698, 99] on div "ООО "Аксус-Самара"" at bounding box center [790, 99] width 947 height 19
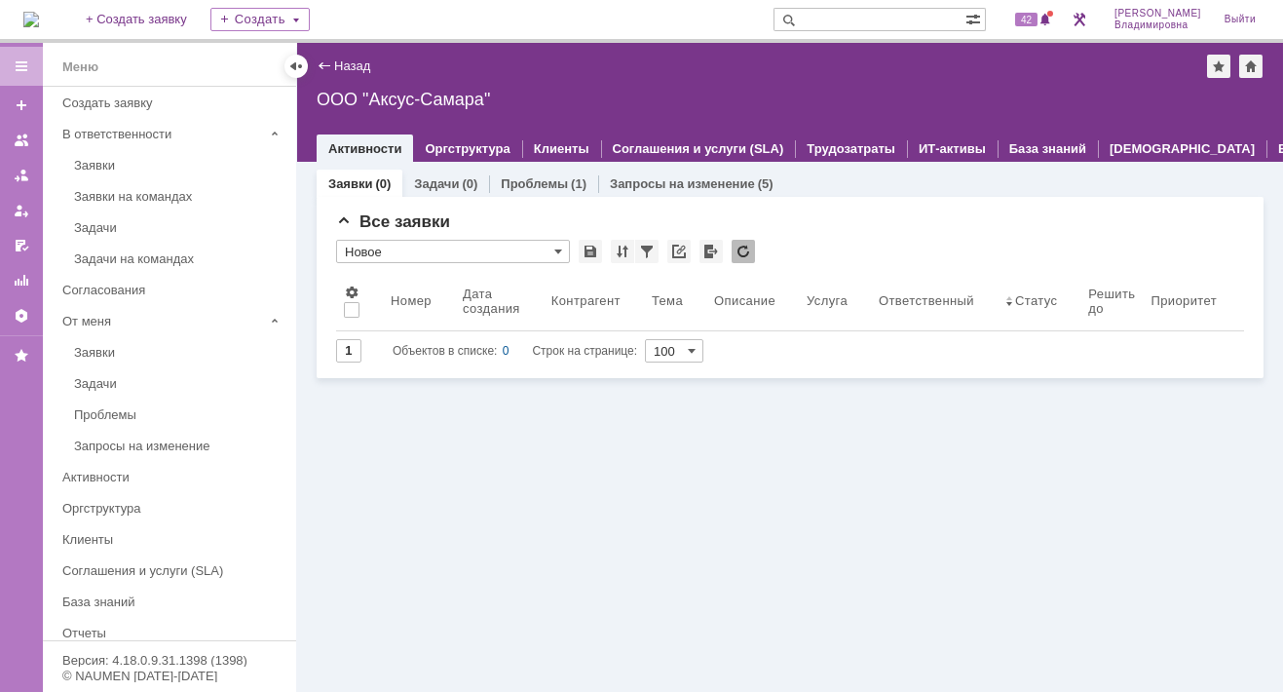
click at [837, 12] on input "text" at bounding box center [870, 19] width 192 height 23
type input "41682"
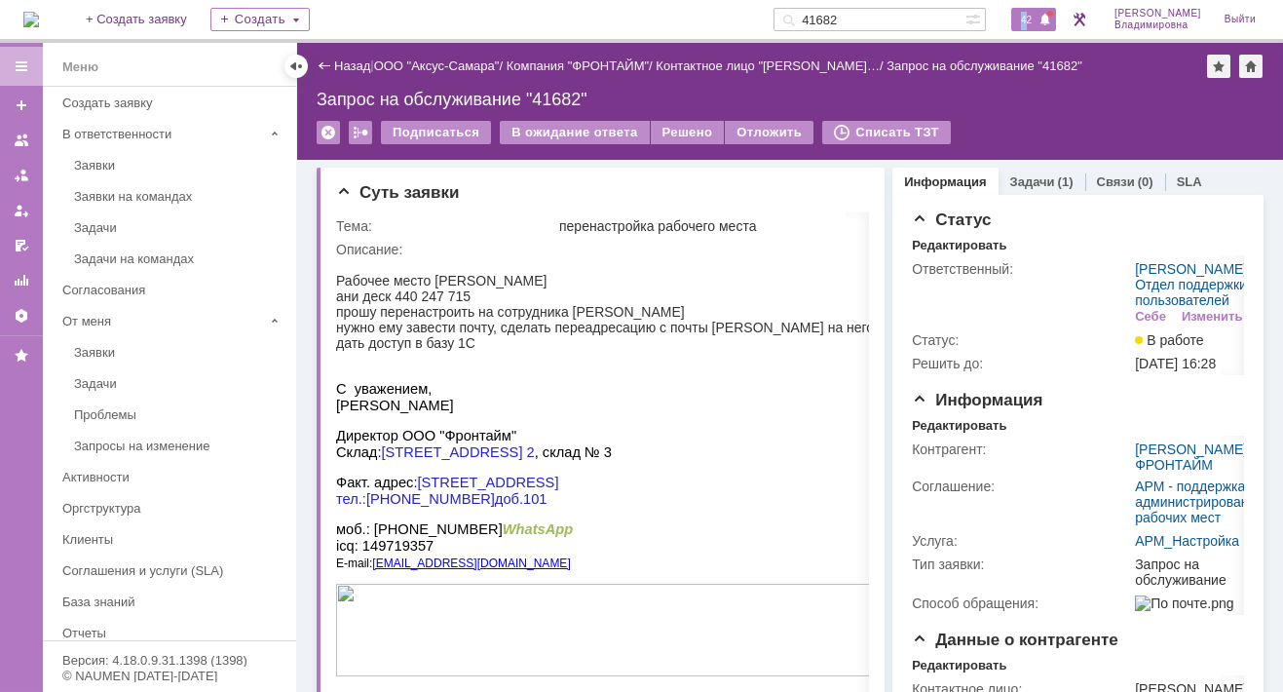
click at [1036, 14] on span "42" at bounding box center [1026, 20] width 22 height 14
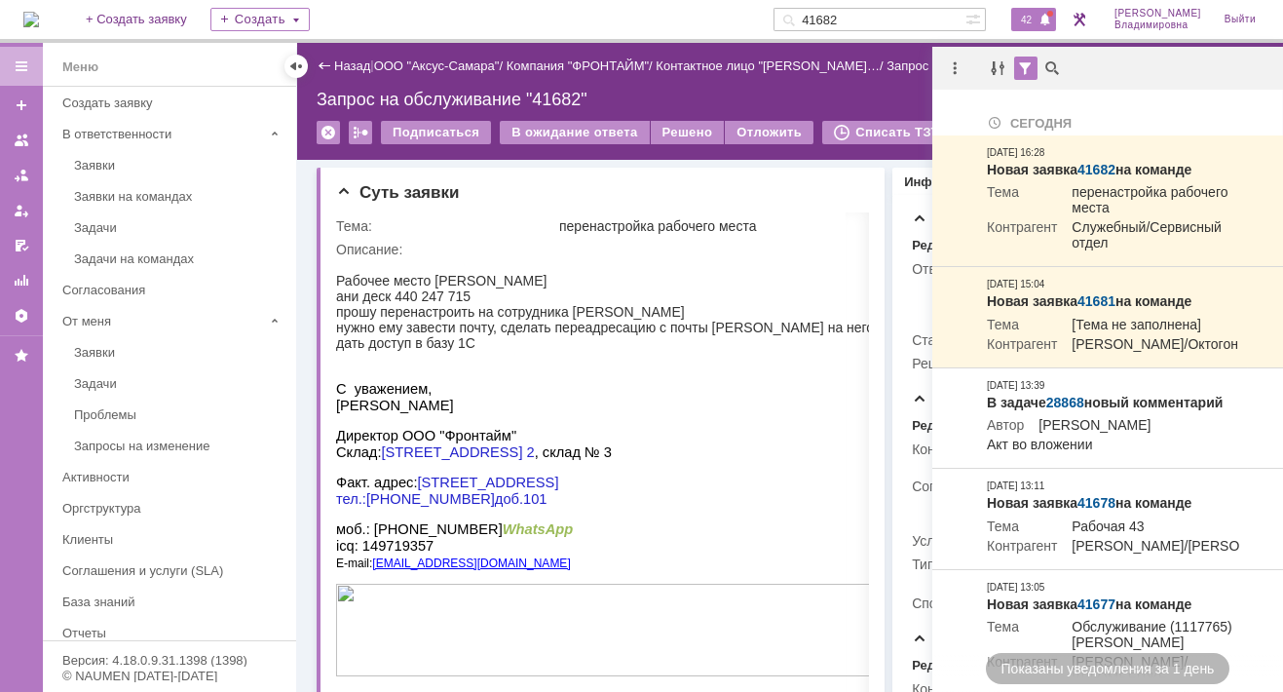
drag, startPoint x: 622, startPoint y: 1, endPoint x: 643, endPoint y: -47, distance: 52.3
click at [643, 0] on html "Идет загрузка, пожалуйста, подождите. На домашнюю + Создать заявку Создать 4168…" at bounding box center [641, 346] width 1283 height 692
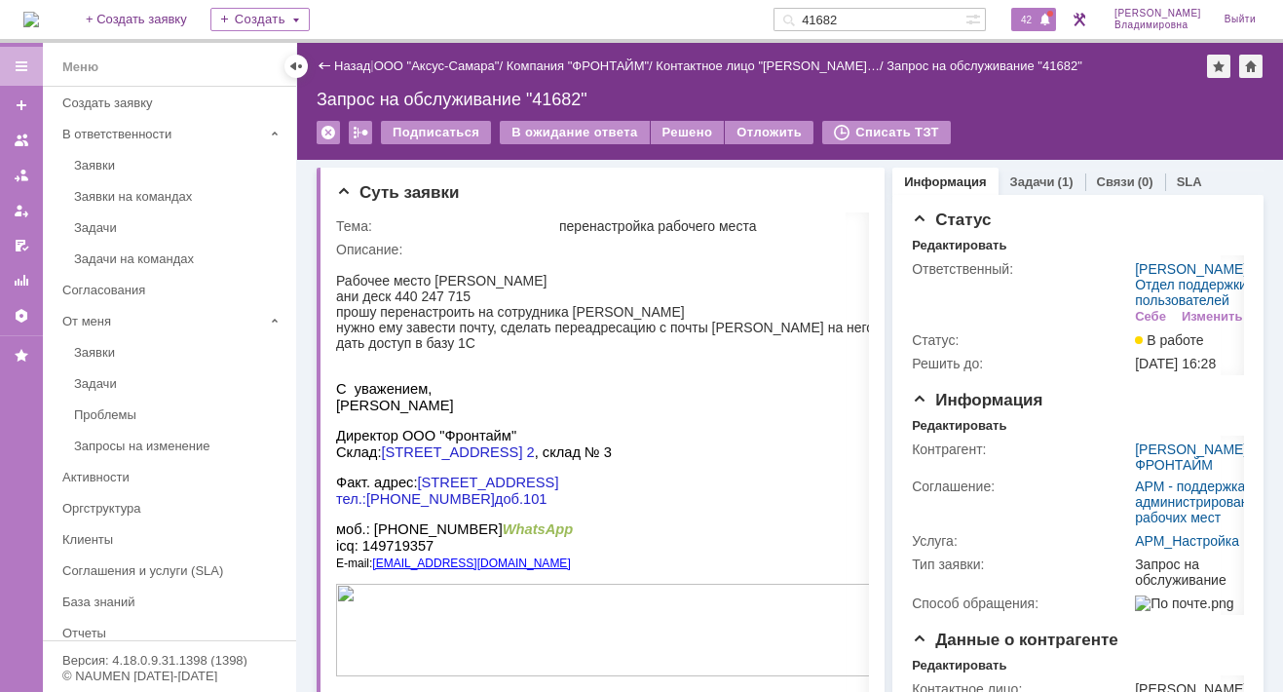
click at [1038, 19] on span "42" at bounding box center [1026, 20] width 22 height 14
click at [766, 0] on html "Идет загрузка, пожалуйста, подождите. На домашнюю + Создать заявку Создать 4168…" at bounding box center [641, 346] width 1283 height 692
click at [39, 27] on img at bounding box center [31, 20] width 16 height 16
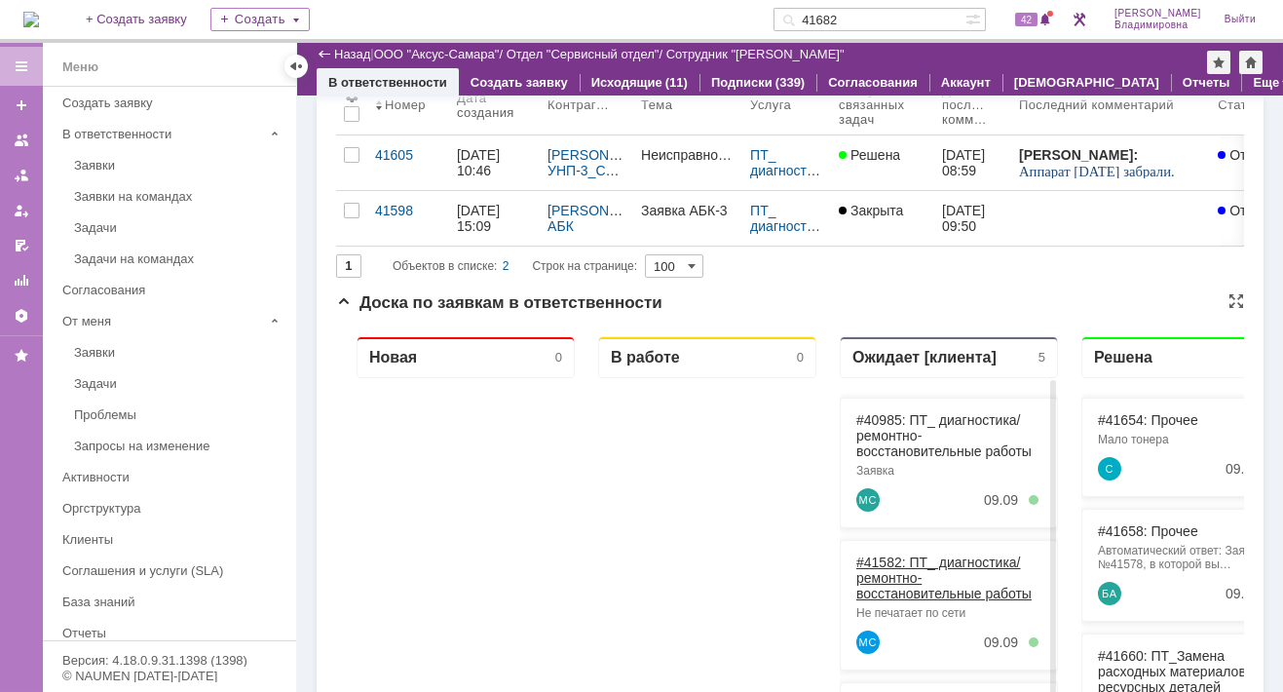
scroll to position [97, 0]
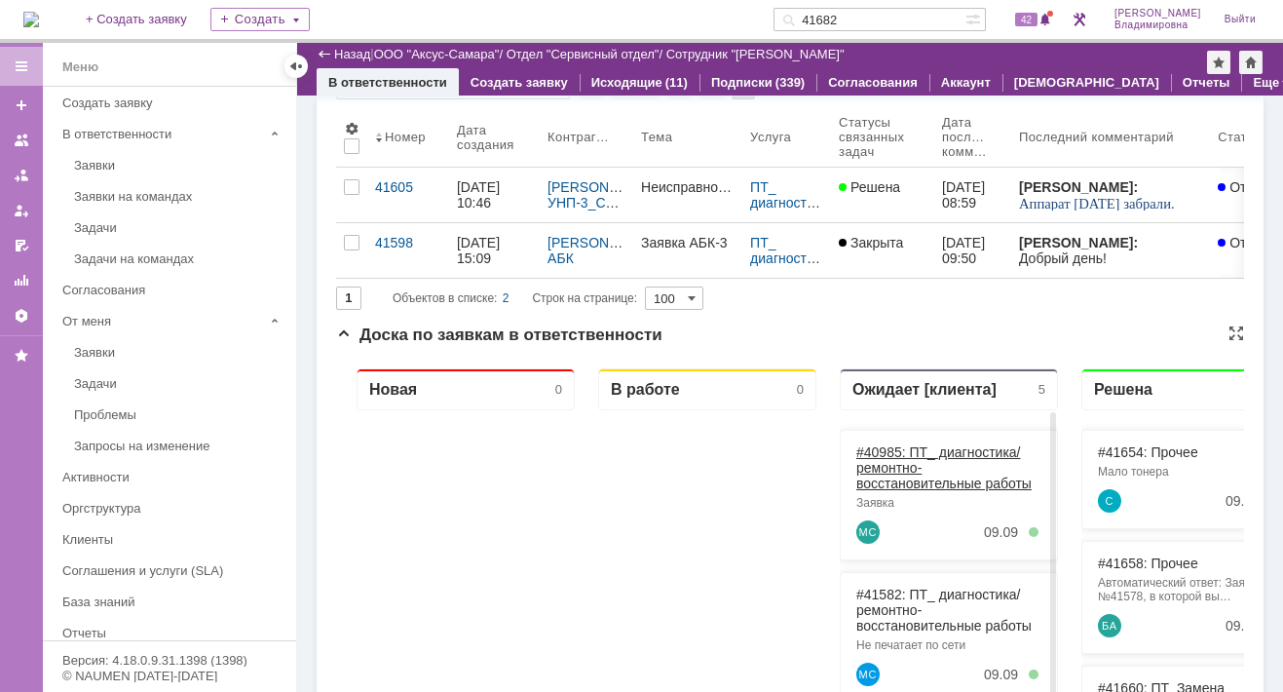
click at [893, 451] on link "#40985: ПТ_ диагностика/ ремонтно-восстановительные работы" at bounding box center [943, 467] width 175 height 47
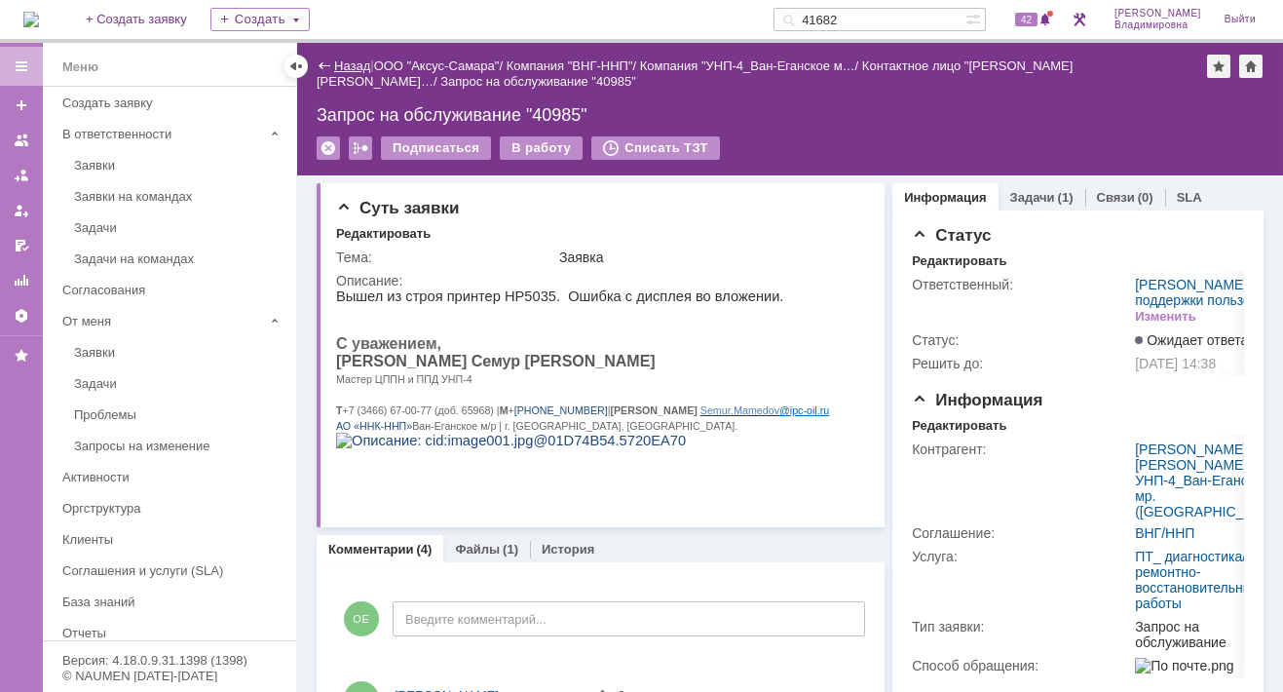
click at [357, 66] on link "Назад" at bounding box center [352, 65] width 36 height 15
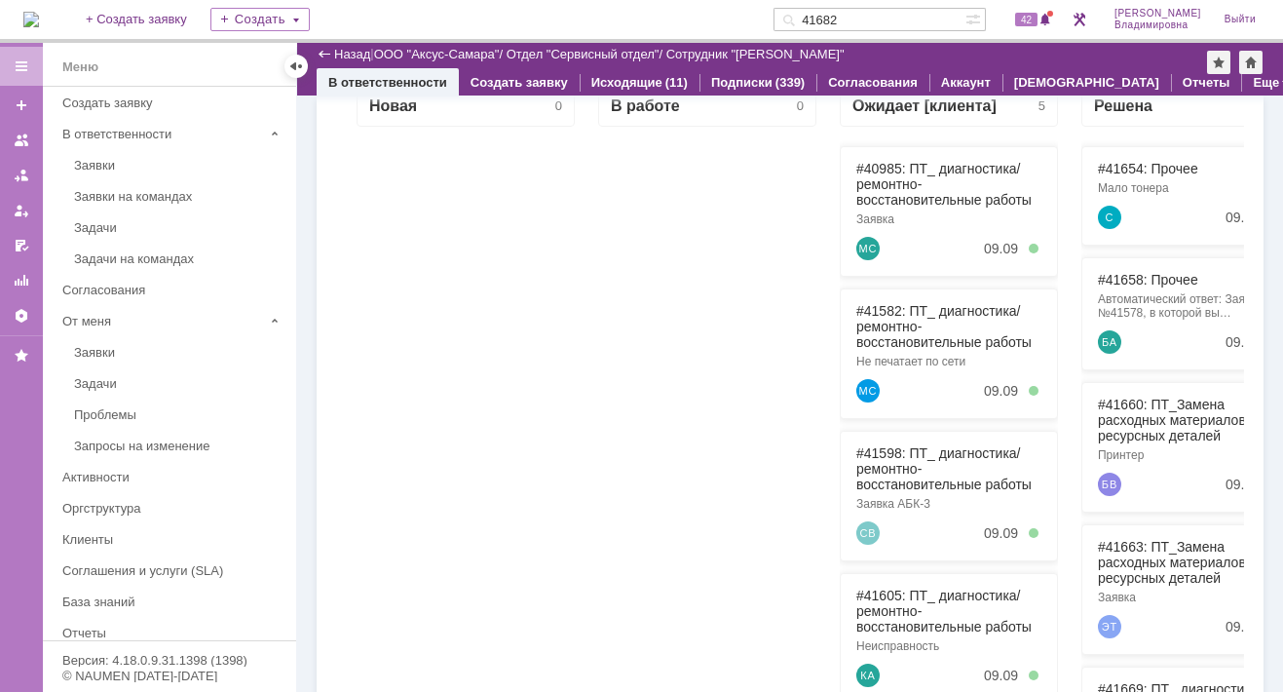
scroll to position [390, 0]
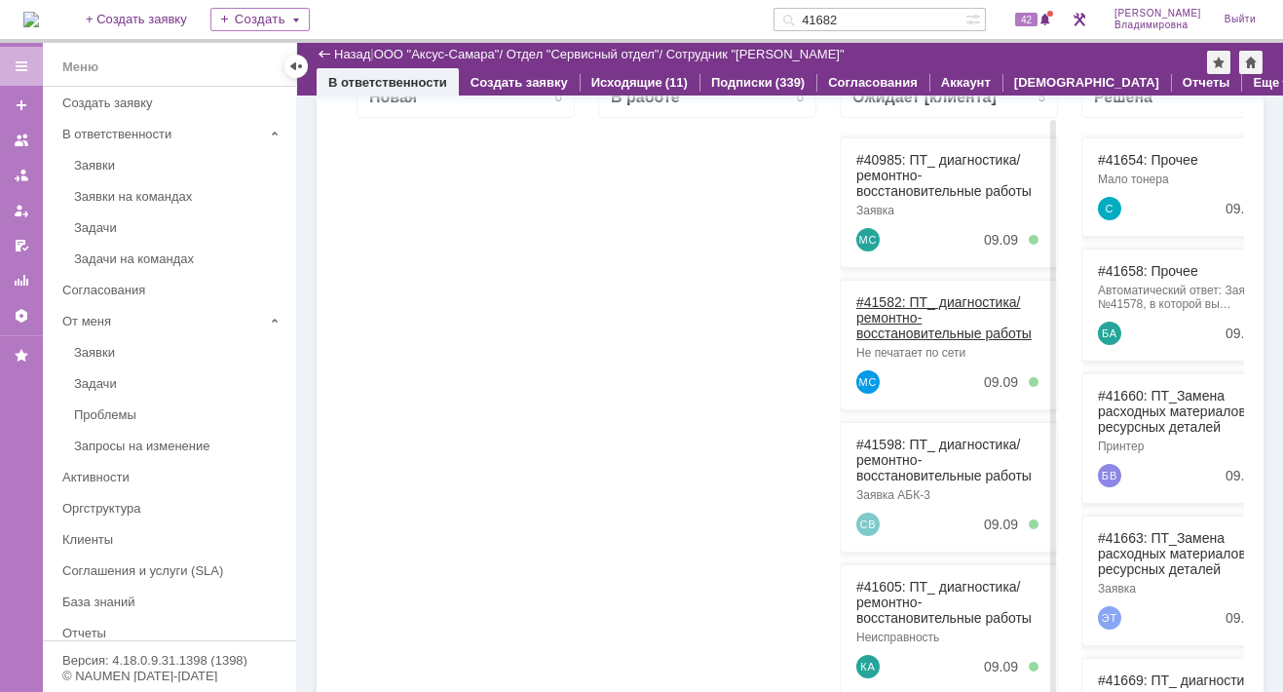
click at [895, 298] on link "#41582: ПТ_ диагностика/ ремонтно-восстановительные работы" at bounding box center [943, 317] width 175 height 47
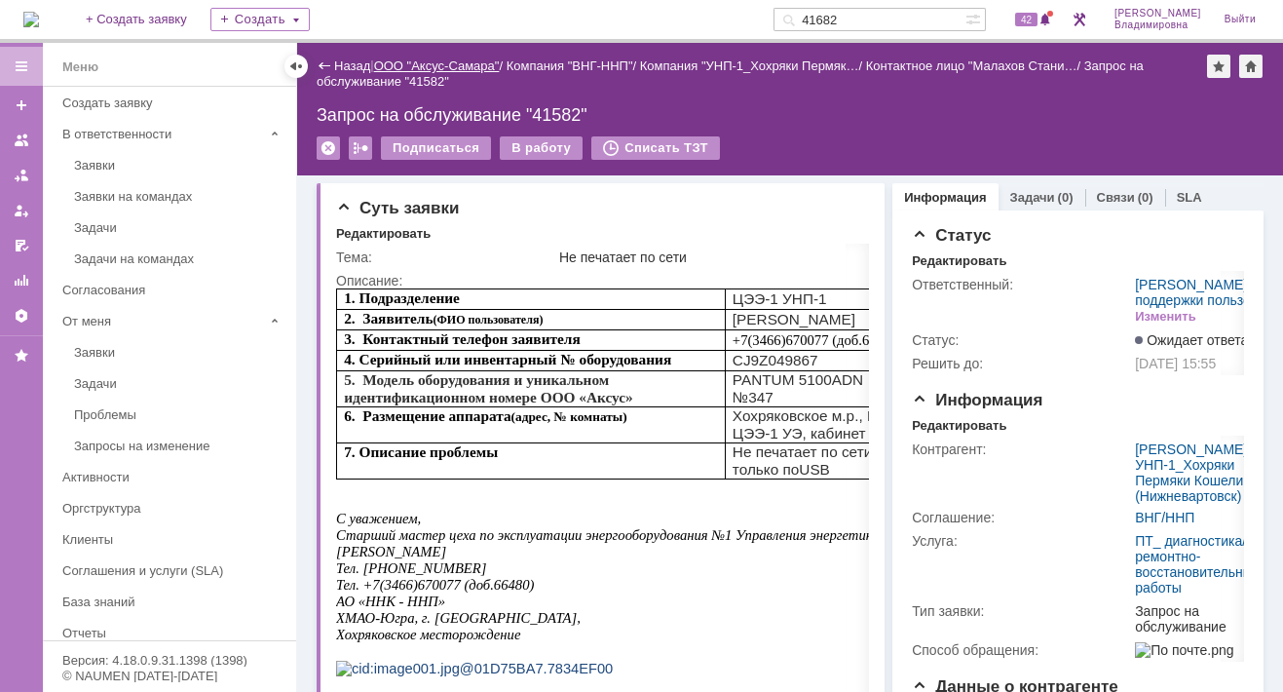
click at [444, 61] on link "ООО "Аксус-Самара"" at bounding box center [437, 65] width 126 height 15
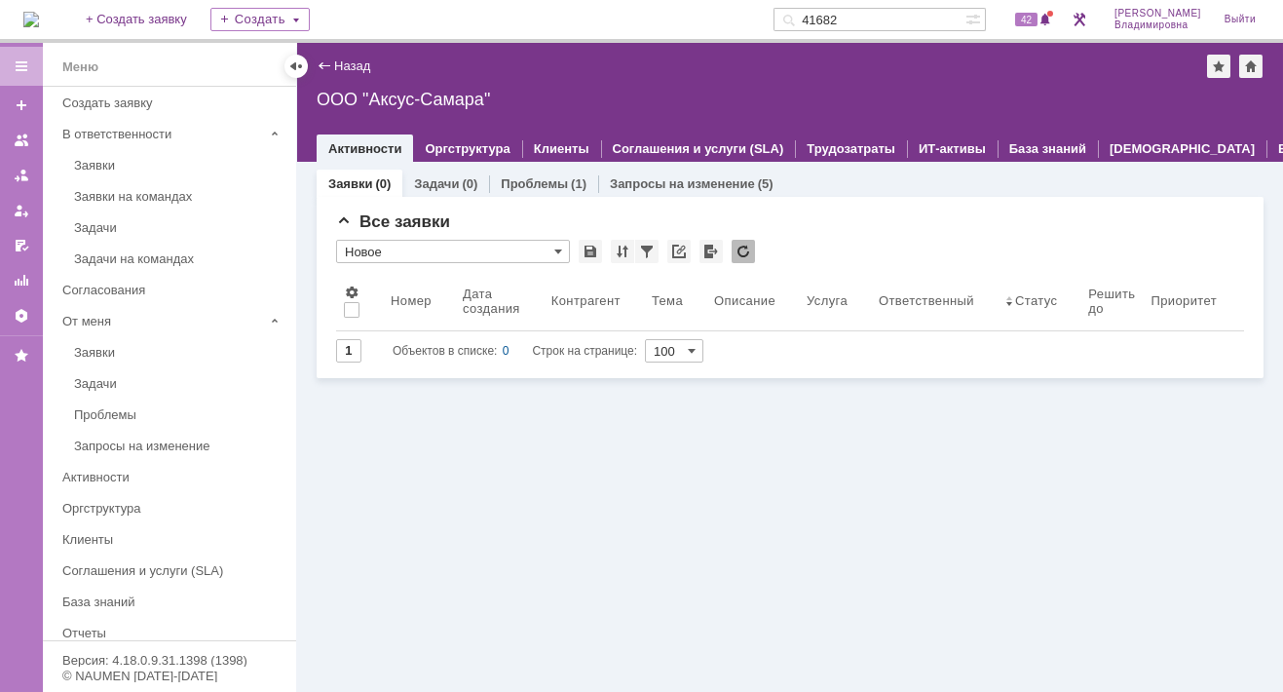
click at [39, 19] on img at bounding box center [31, 20] width 16 height 16
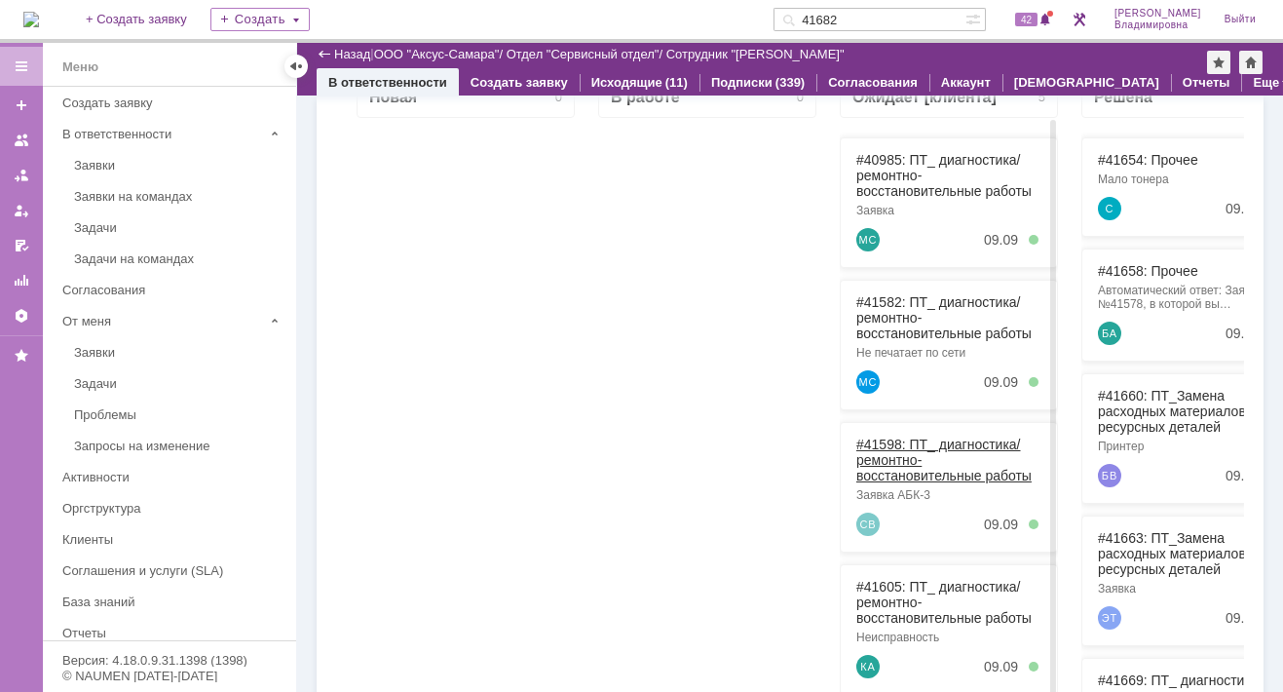
click at [887, 437] on link "#41598: ПТ_ диагностика/ ремонтно-восстановительные работы" at bounding box center [943, 460] width 175 height 47
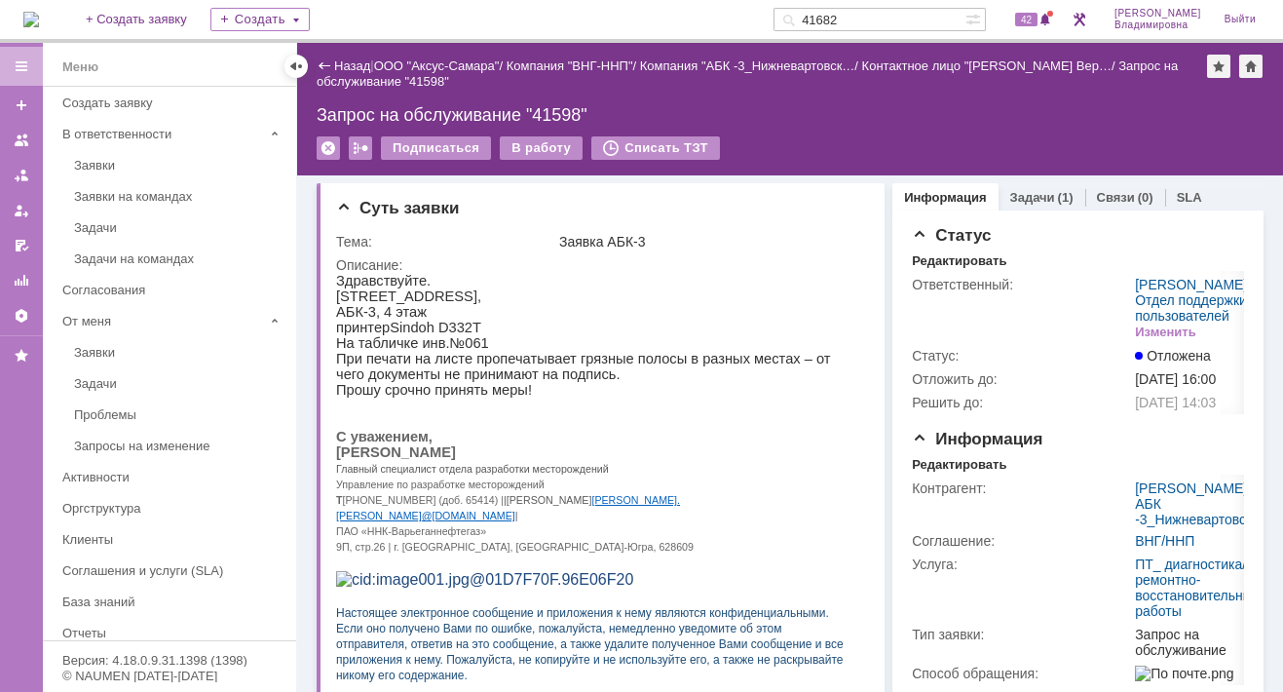
click at [344, 63] on link "Назад" at bounding box center [352, 65] width 36 height 15
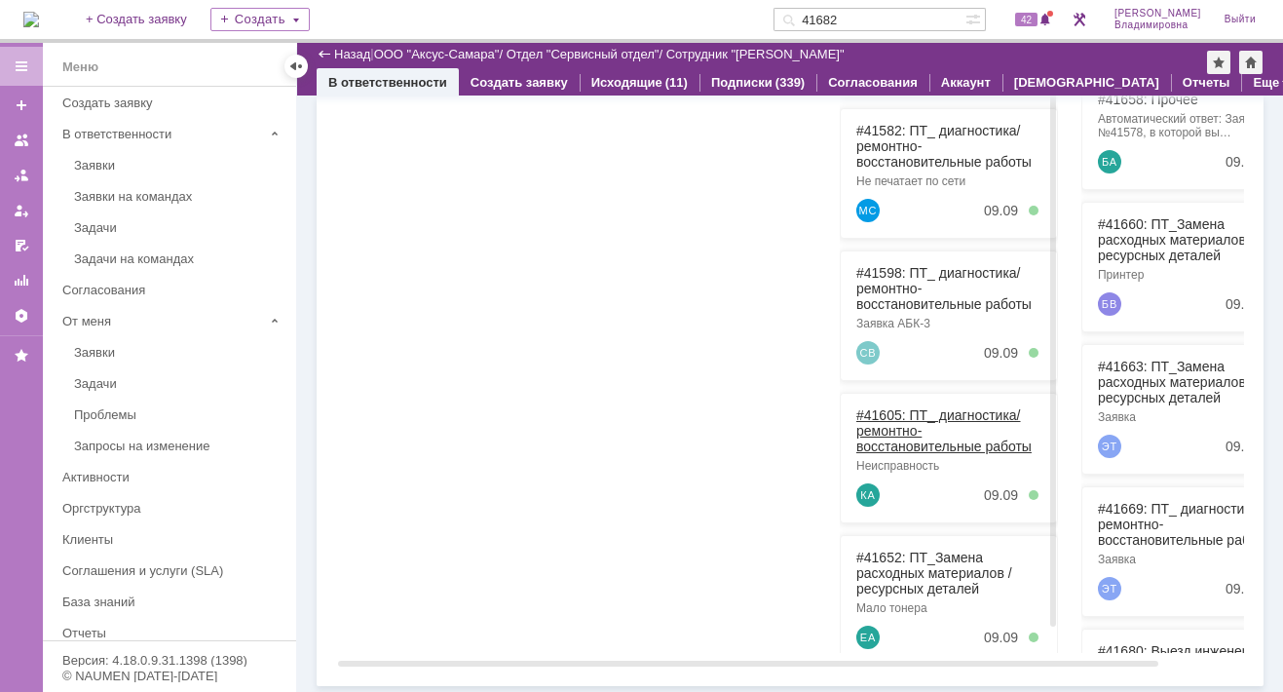
click at [900, 413] on link "#41605: ПТ_ диагностика/ ремонтно-восстановительные работы" at bounding box center [943, 430] width 175 height 47
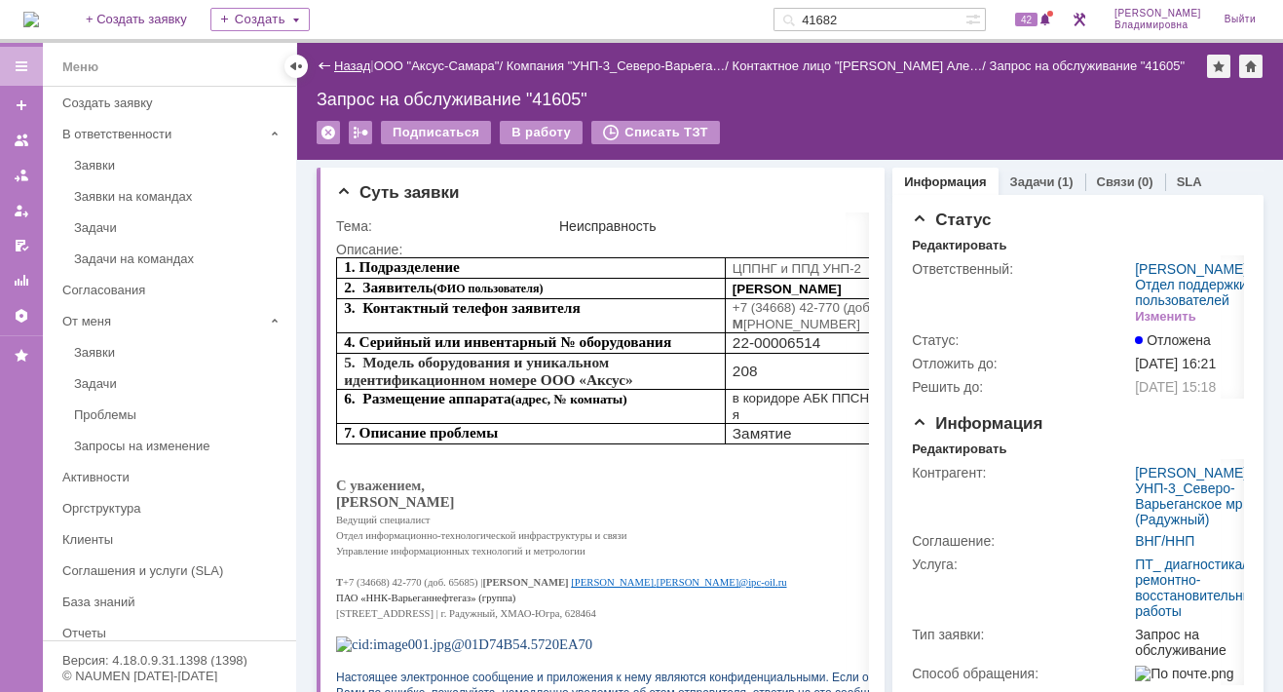
click at [347, 62] on link "Назад" at bounding box center [352, 65] width 36 height 15
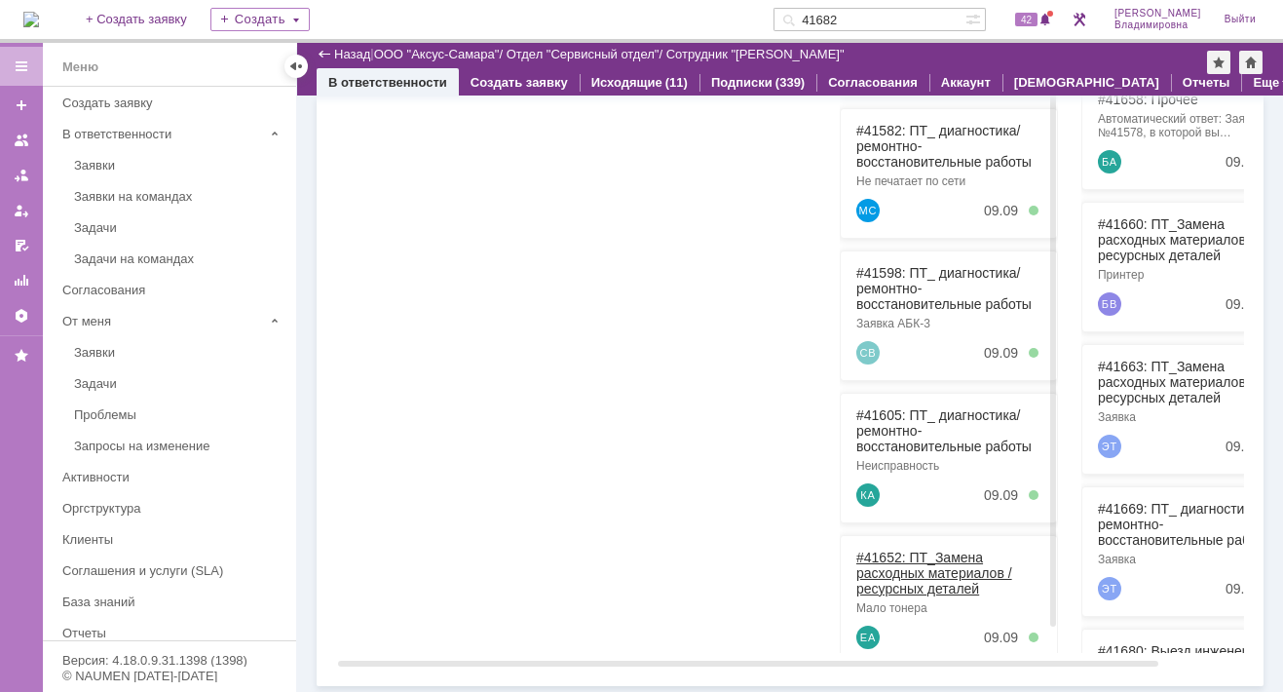
click at [881, 552] on link "#41652: ПТ_Замена расходных материалов / ресурсных деталей" at bounding box center [934, 573] width 156 height 47
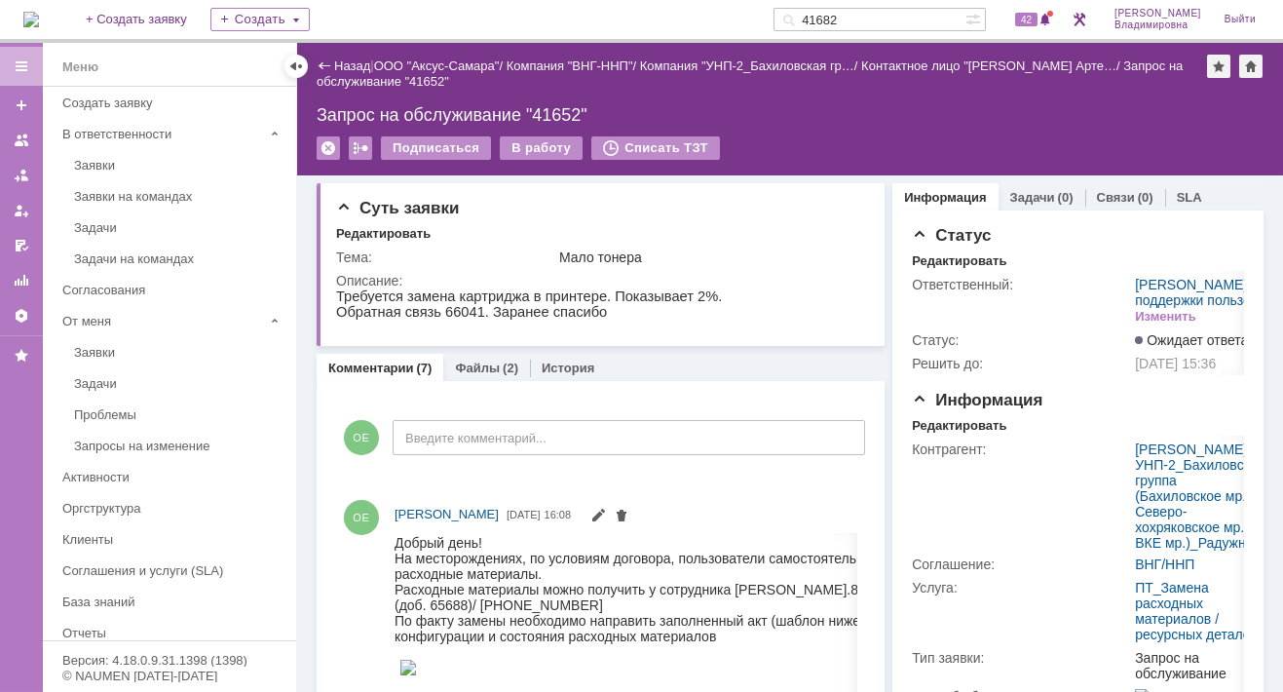
click at [323, 64] on div "Назад" at bounding box center [344, 65] width 54 height 15
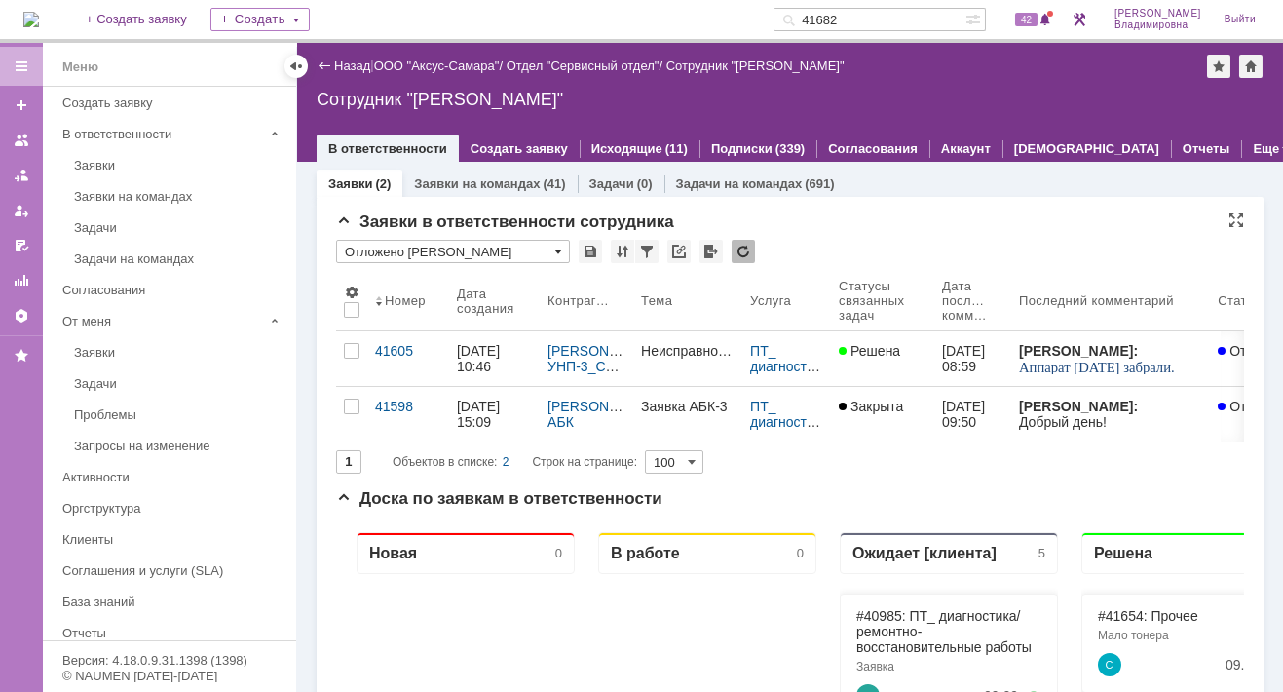
click at [557, 246] on span at bounding box center [558, 252] width 8 height 16
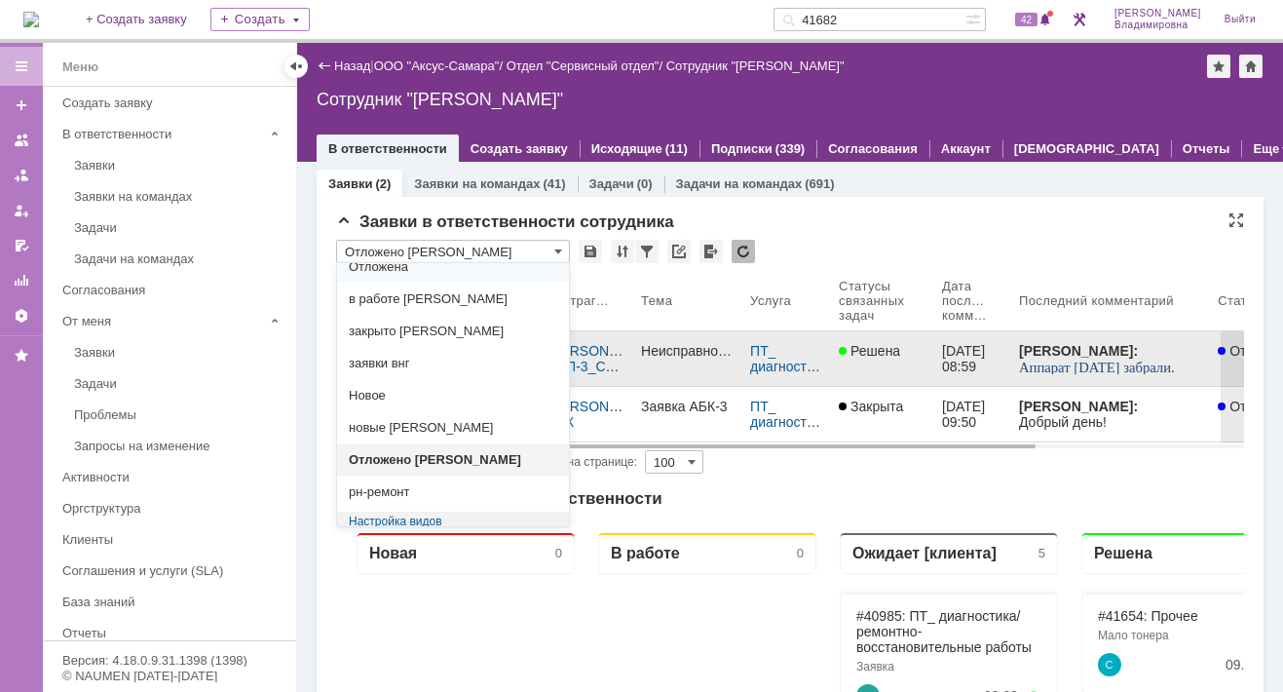
click at [394, 356] on span "заявки внг" at bounding box center [453, 364] width 209 height 16
type input "заявки внг"
type input "20"
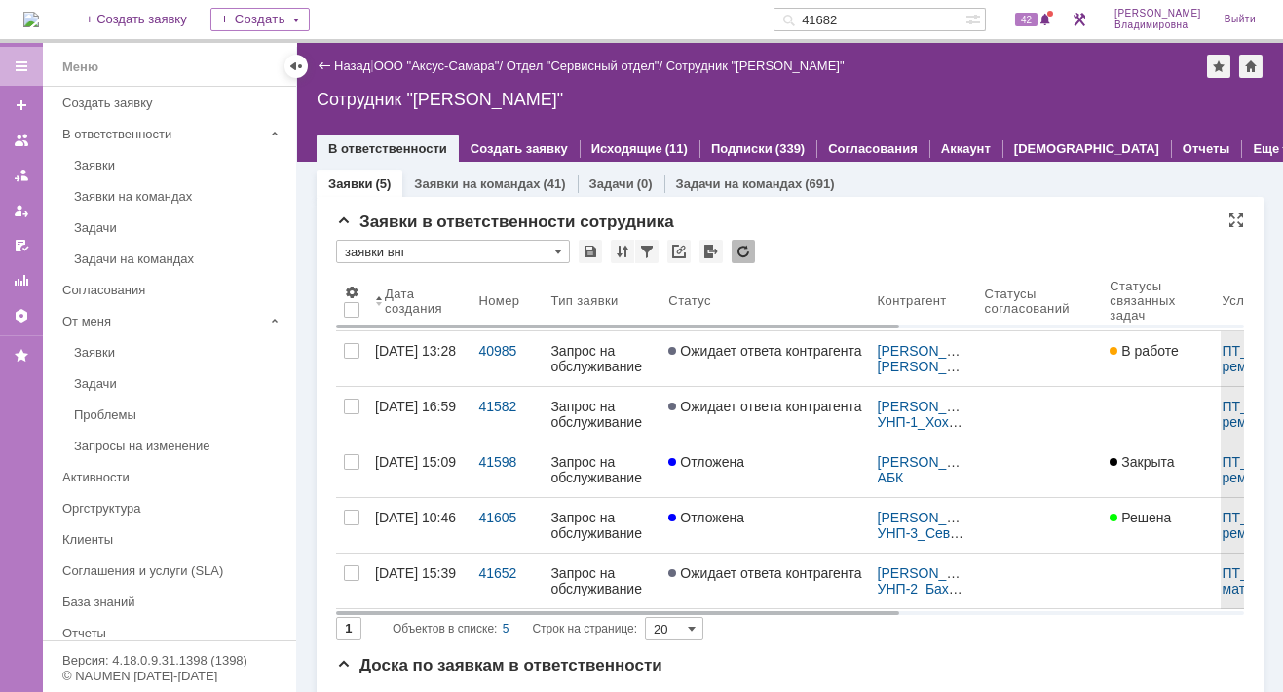
type input "заявки внг"
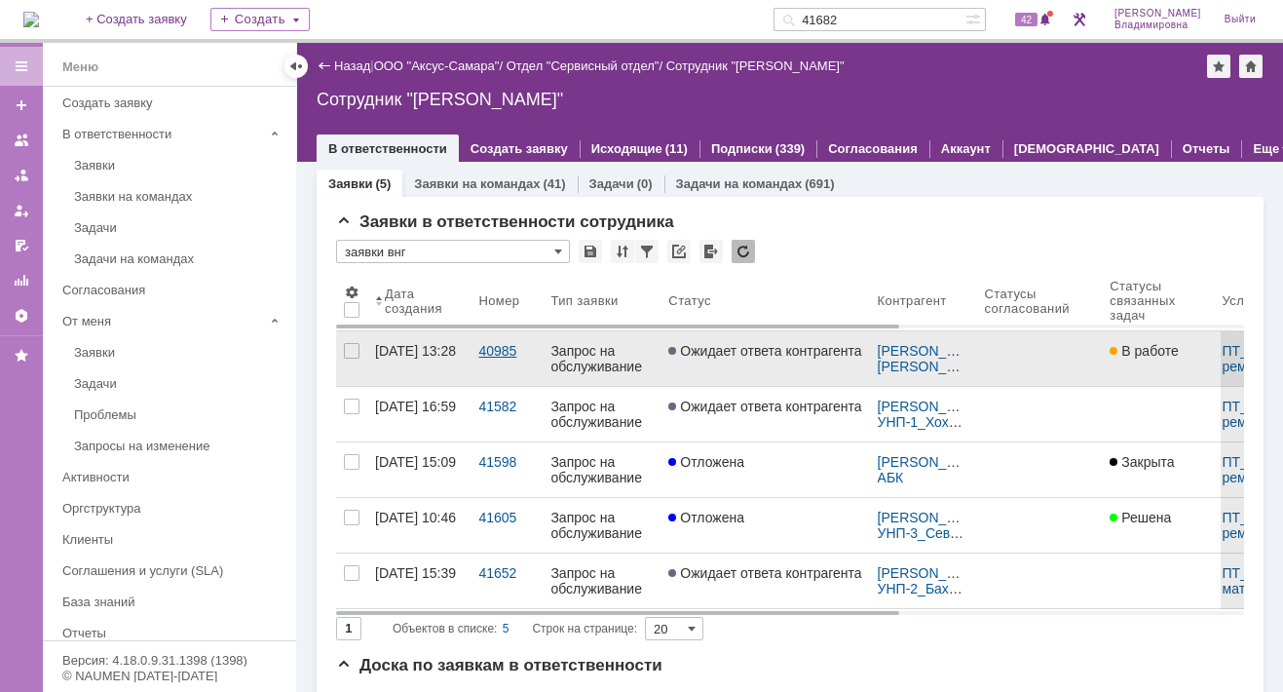
click at [505, 343] on div "40985" at bounding box center [506, 351] width 57 height 16
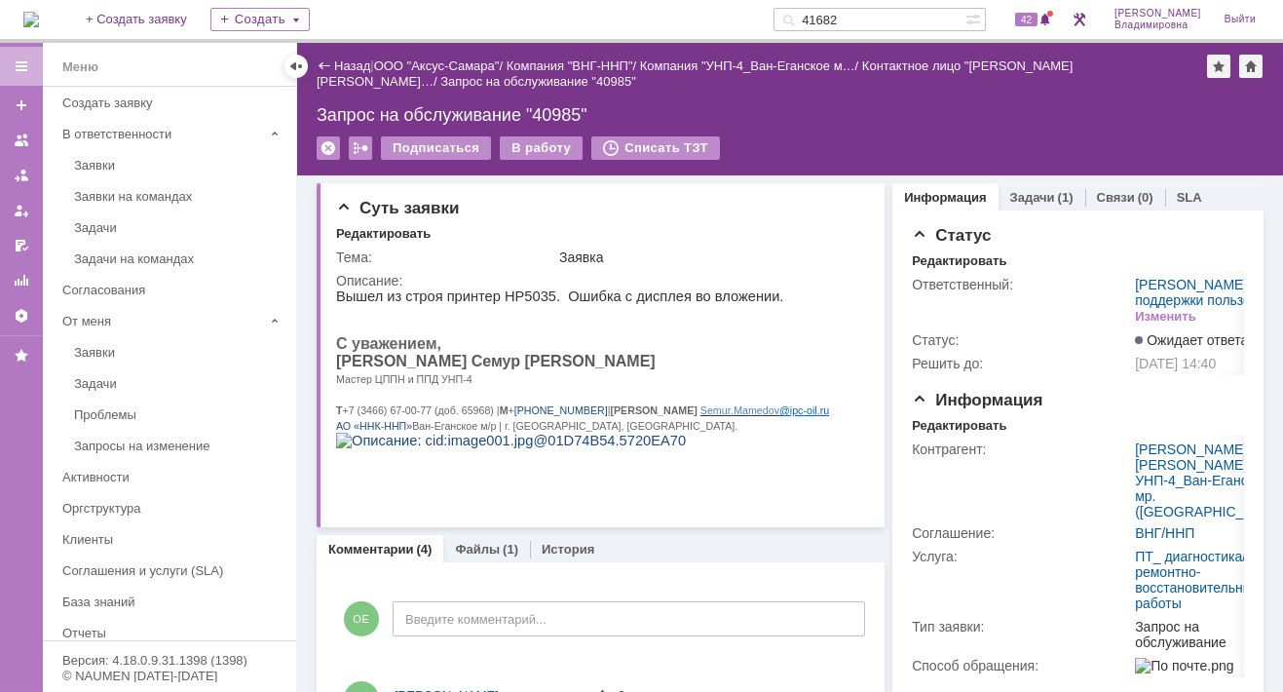
click at [323, 65] on div "Назад" at bounding box center [344, 65] width 54 height 15
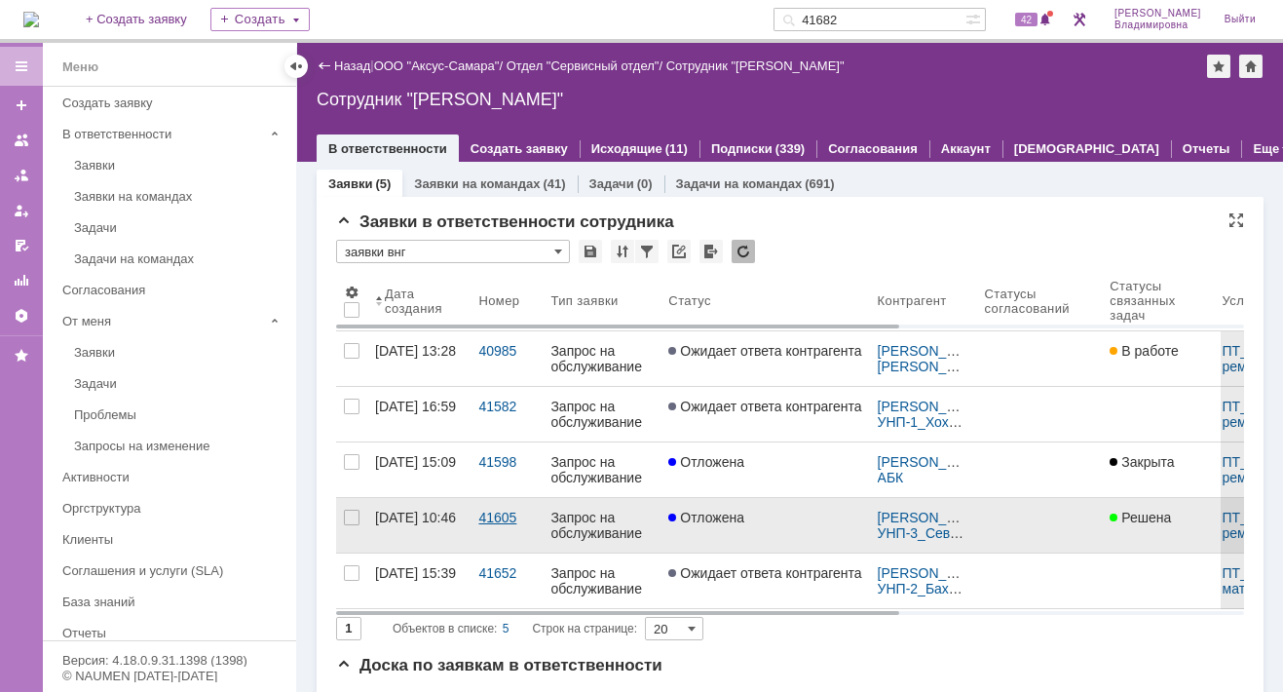
click at [507, 512] on div "41605" at bounding box center [506, 518] width 57 height 16
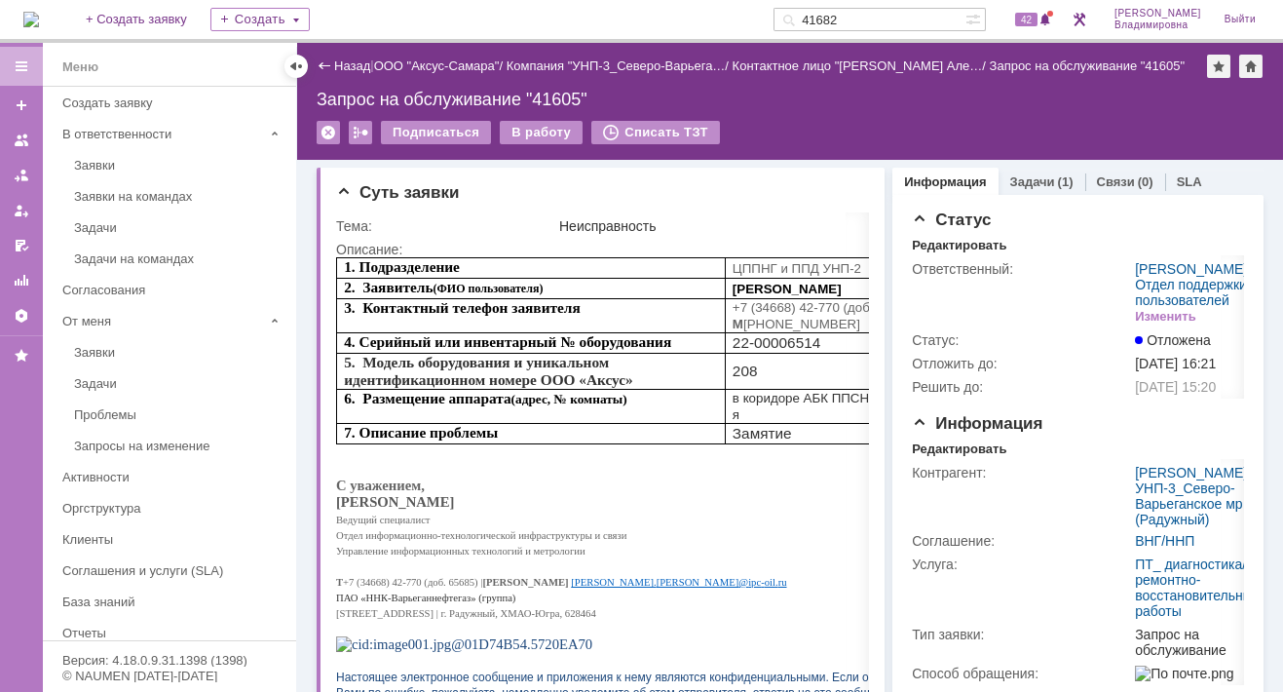
drag, startPoint x: 724, startPoint y: -1, endPoint x: 622, endPoint y: -49, distance: 112.9
click at [622, 0] on html "Идет загрузка, пожалуйста, подождите. На домашнюю + Создать заявку Создать 4168…" at bounding box center [641, 346] width 1283 height 692
click at [273, 0] on html "Идет загрузка, пожалуйста, подождите. На домашнюю + Создать заявку Создать 4168…" at bounding box center [641, 346] width 1283 height 692
click at [554, 0] on html "Идет загрузка, пожалуйста, подождите. На домашнюю + Создать заявку Создать 4168…" at bounding box center [641, 346] width 1283 height 692
click at [39, 19] on img at bounding box center [31, 20] width 16 height 16
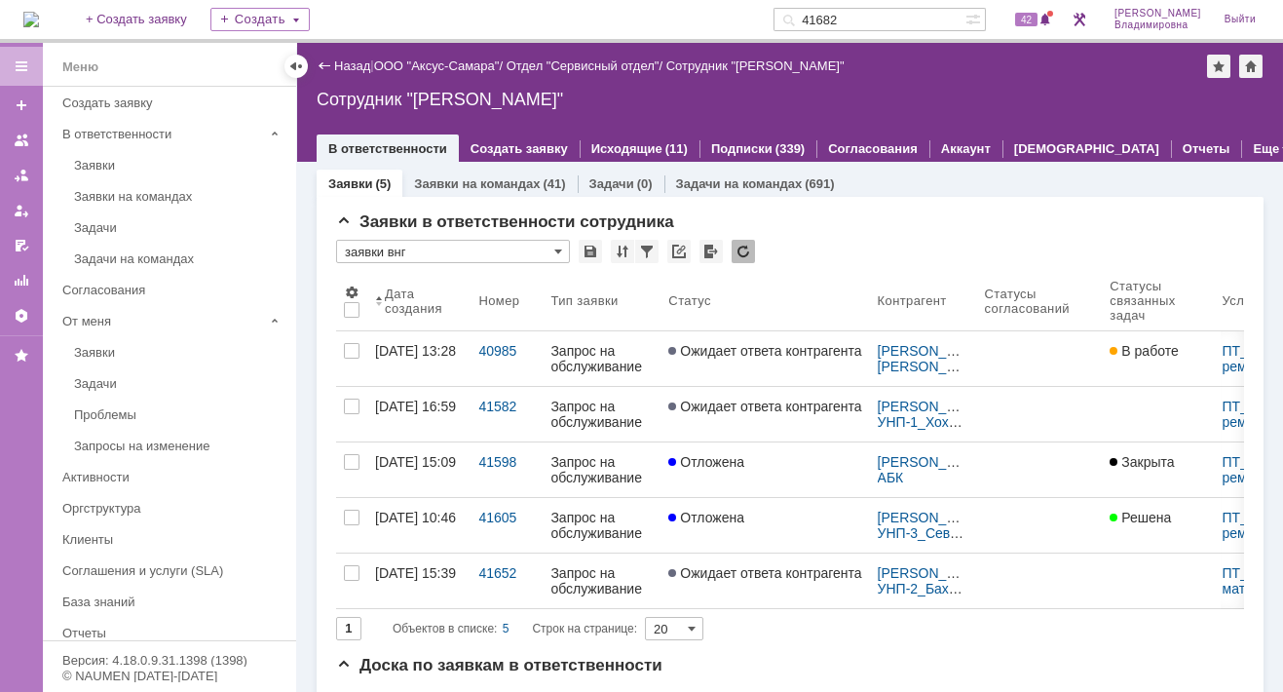
click at [30, 27] on img at bounding box center [31, 20] width 16 height 16
click at [469, 68] on link "ООО "Аксус-Самара"" at bounding box center [437, 65] width 126 height 15
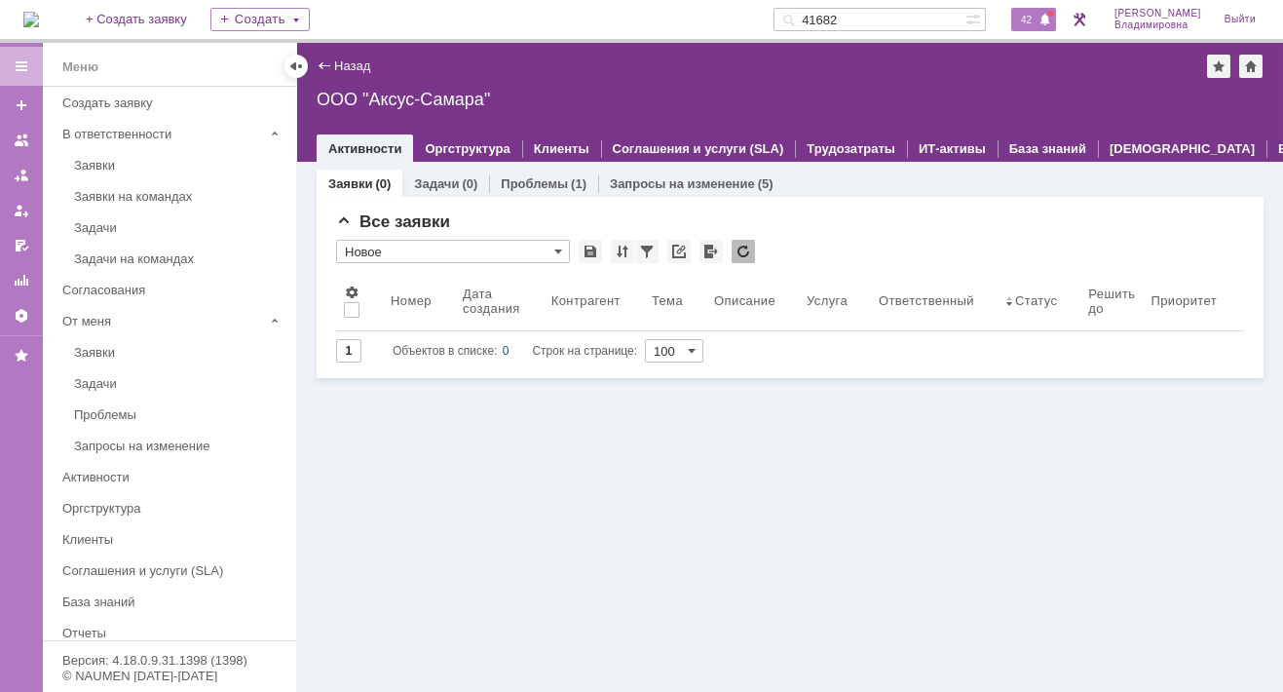
click at [1038, 17] on span "42" at bounding box center [1026, 20] width 22 height 14
